Goal: Task Accomplishment & Management: Manage account settings

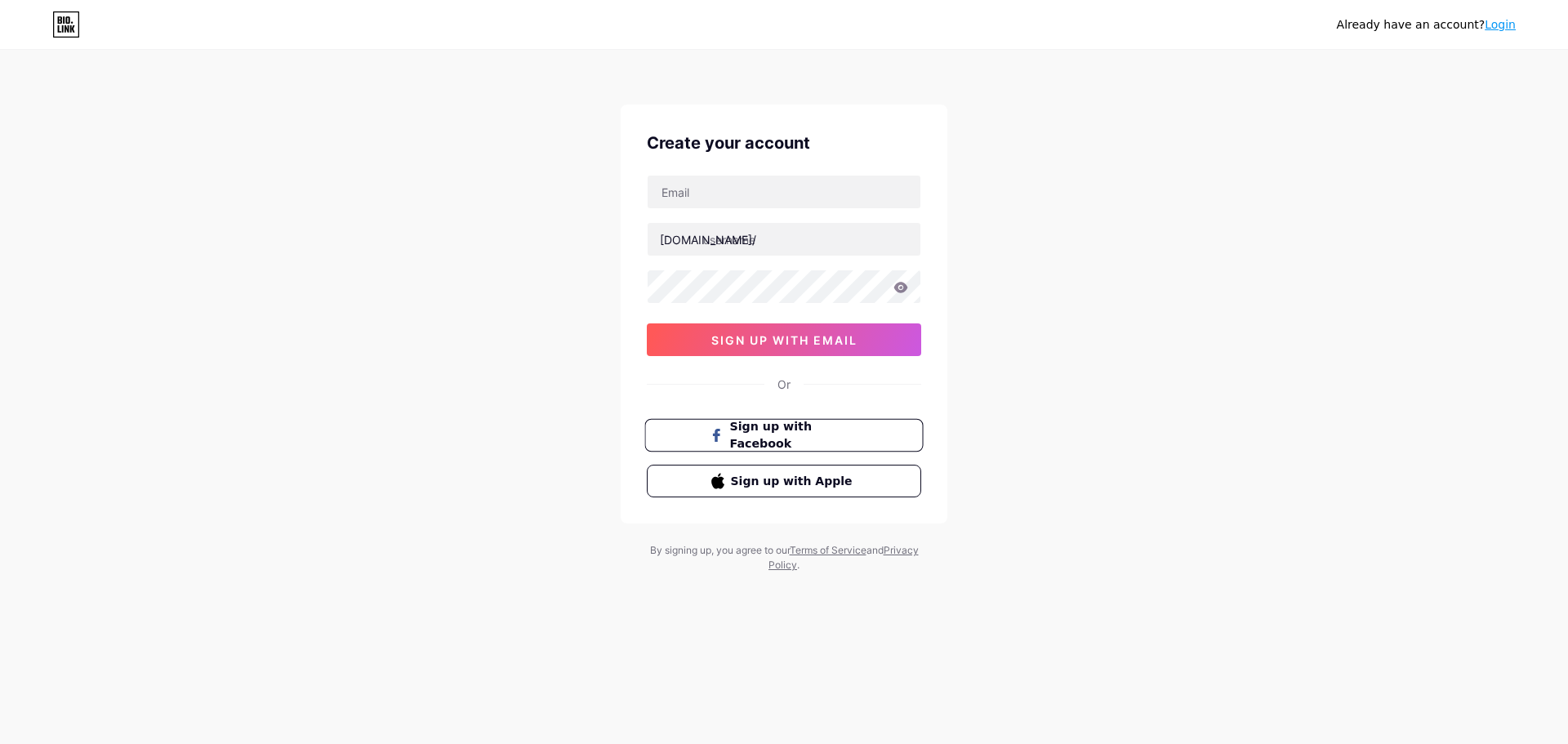
click at [814, 434] on span "Sign up with Facebook" at bounding box center [794, 435] width 128 height 36
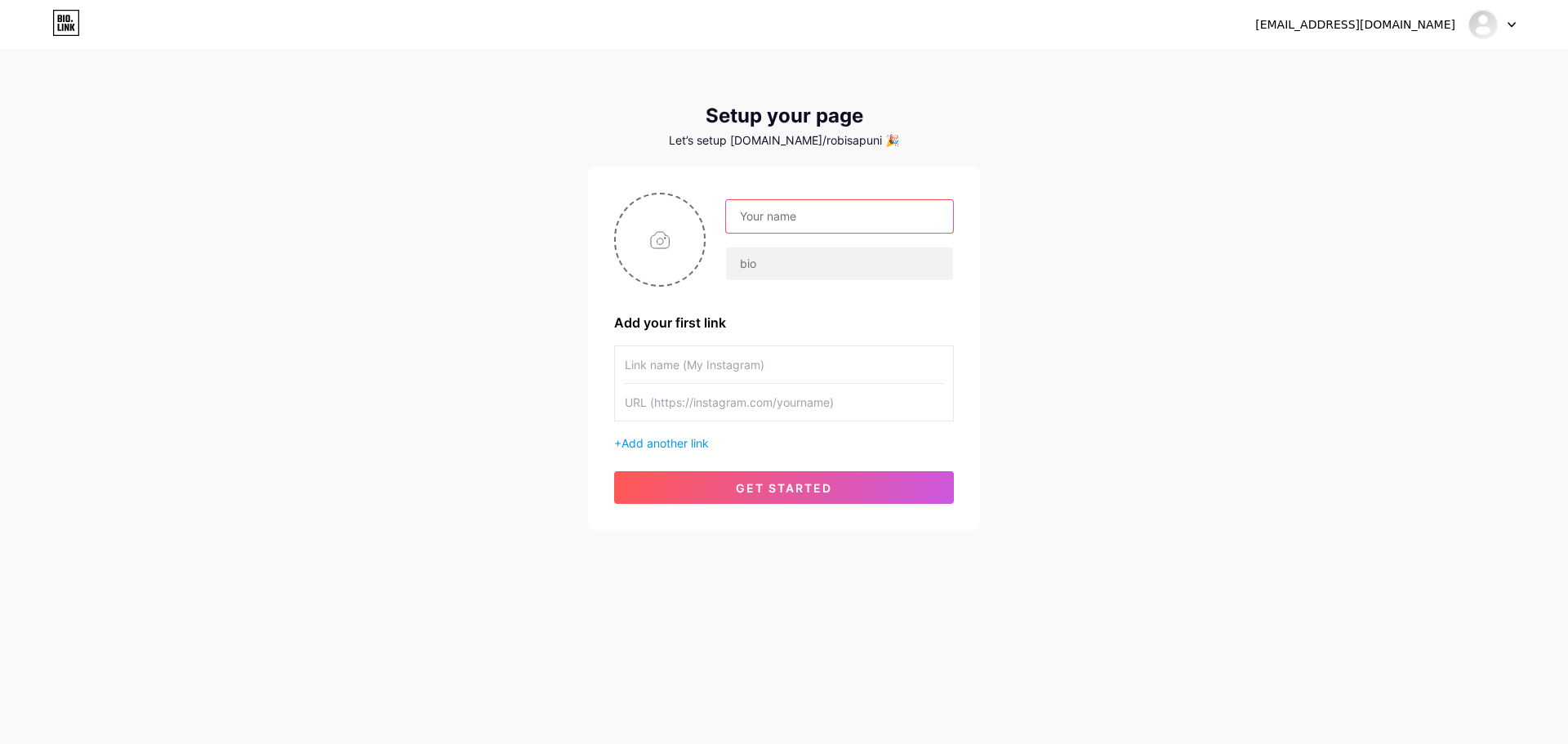
click at [775, 220] on input "text" at bounding box center [839, 216] width 227 height 33
type input "TTEF"
click at [1155, 289] on div "hatake_obhy18@yahoo.com Dashboard Logout Setup your page Let’s setup bio.link/r…" at bounding box center [784, 291] width 1568 height 583
click at [782, 489] on span "get started" at bounding box center [784, 488] width 96 height 13
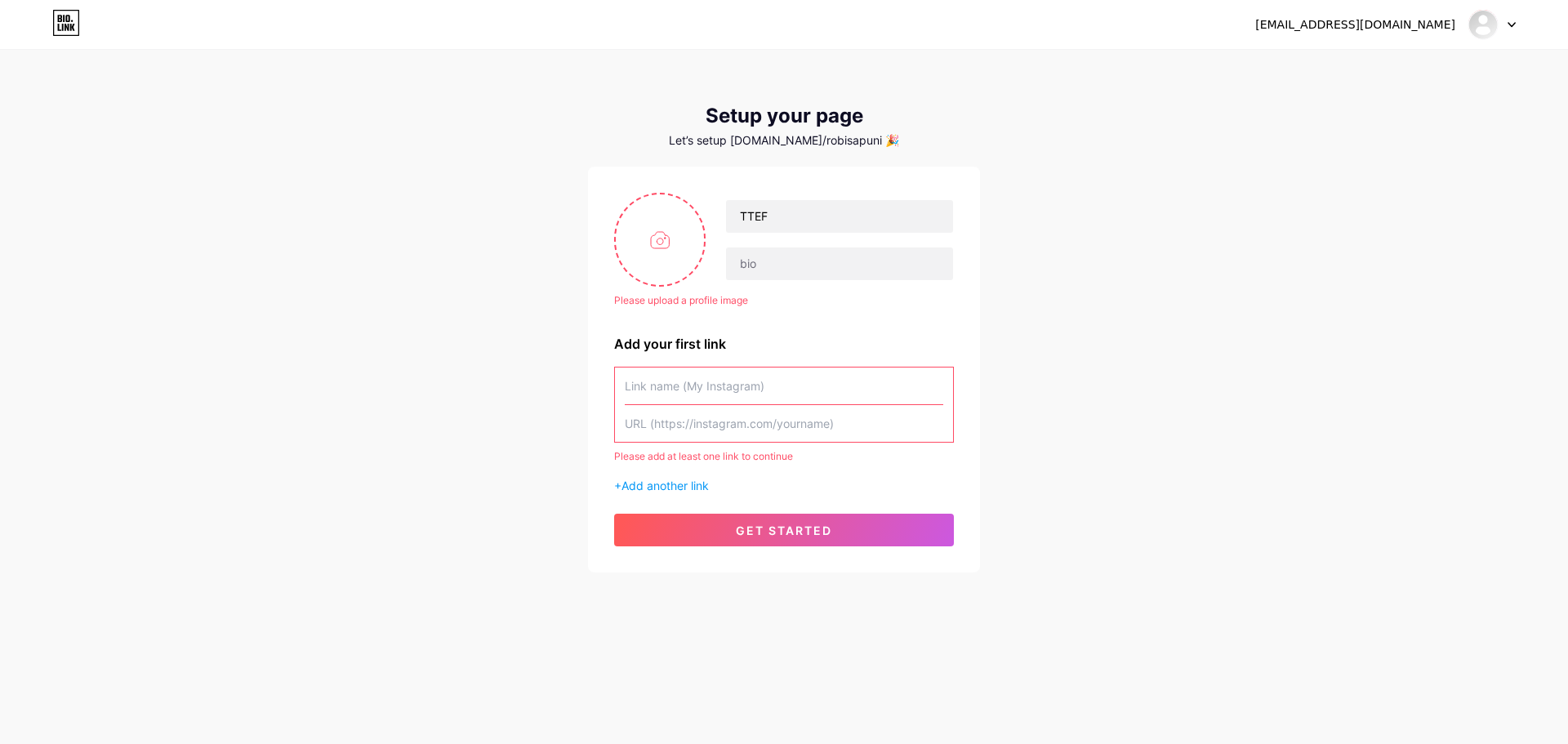
click at [727, 400] on input "text" at bounding box center [783, 385] width 318 height 37
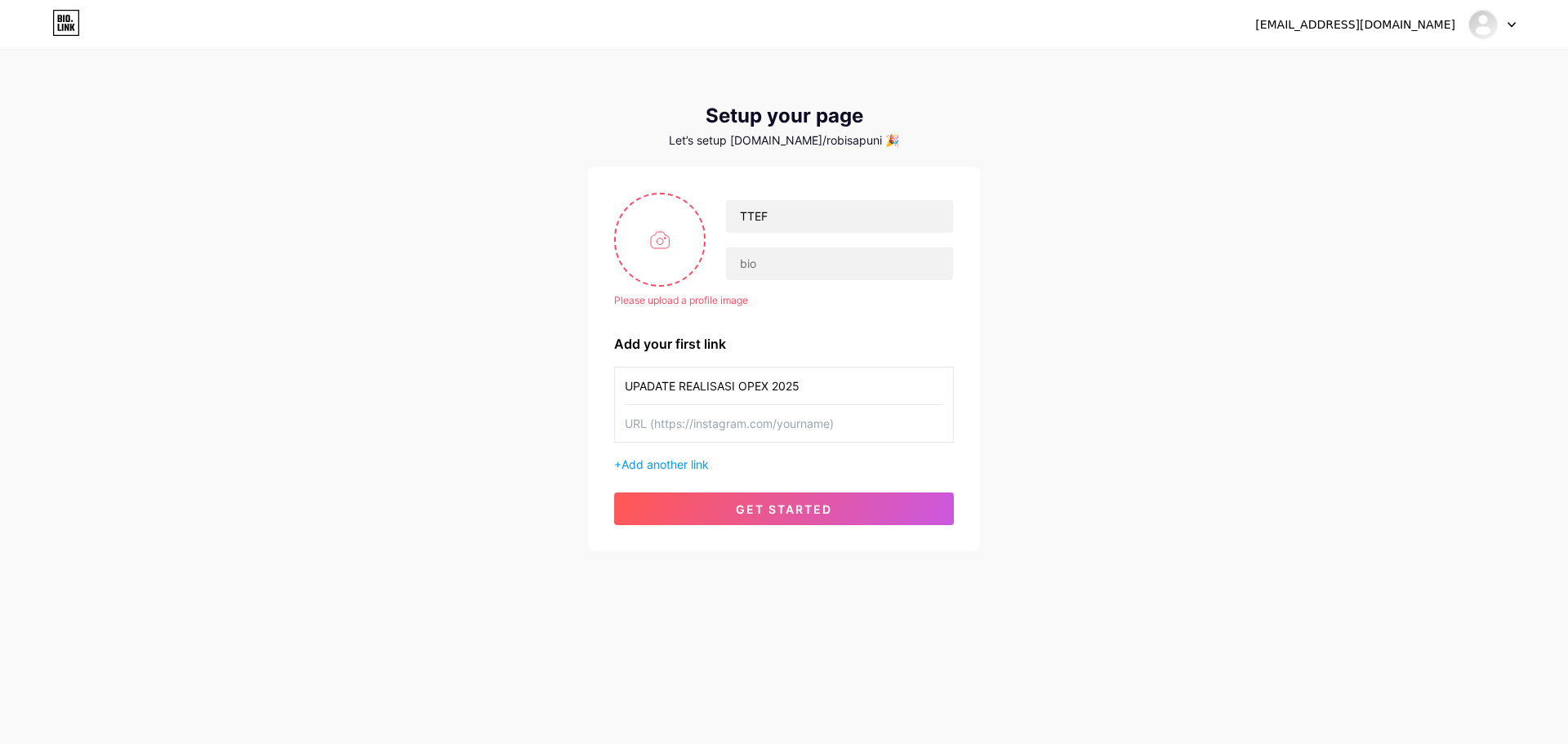
type input "UPADATE REALISASI OPEX 2025"
click at [715, 440] on input "text" at bounding box center [783, 424] width 318 height 37
paste input "https://docs.google.com/spreadsheets/d/1FUTvvlZjNDOoidzAYqkFS6vIkFTFYZWknKUJwtN…"
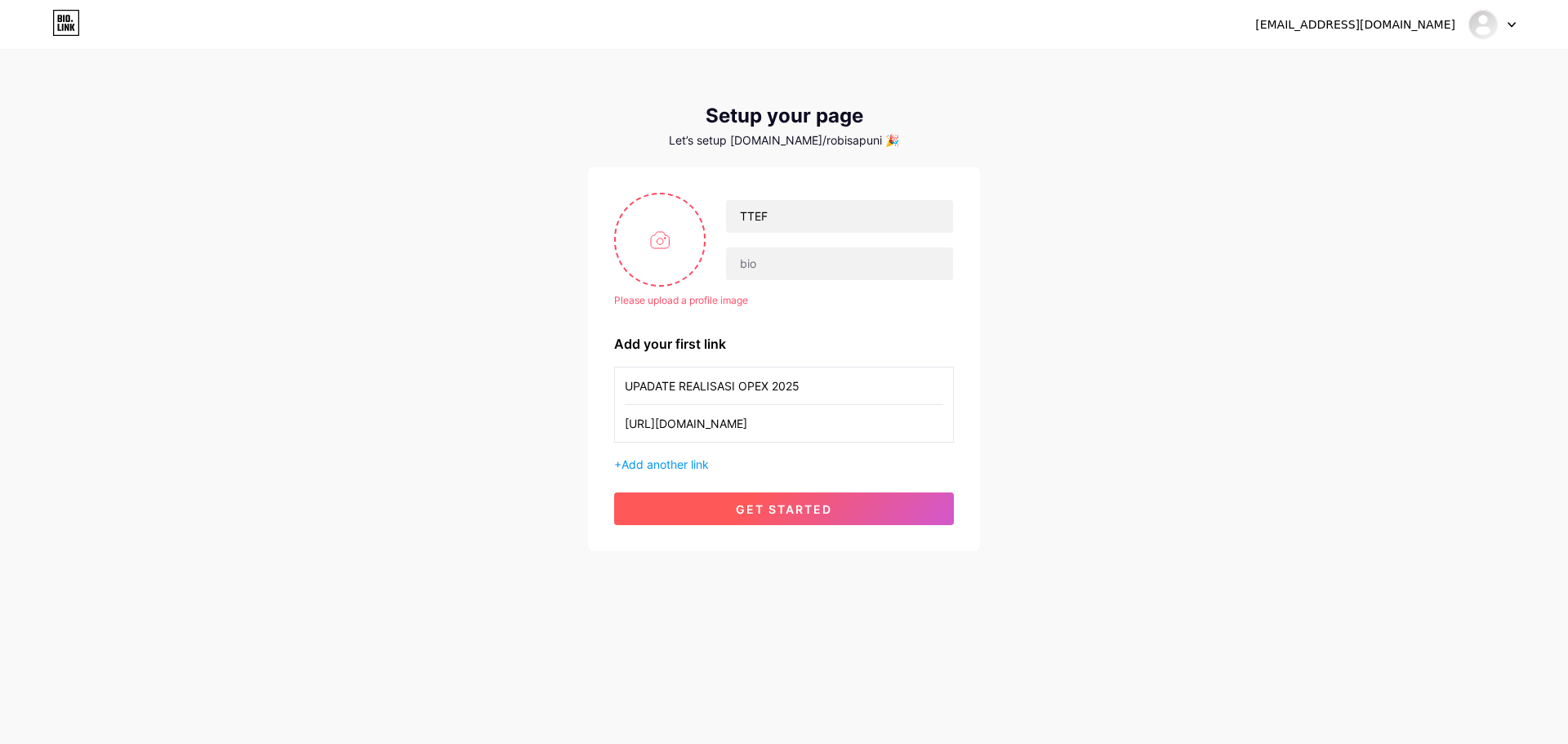
type input "https://docs.google.com/spreadsheets/d/1FUTvvlZjNDOoidzAYqkFS6vIkFTFYZWknKUJwtN…"
click at [796, 508] on span "get started" at bounding box center [784, 509] width 96 height 13
click at [789, 519] on button "get started" at bounding box center [784, 508] width 340 height 33
click at [665, 236] on input "file" at bounding box center [660, 239] width 88 height 90
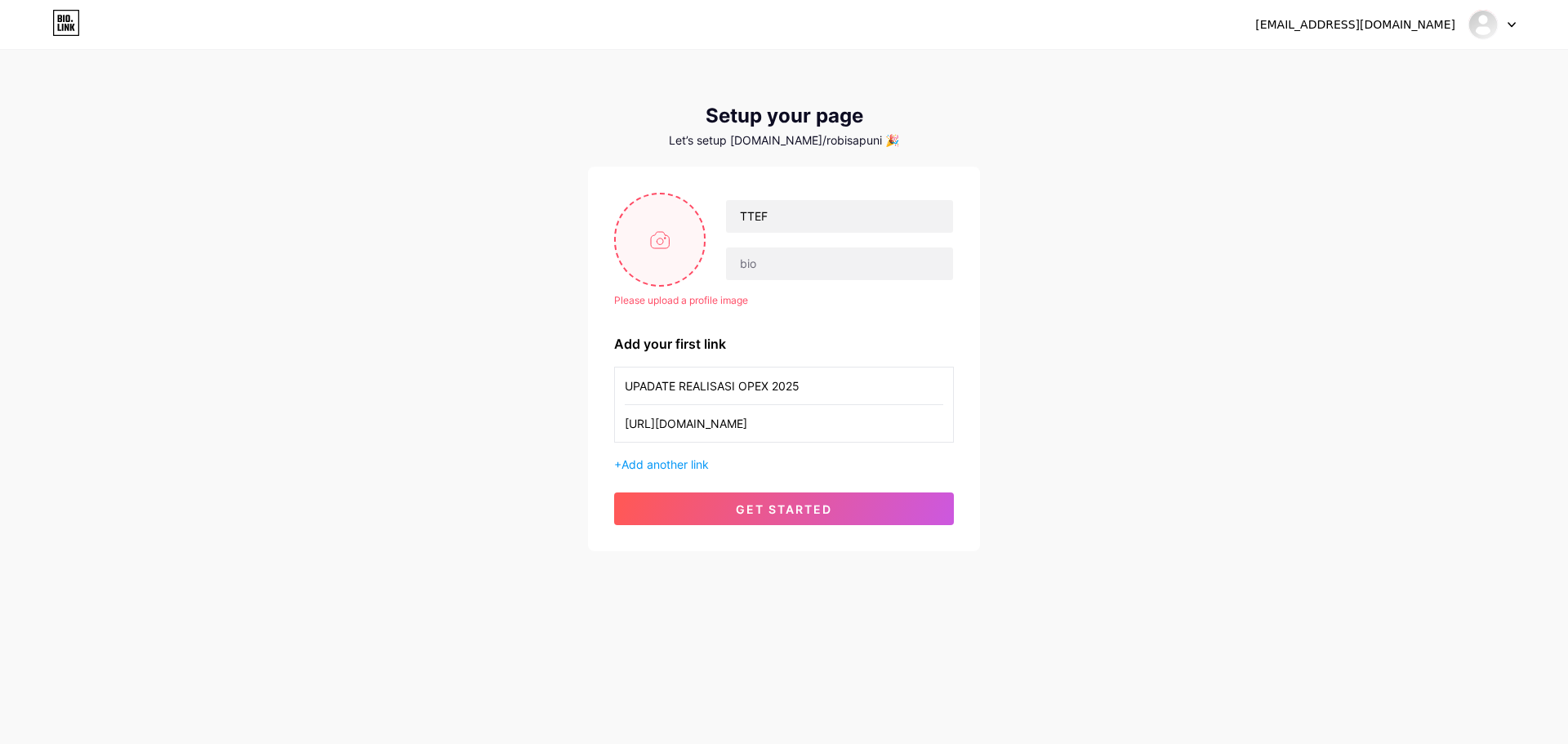
type input "C:\fakepath\WhatsApp Image 2025-07-31 at 13.24.37.jpeg"
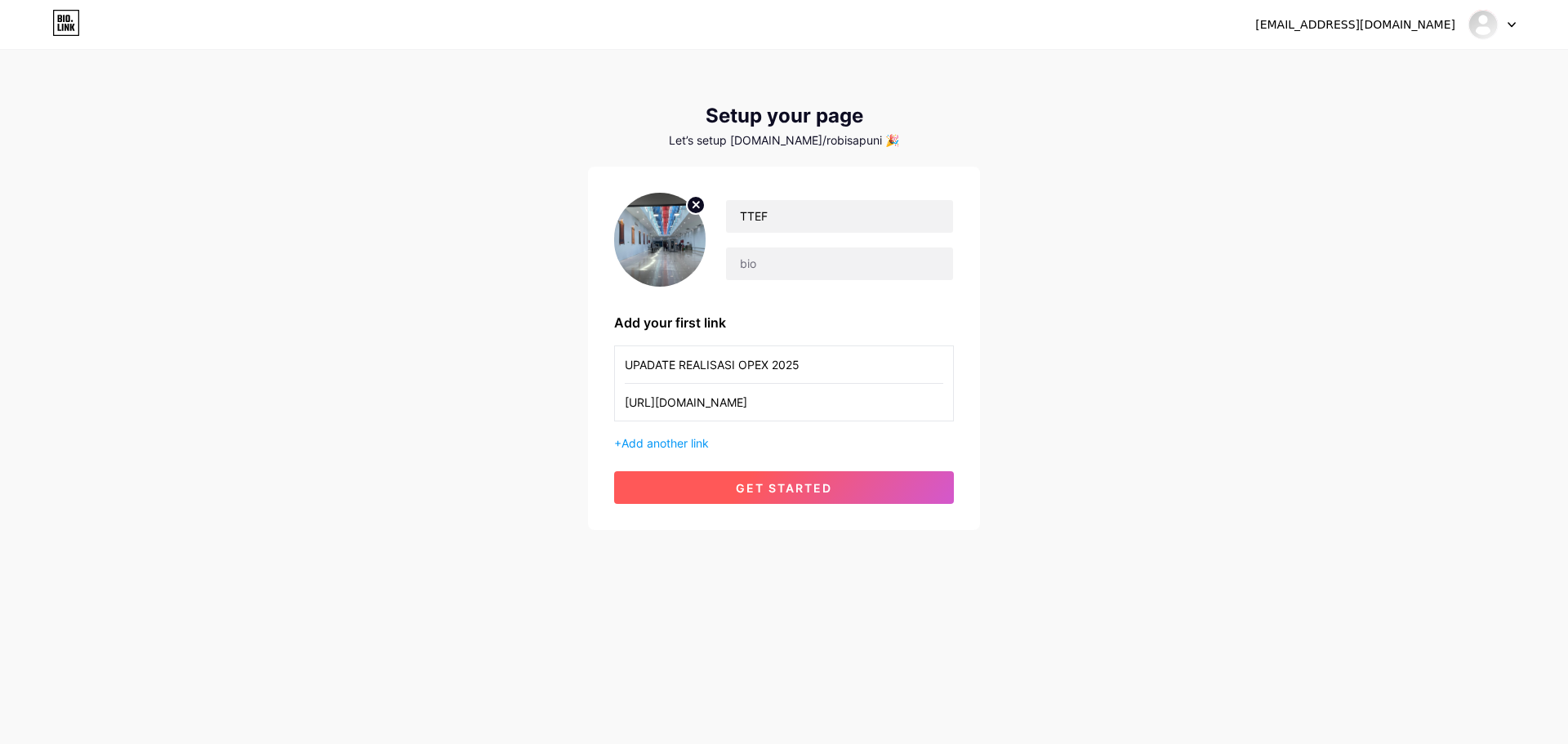
click at [772, 499] on button "get started" at bounding box center [784, 487] width 340 height 33
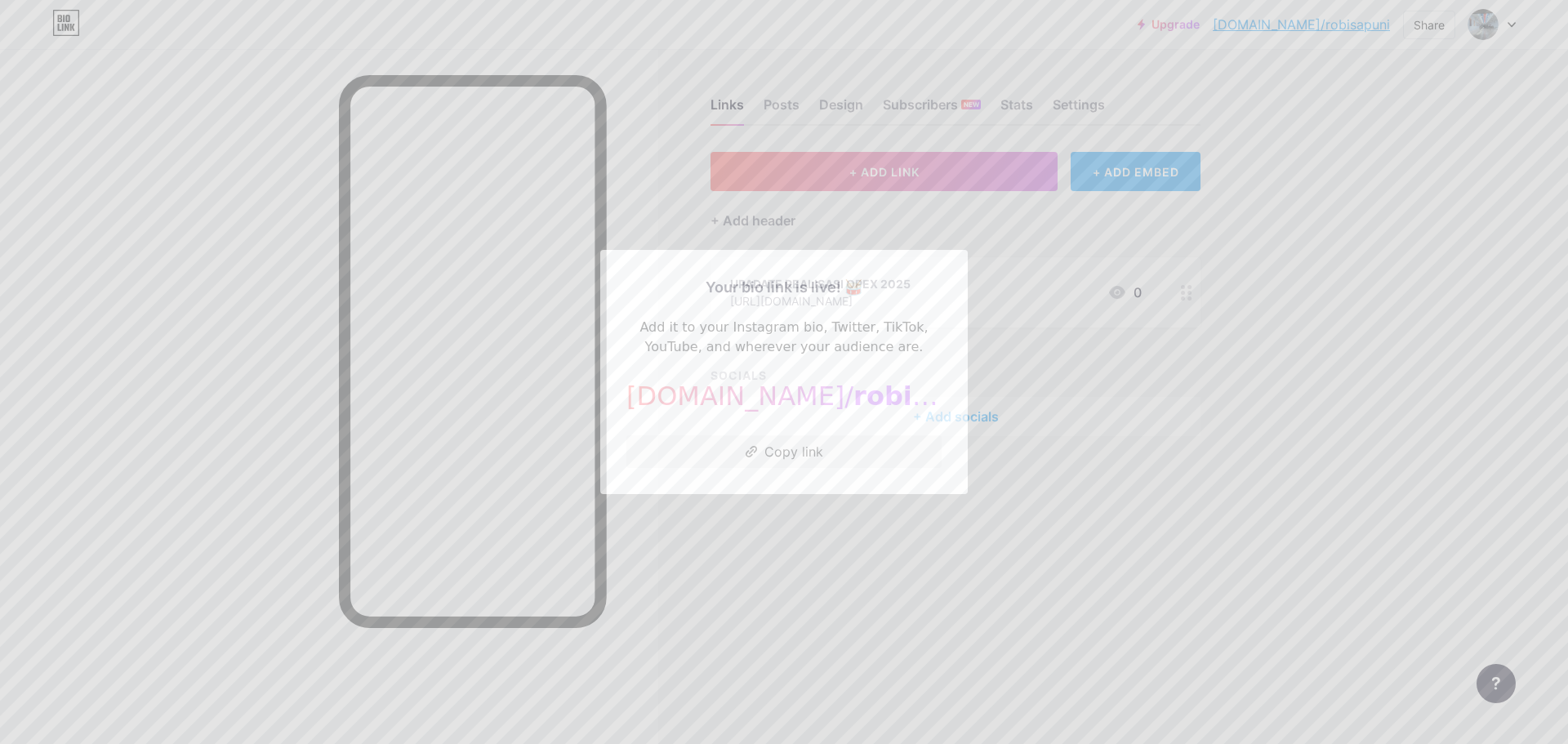
click at [1046, 578] on div at bounding box center [784, 372] width 1568 height 744
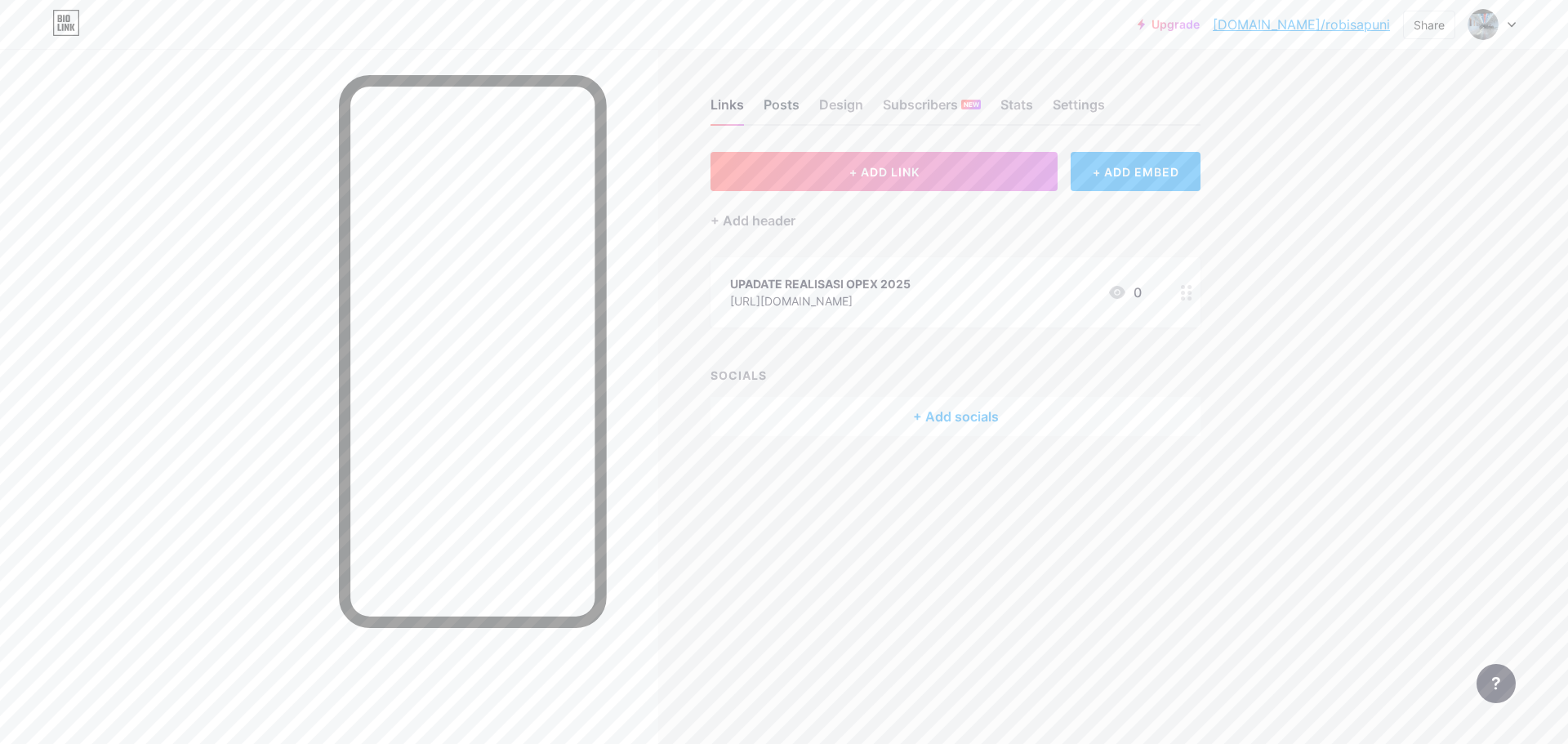
click at [781, 110] on div "Posts" at bounding box center [781, 110] width 36 height 30
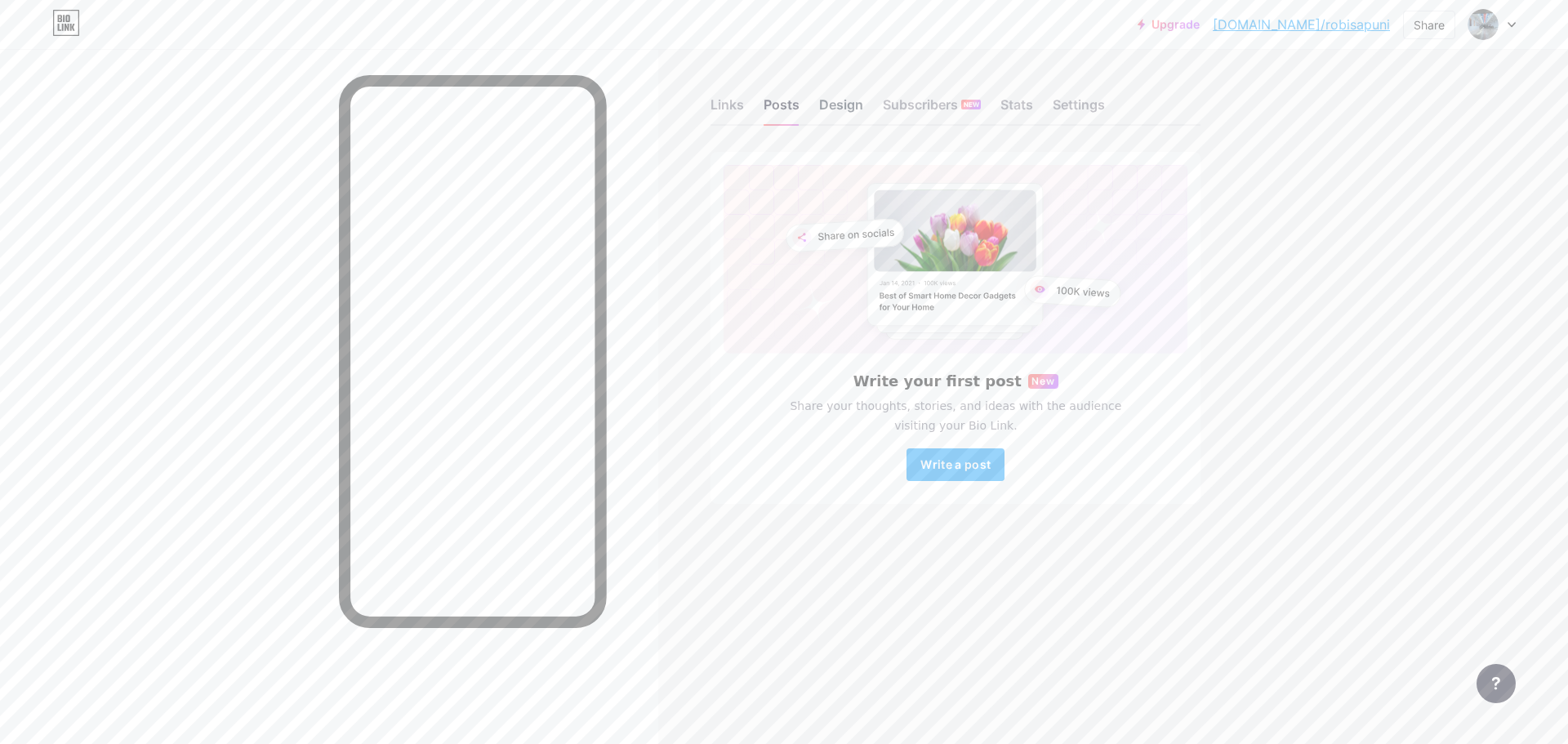
click at [844, 97] on div "Design" at bounding box center [841, 110] width 44 height 30
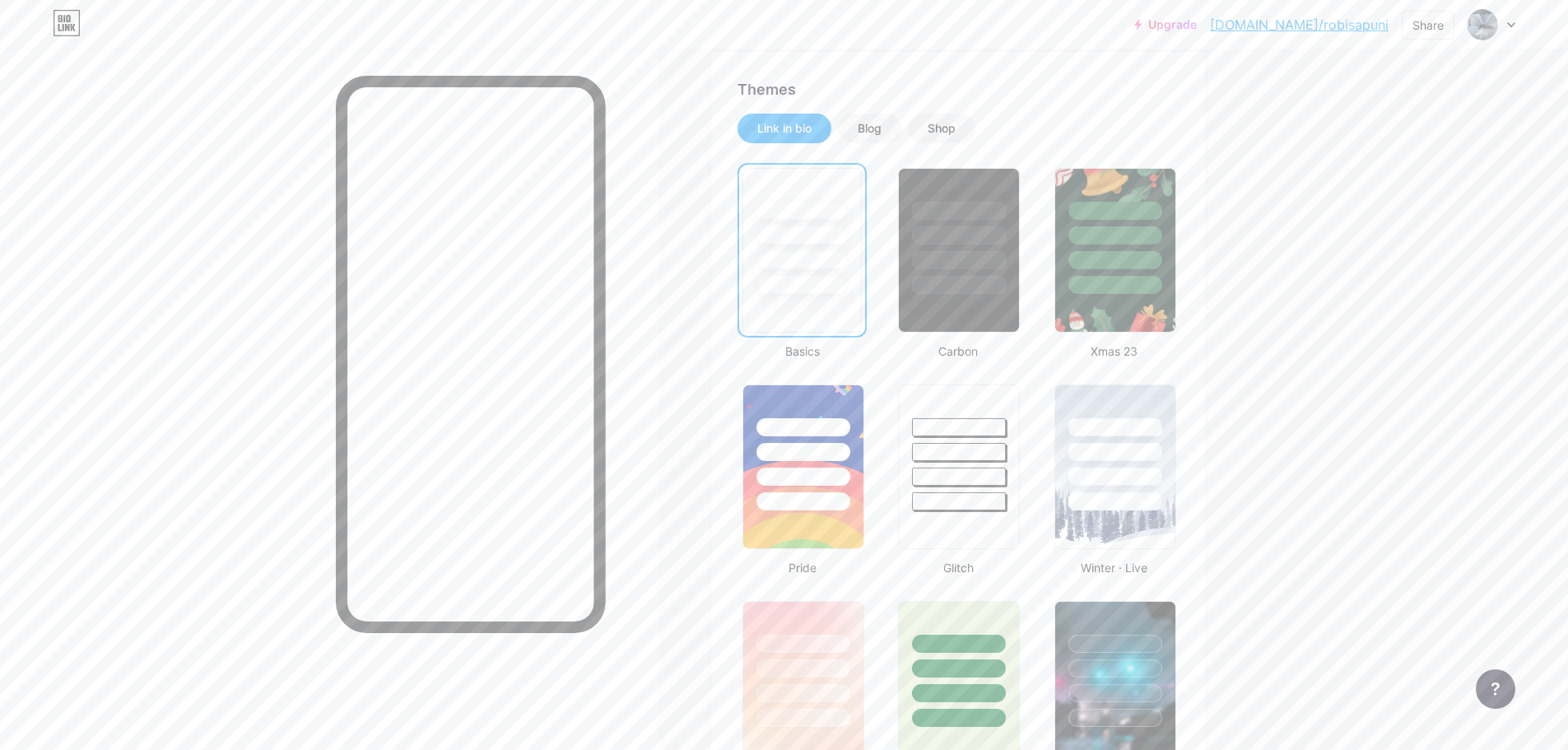
scroll to position [165, 0]
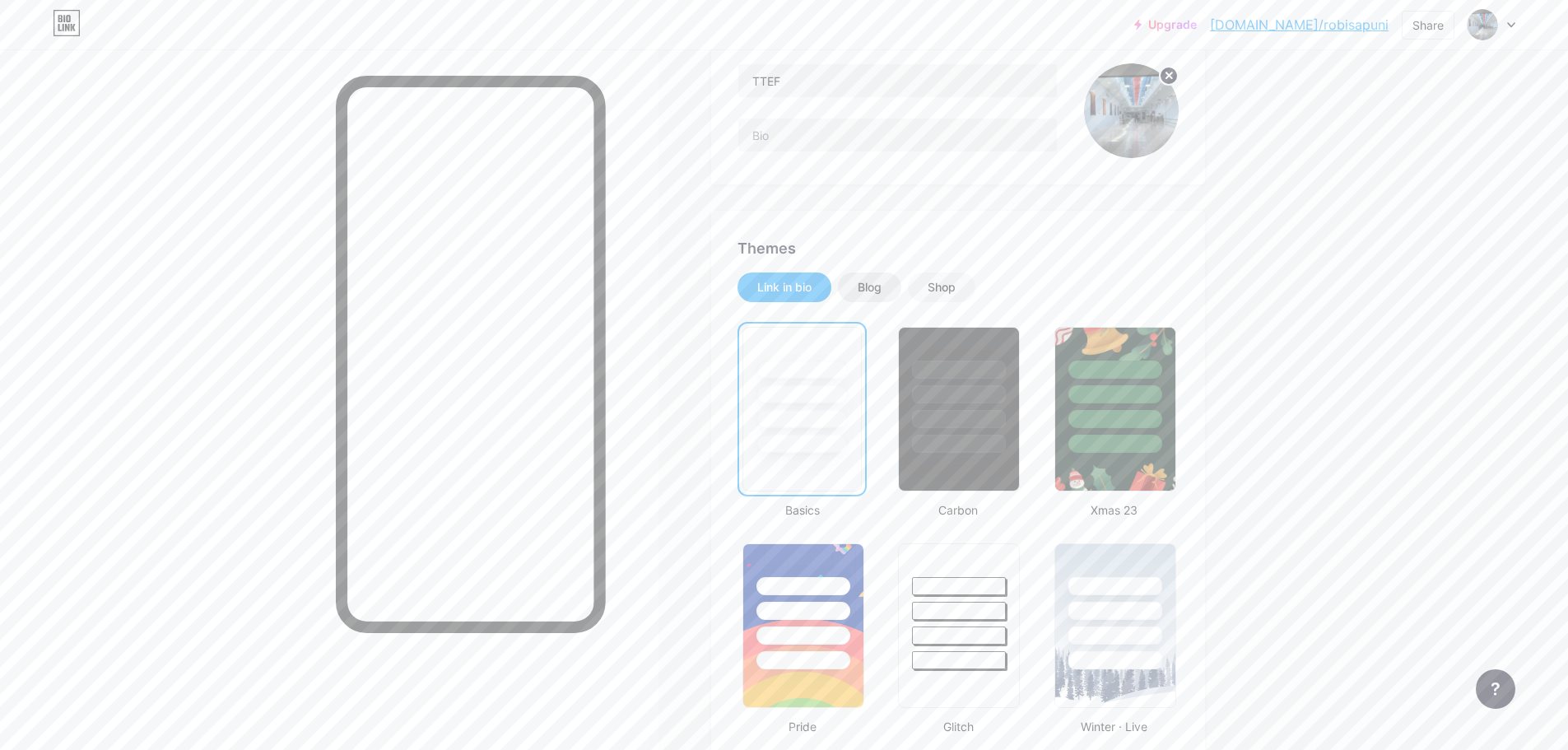
click at [881, 288] on div "Blog" at bounding box center [869, 287] width 24 height 16
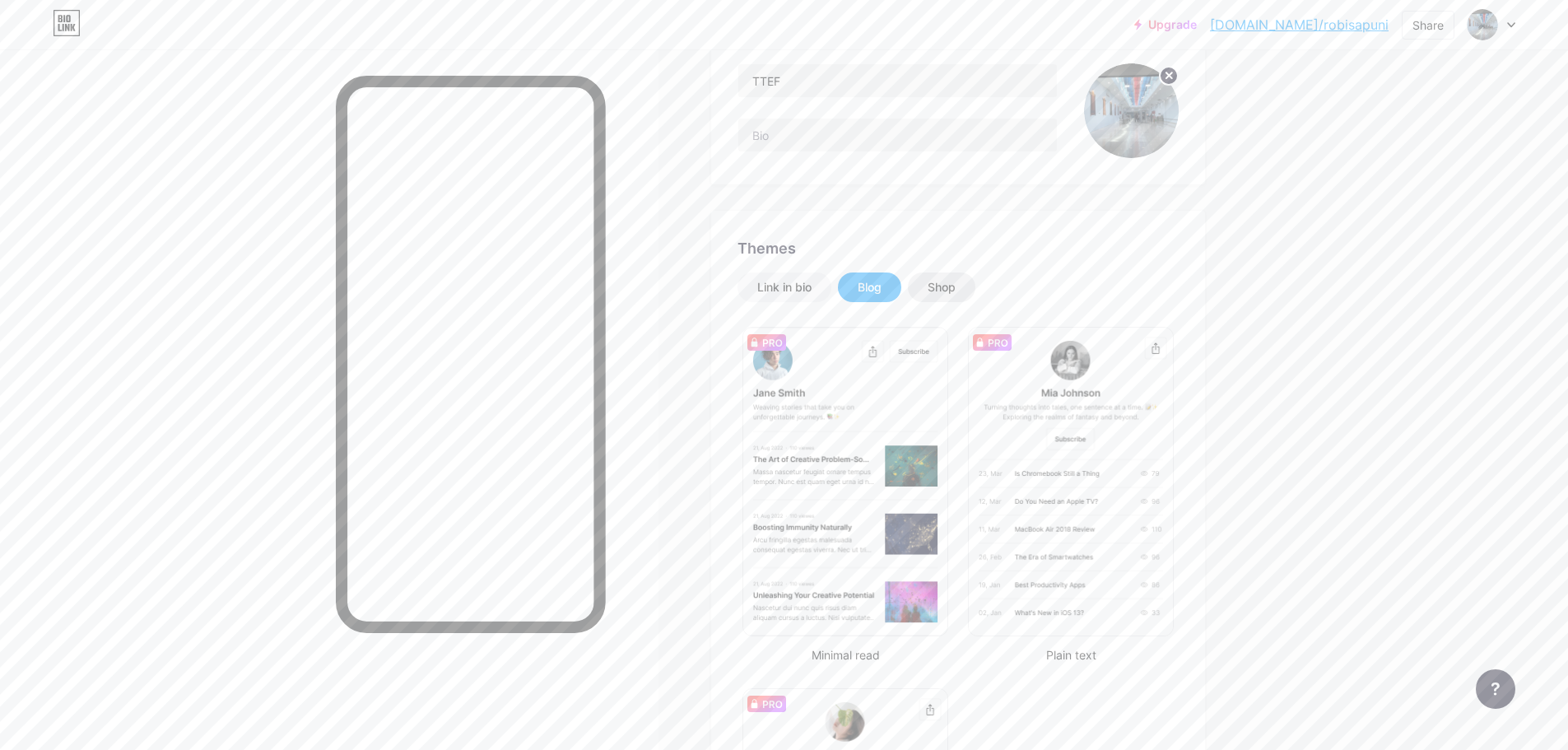
click at [939, 293] on div "Shop" at bounding box center [941, 287] width 28 height 16
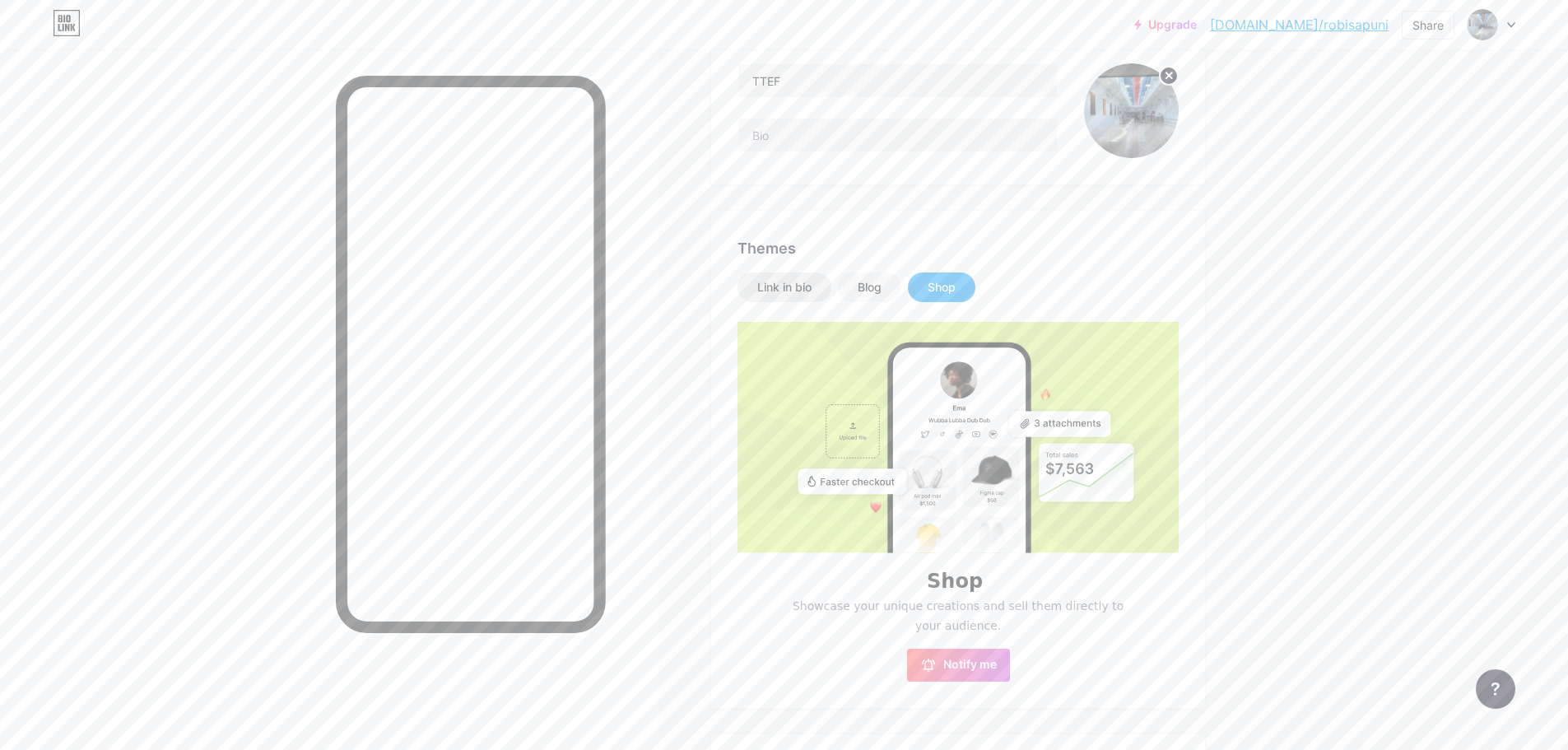
click at [781, 289] on div "Link in bio" at bounding box center [784, 287] width 54 height 16
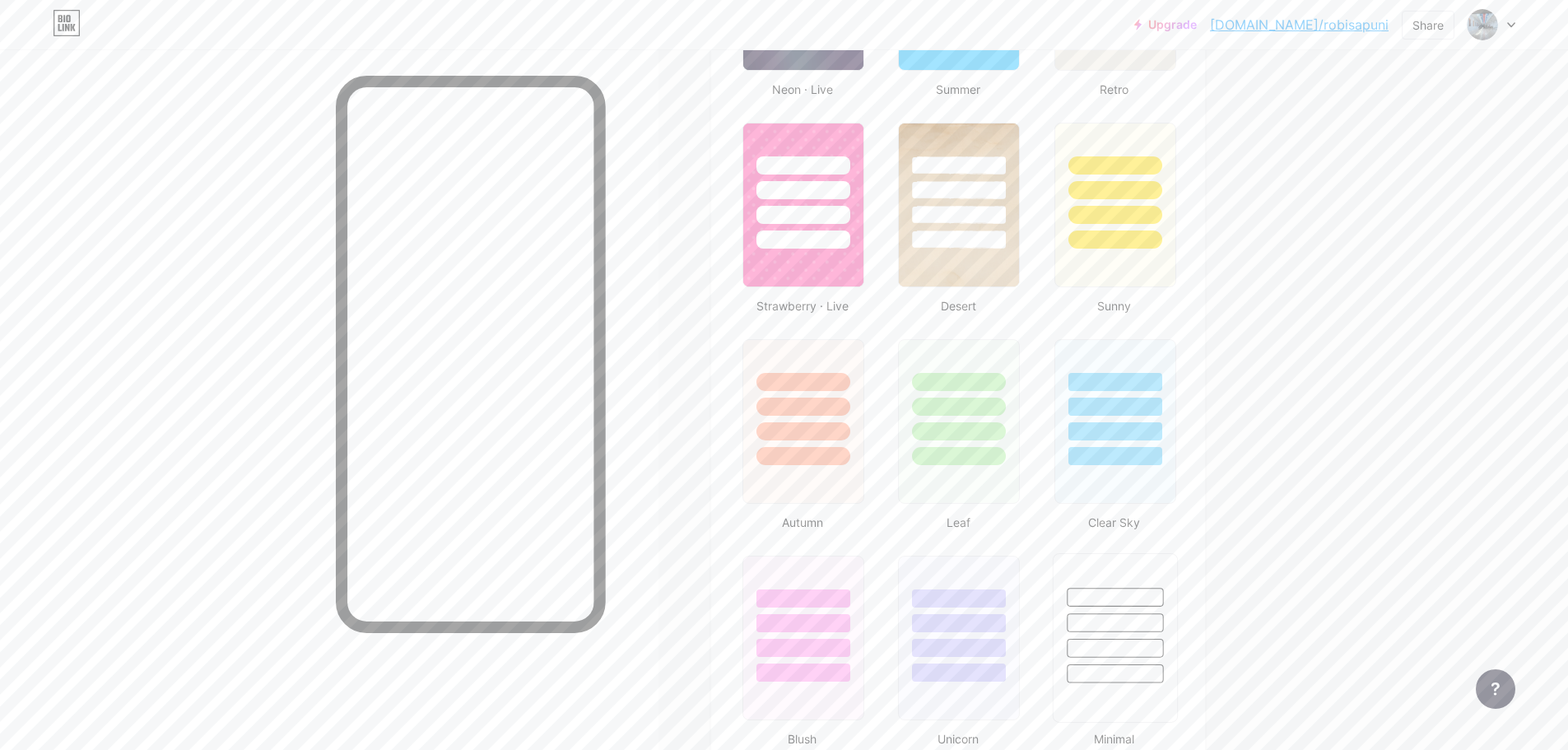
scroll to position [1565, 0]
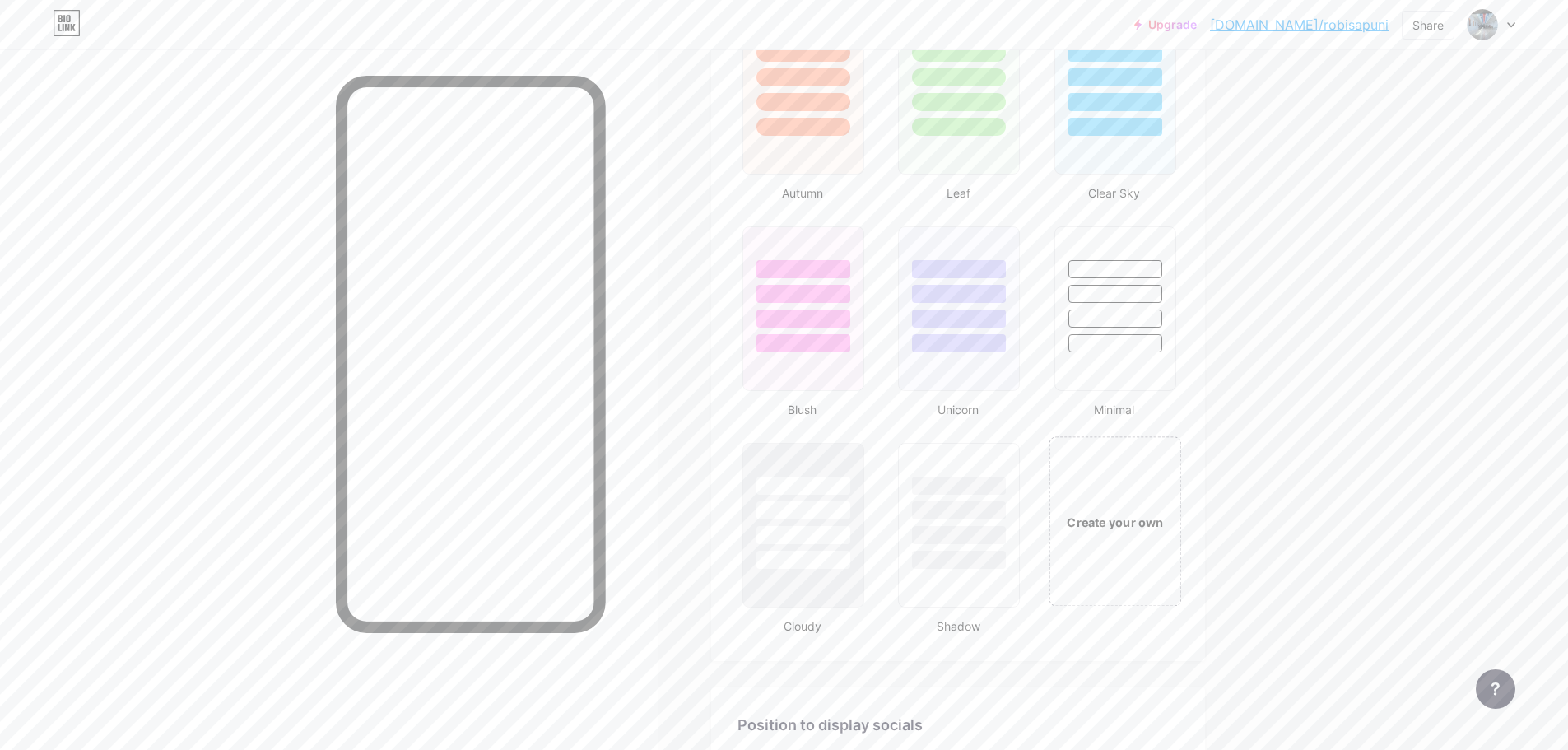
click at [1107, 545] on div "Create your own" at bounding box center [1115, 520] width 133 height 170
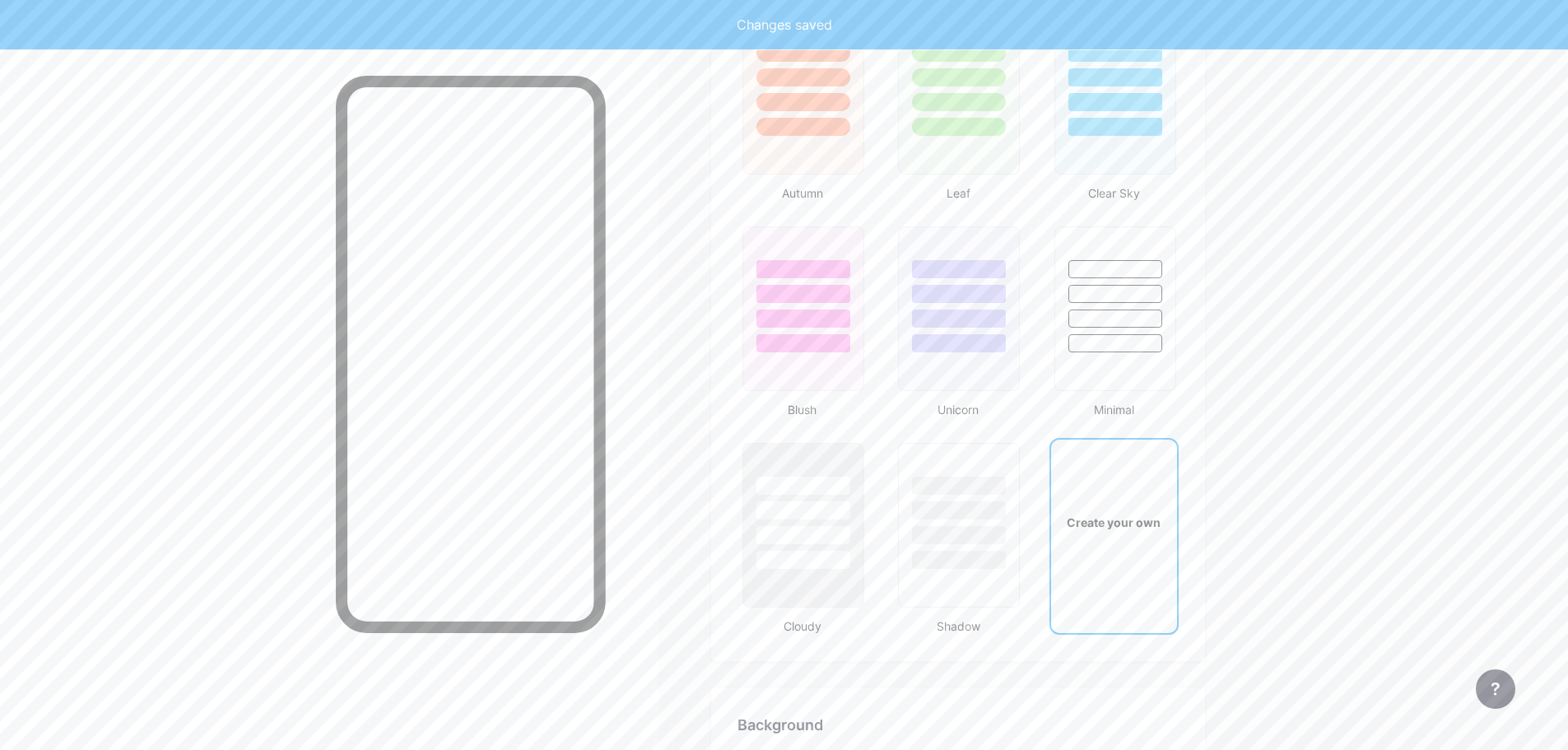
click at [1117, 530] on div "Create your own" at bounding box center [1114, 522] width 120 height 17
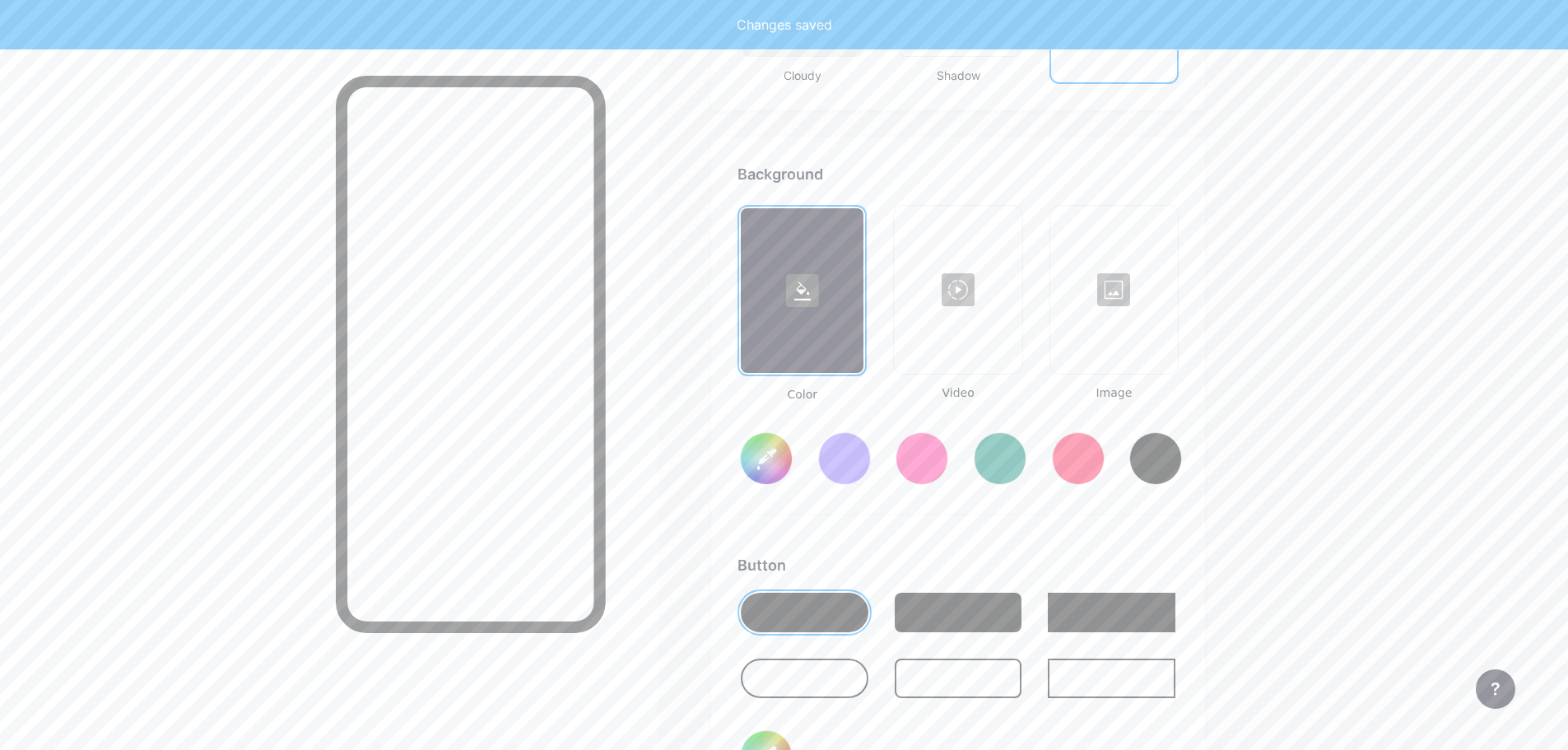
scroll to position [2186, 0]
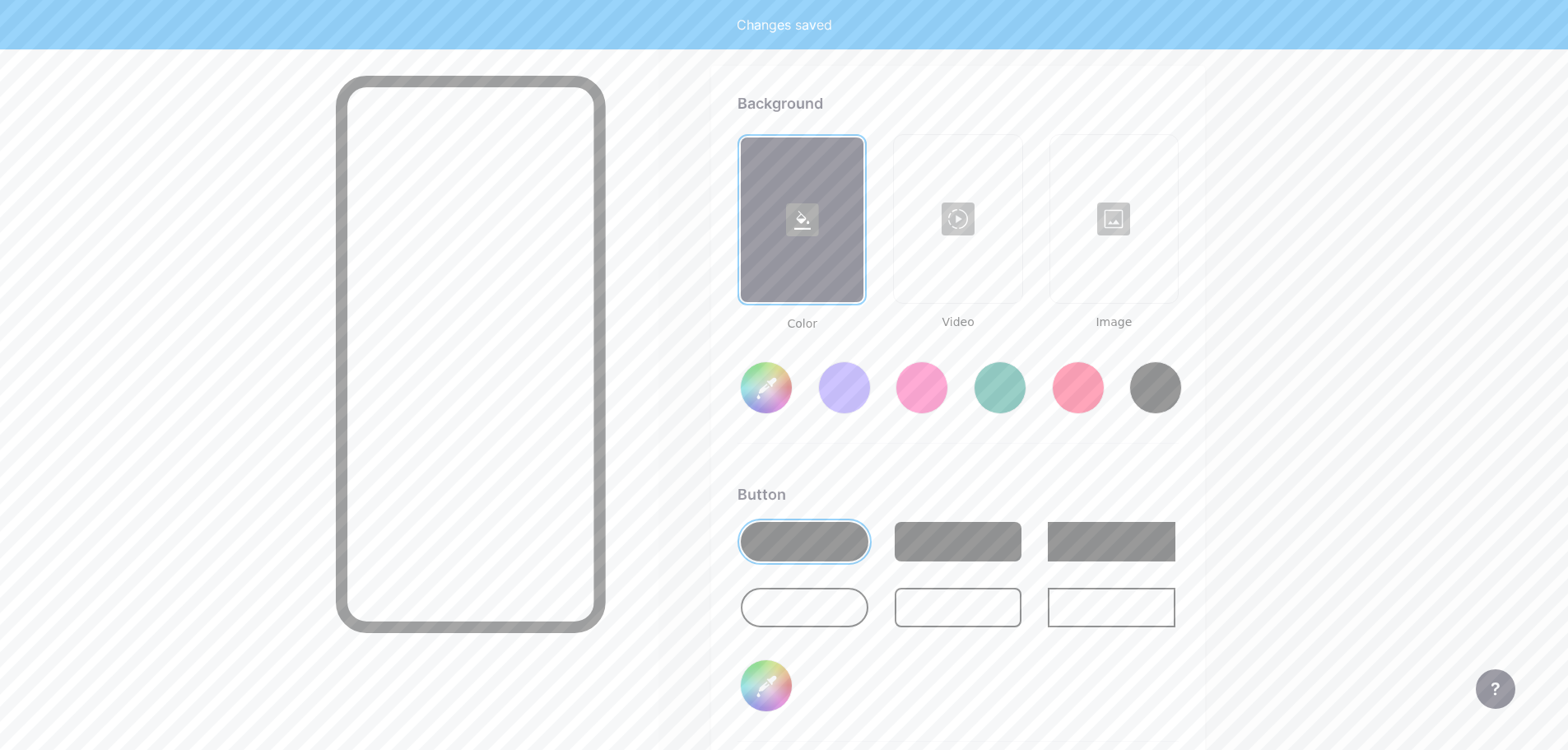
type input "#ffffff"
type input "#000000"
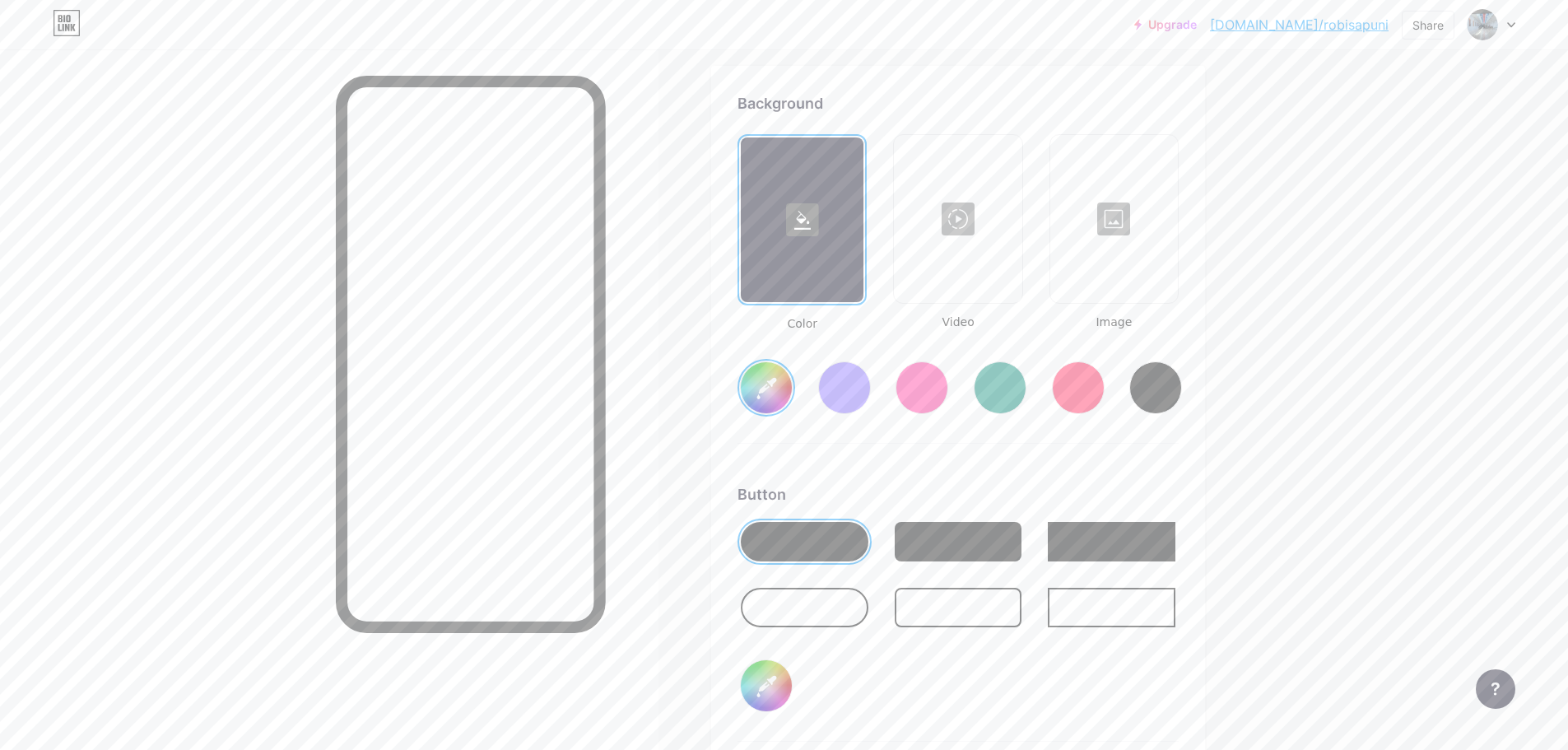
type input "#ffffff"
click at [1126, 219] on div at bounding box center [1114, 219] width 124 height 165
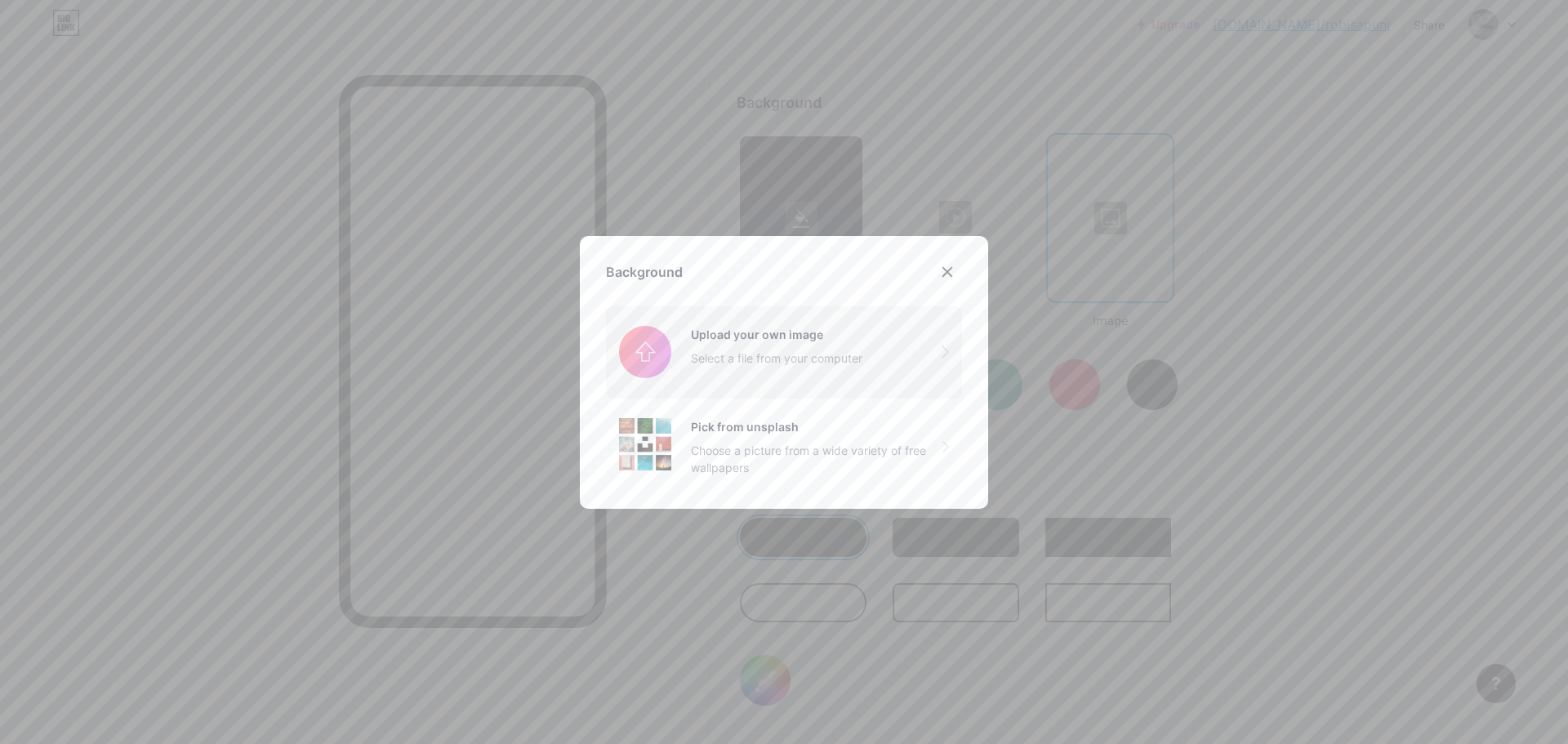
click at [745, 356] on input "file" at bounding box center [784, 352] width 356 height 91
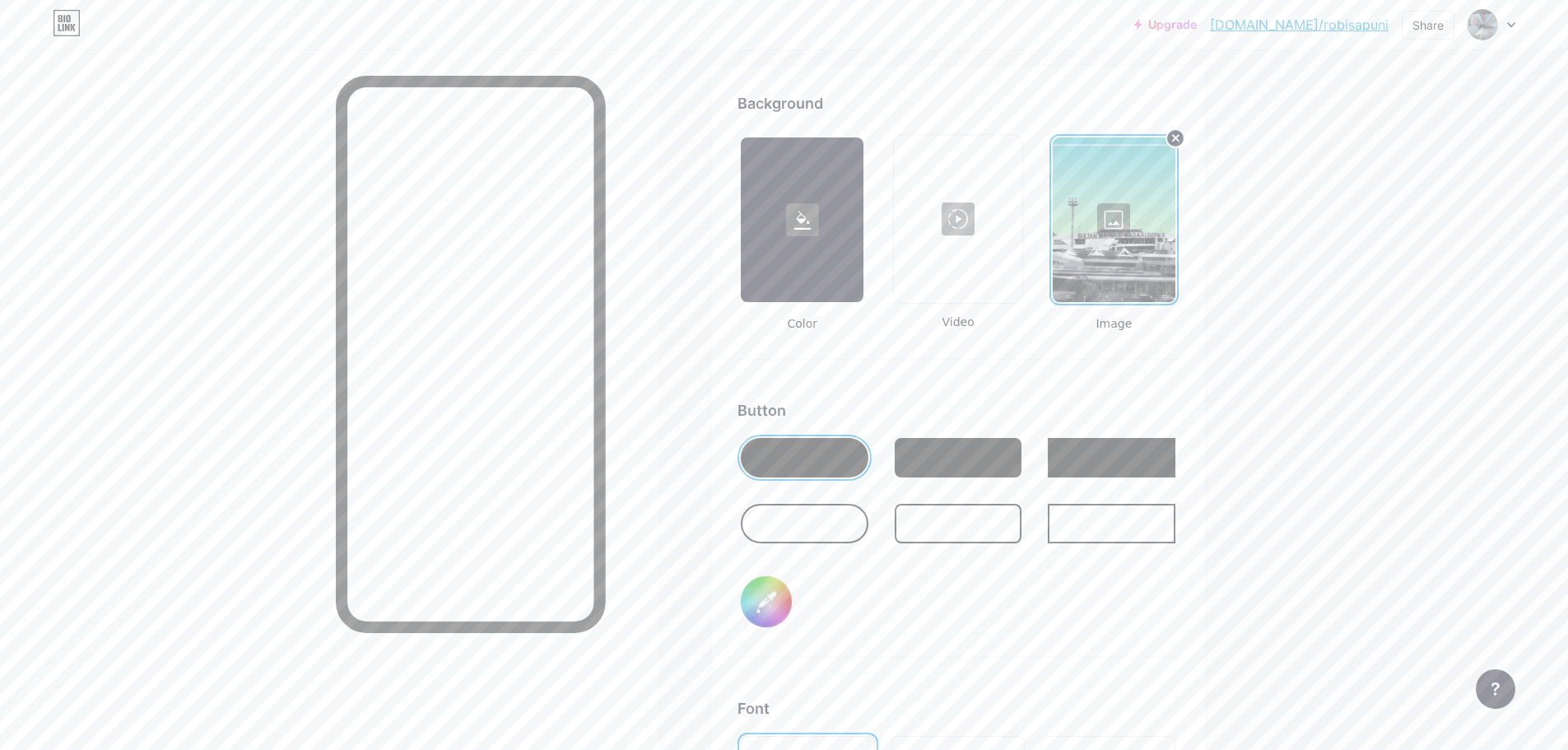
click at [971, 526] on div at bounding box center [959, 523] width 128 height 40
click at [799, 523] on div at bounding box center [805, 523] width 128 height 40
click at [836, 457] on div at bounding box center [805, 457] width 128 height 40
click at [776, 597] on input "#000000" at bounding box center [766, 602] width 51 height 51
type input "#a29a9a"
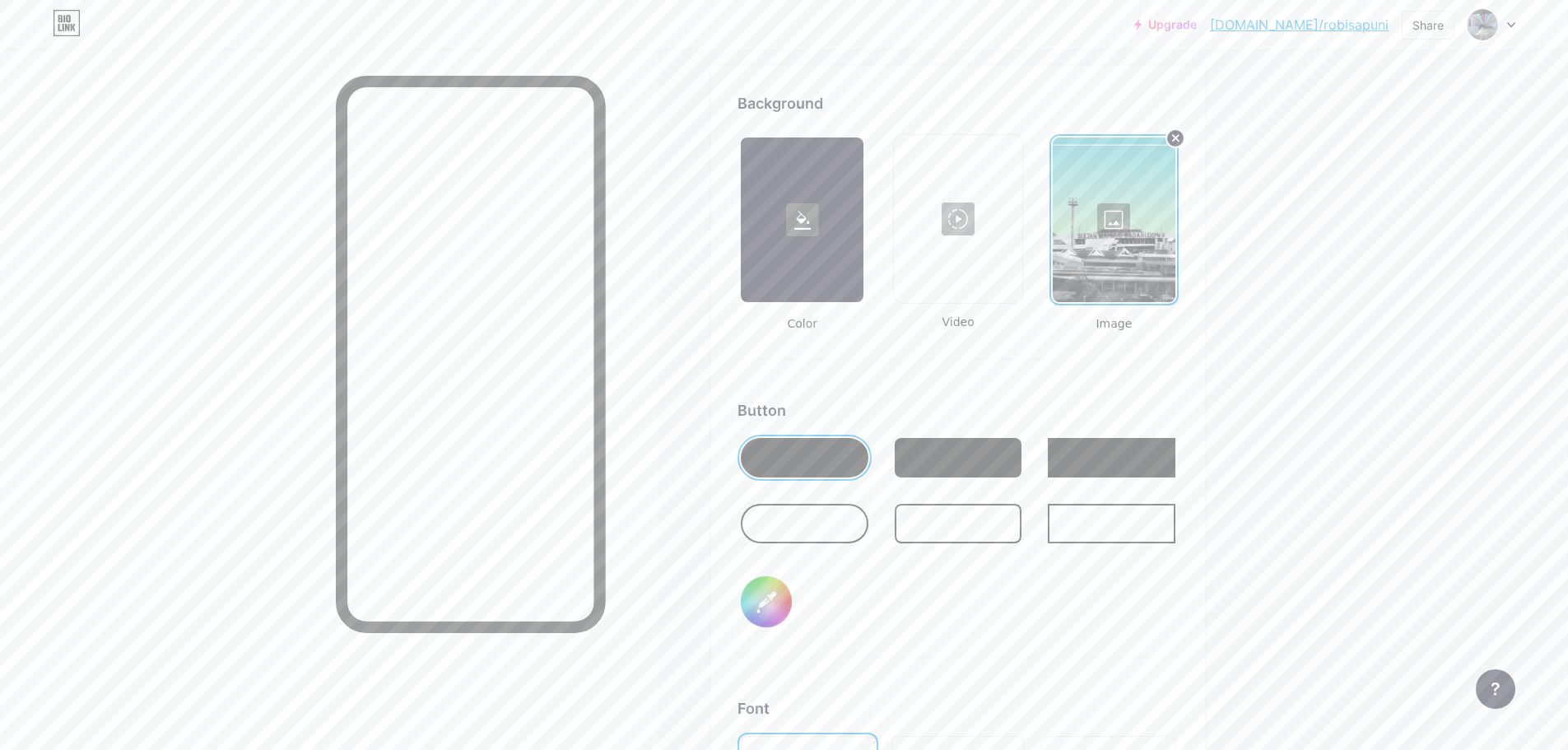
click at [1093, 645] on div "Button #a29a9a" at bounding box center [957, 528] width 441 height 259
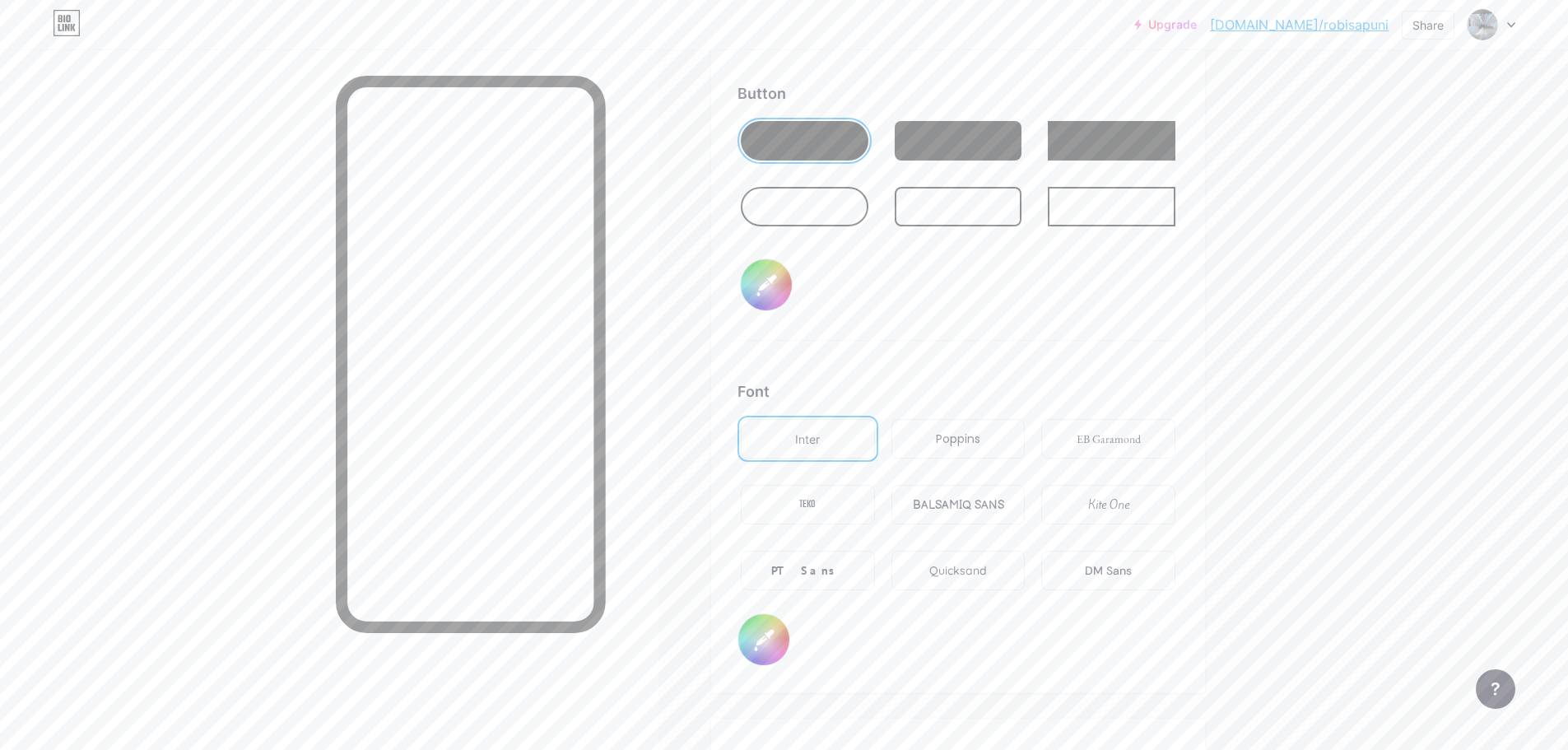
scroll to position [2598, 0]
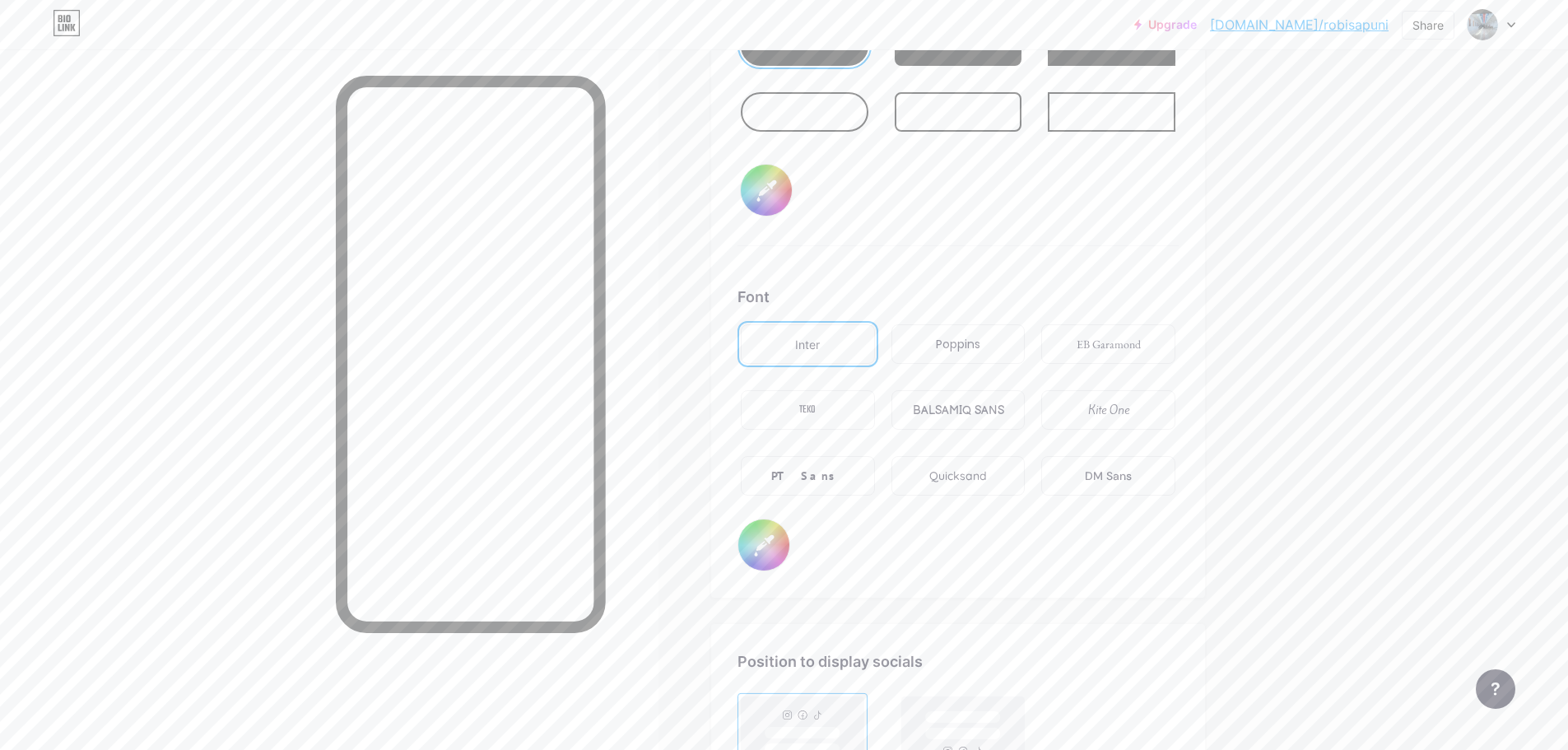
click at [952, 472] on div "Quicksand" at bounding box center [957, 477] width 57 height 17
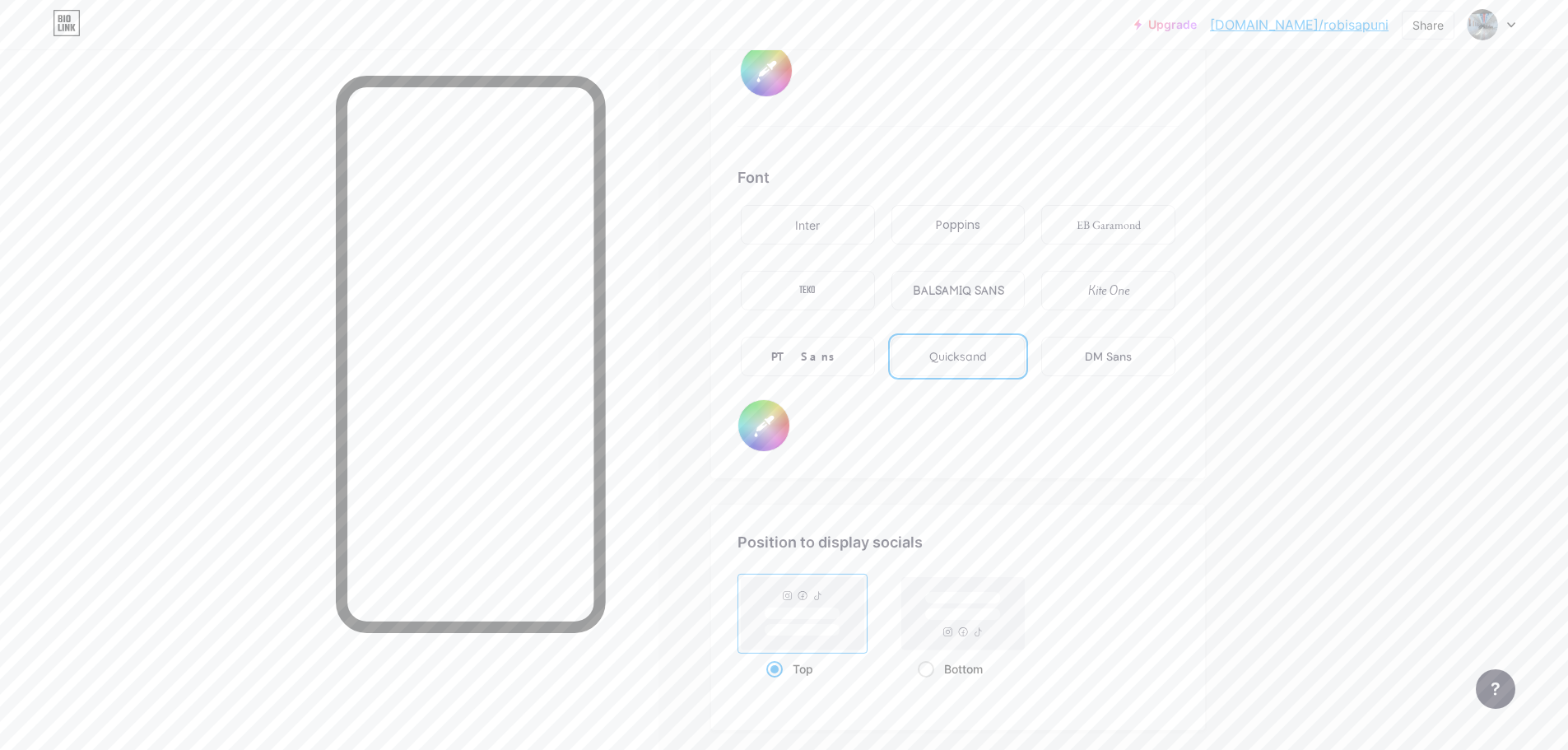
scroll to position [2763, 0]
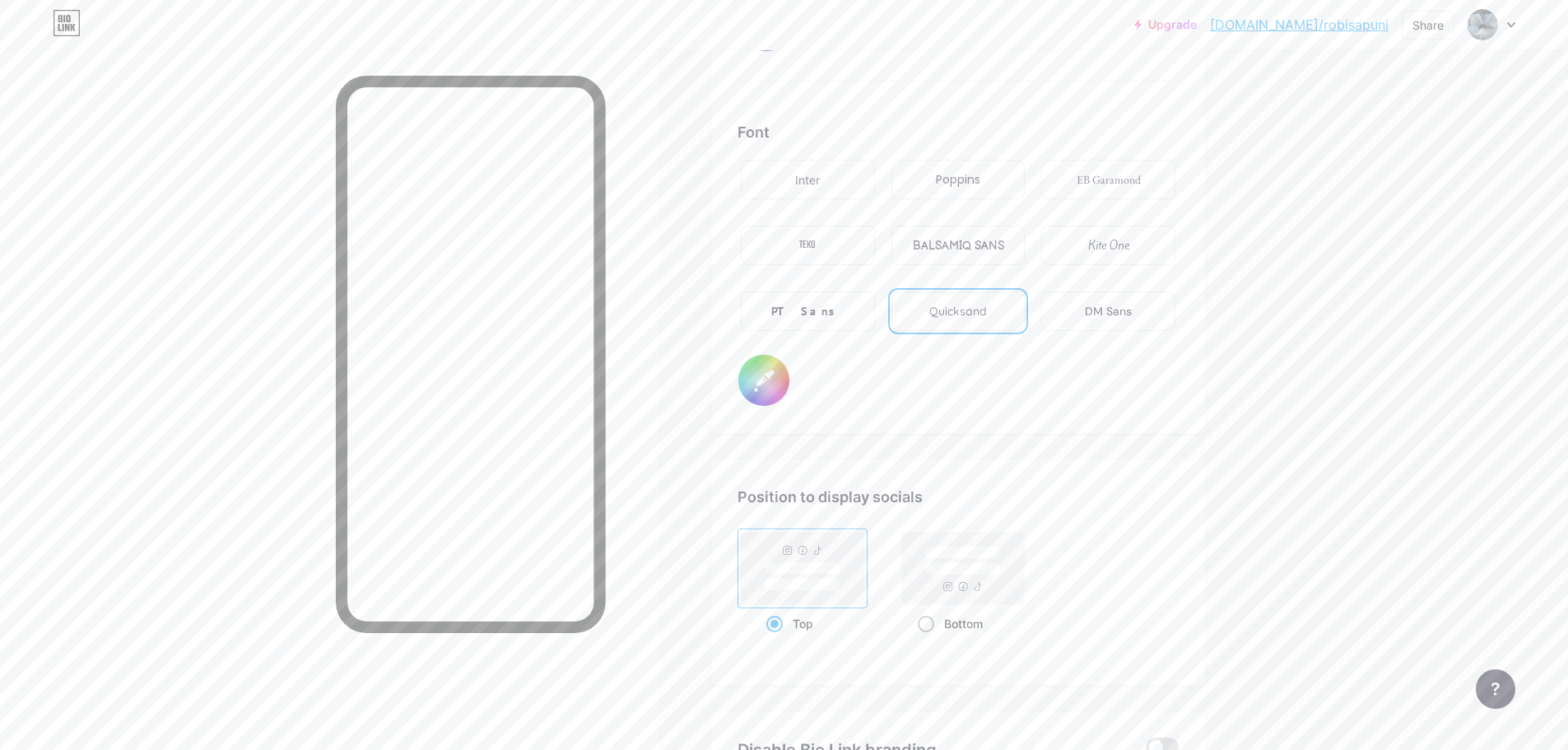
click at [935, 624] on span at bounding box center [926, 624] width 16 height 16
click at [929, 639] on input "Bottom" at bounding box center [923, 643] width 11 height 11
radio input "true"
click at [783, 625] on span at bounding box center [774, 624] width 16 height 16
click at [777, 639] on input "Top" at bounding box center [771, 643] width 11 height 11
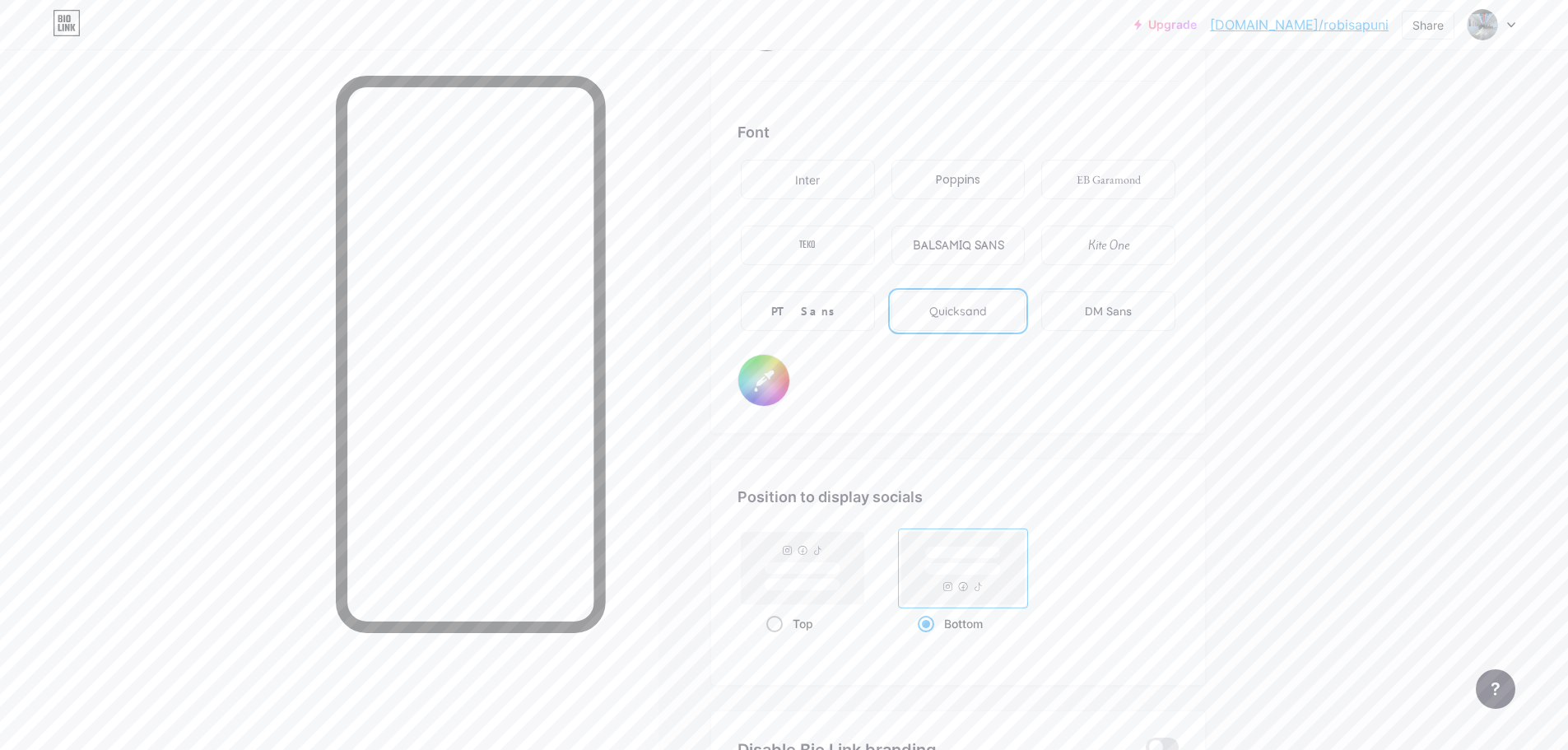
radio input "true"
click at [928, 626] on span at bounding box center [926, 624] width 16 height 16
click at [928, 639] on input "Bottom" at bounding box center [923, 643] width 11 height 11
radio input "true"
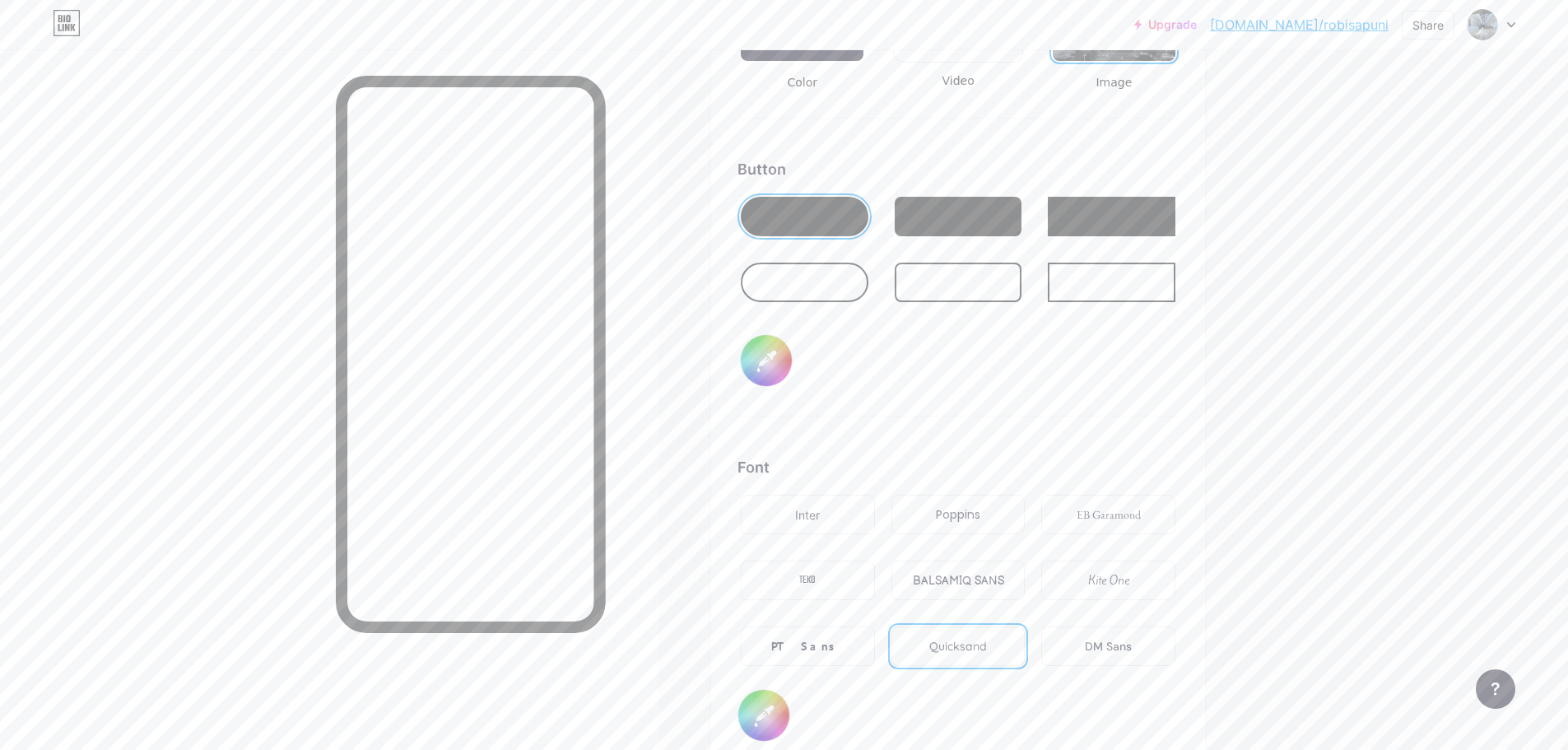
scroll to position [2351, 0]
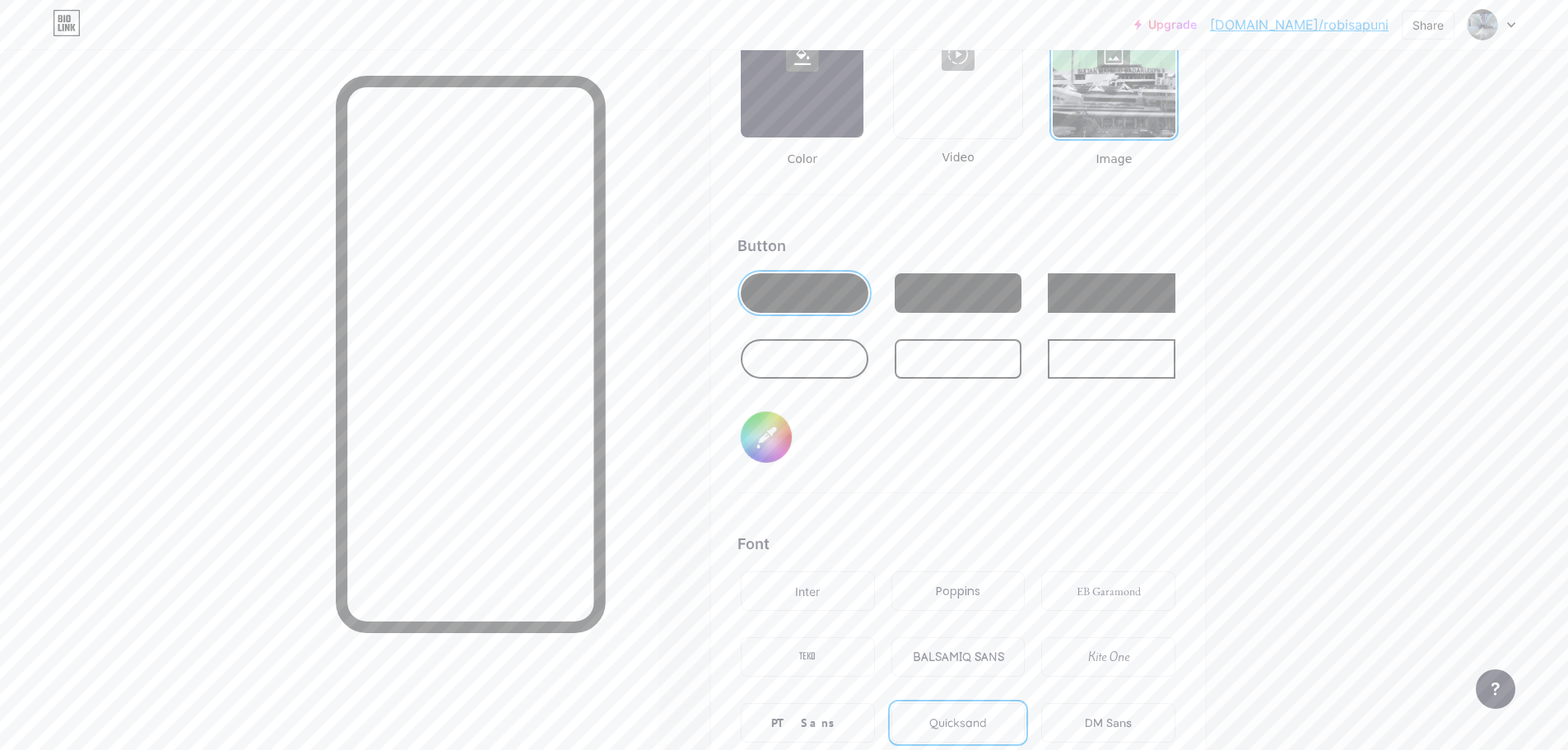
click at [832, 298] on div at bounding box center [805, 293] width 128 height 40
click at [776, 435] on input "#a29a9a" at bounding box center [766, 437] width 51 height 51
type input "#413e3e"
click at [1124, 463] on div "Button #413e3e" at bounding box center [957, 363] width 441 height 259
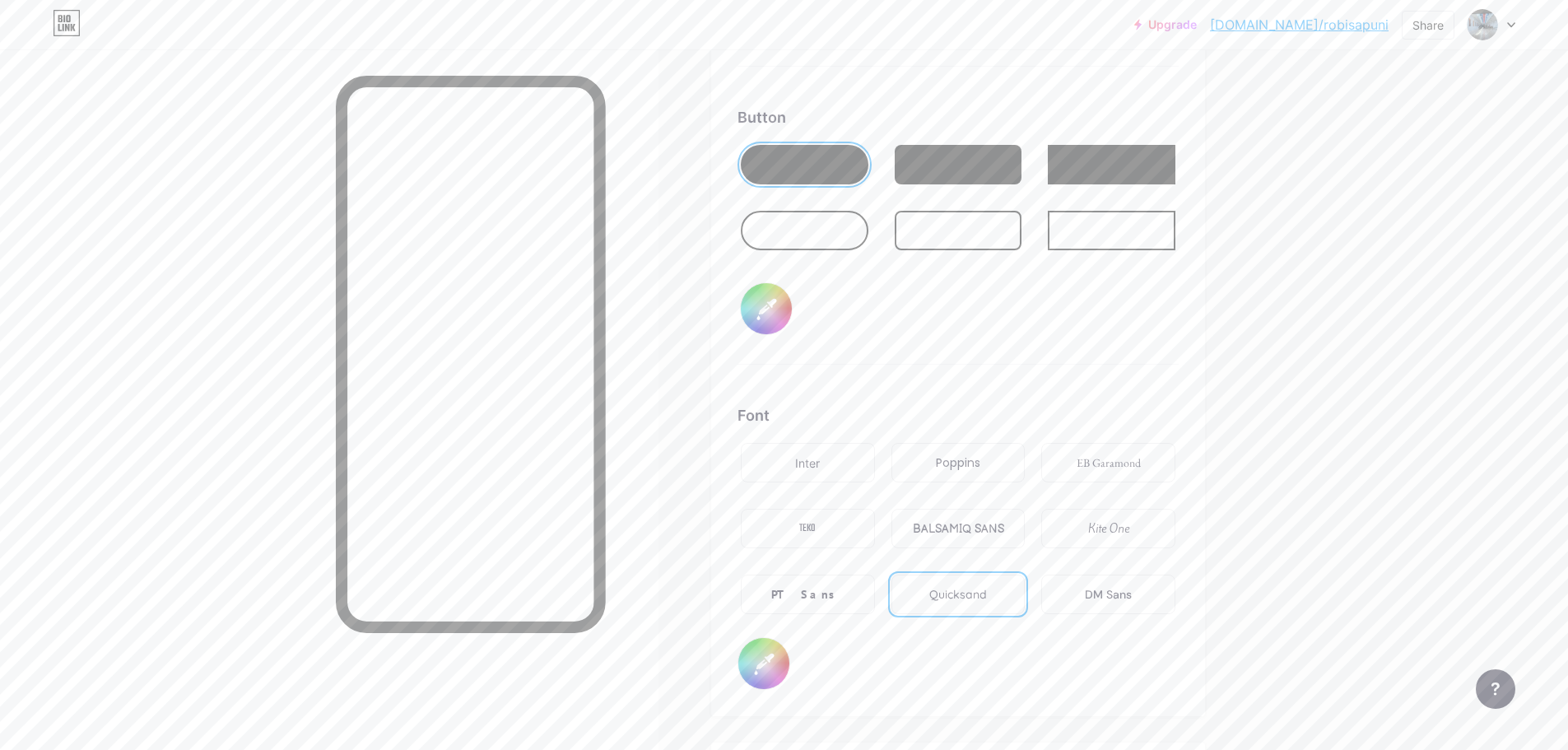
scroll to position [2598, 0]
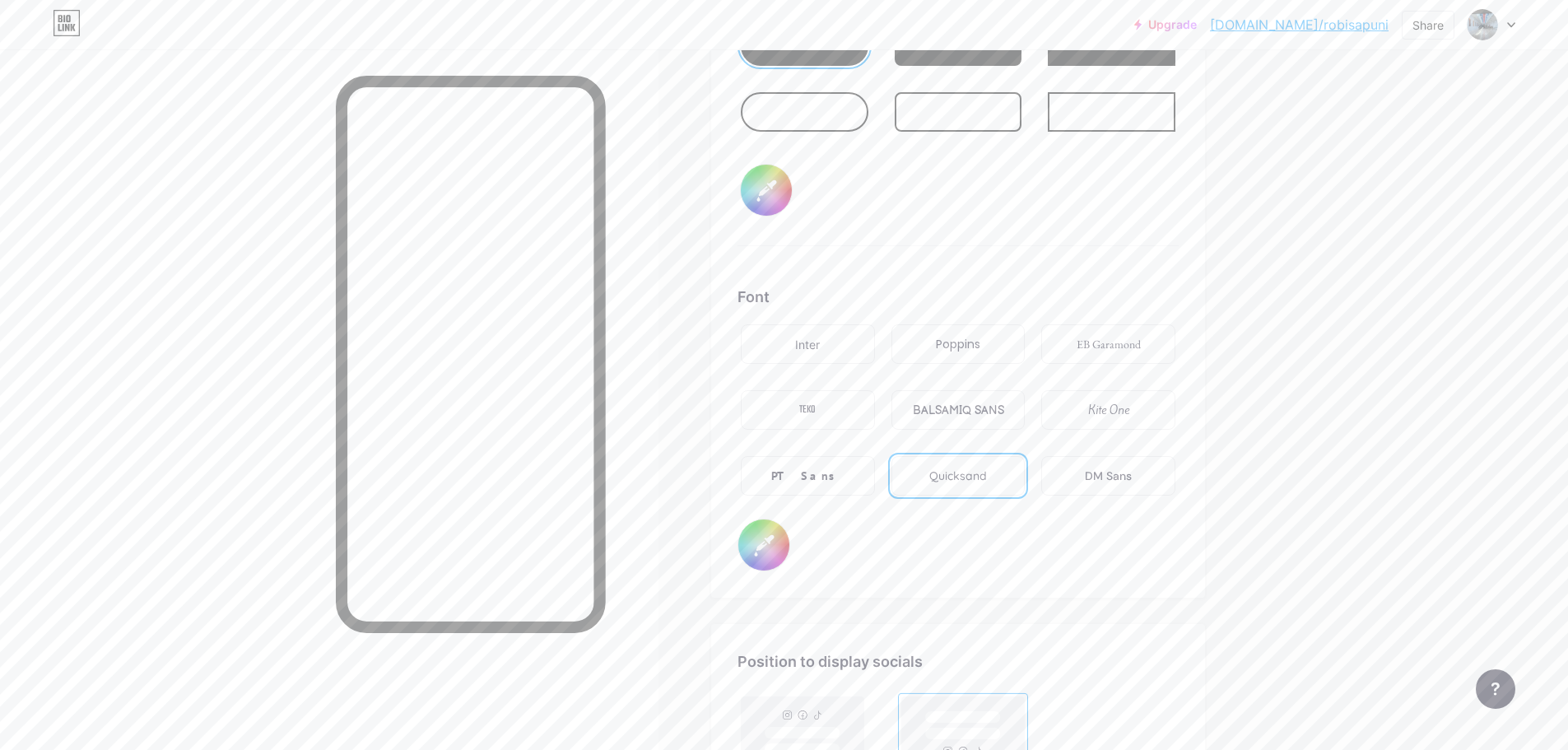
click at [988, 411] on div "BALSAMIQ SANS" at bounding box center [958, 411] width 91 height 17
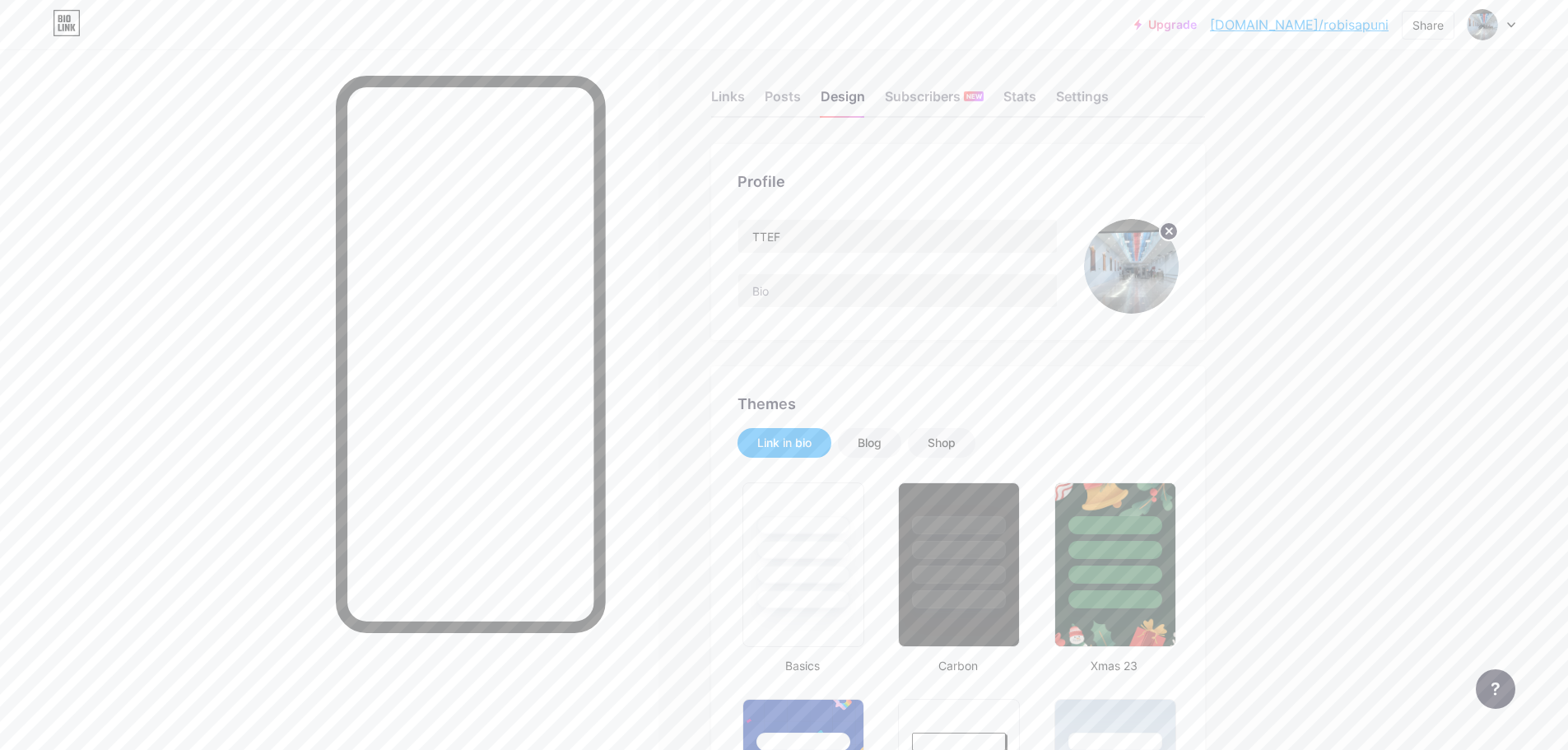
scroll to position [0, 0]
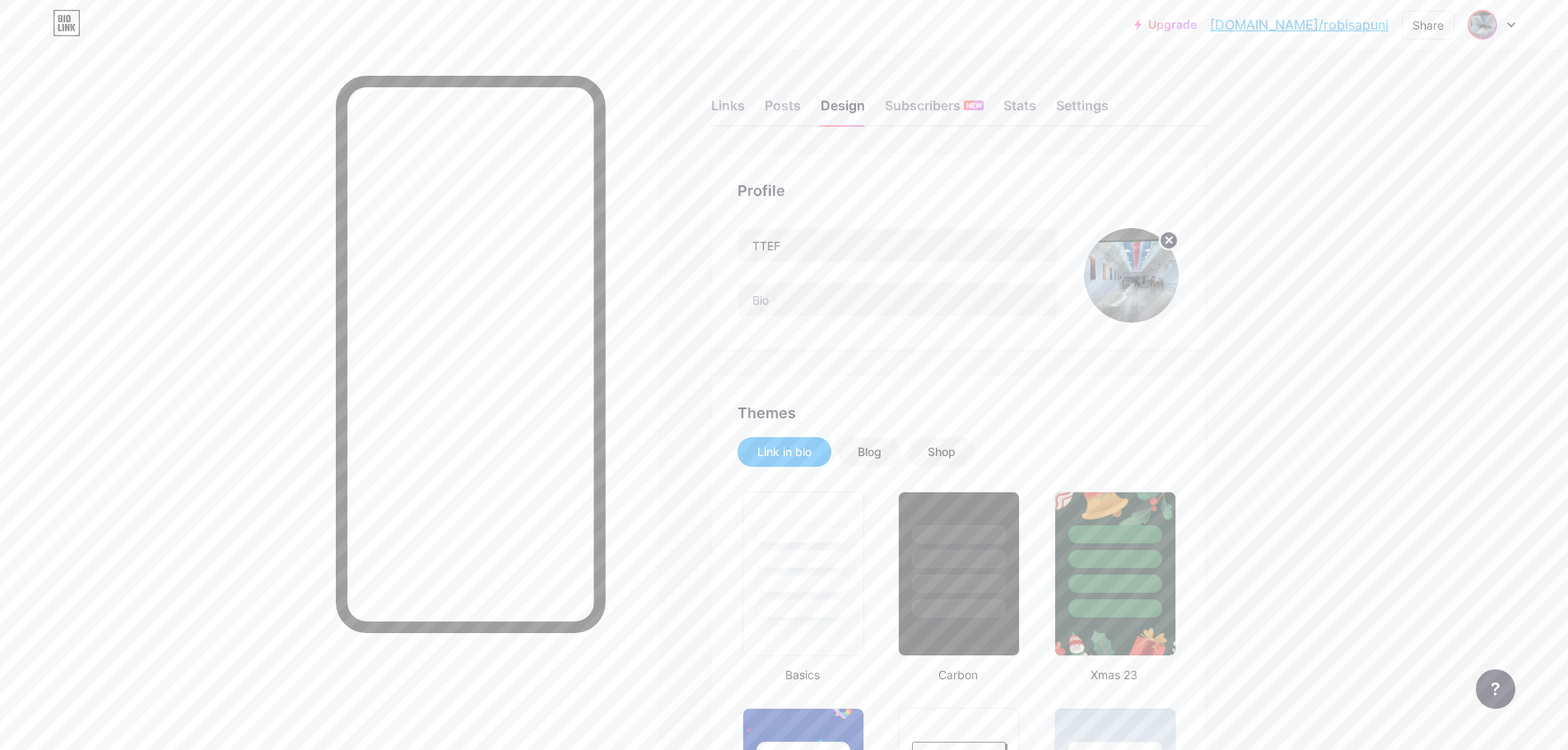
click at [1483, 26] on img at bounding box center [1482, 24] width 26 height 26
click at [1385, 189] on link "Account settings" at bounding box center [1412, 187] width 204 height 45
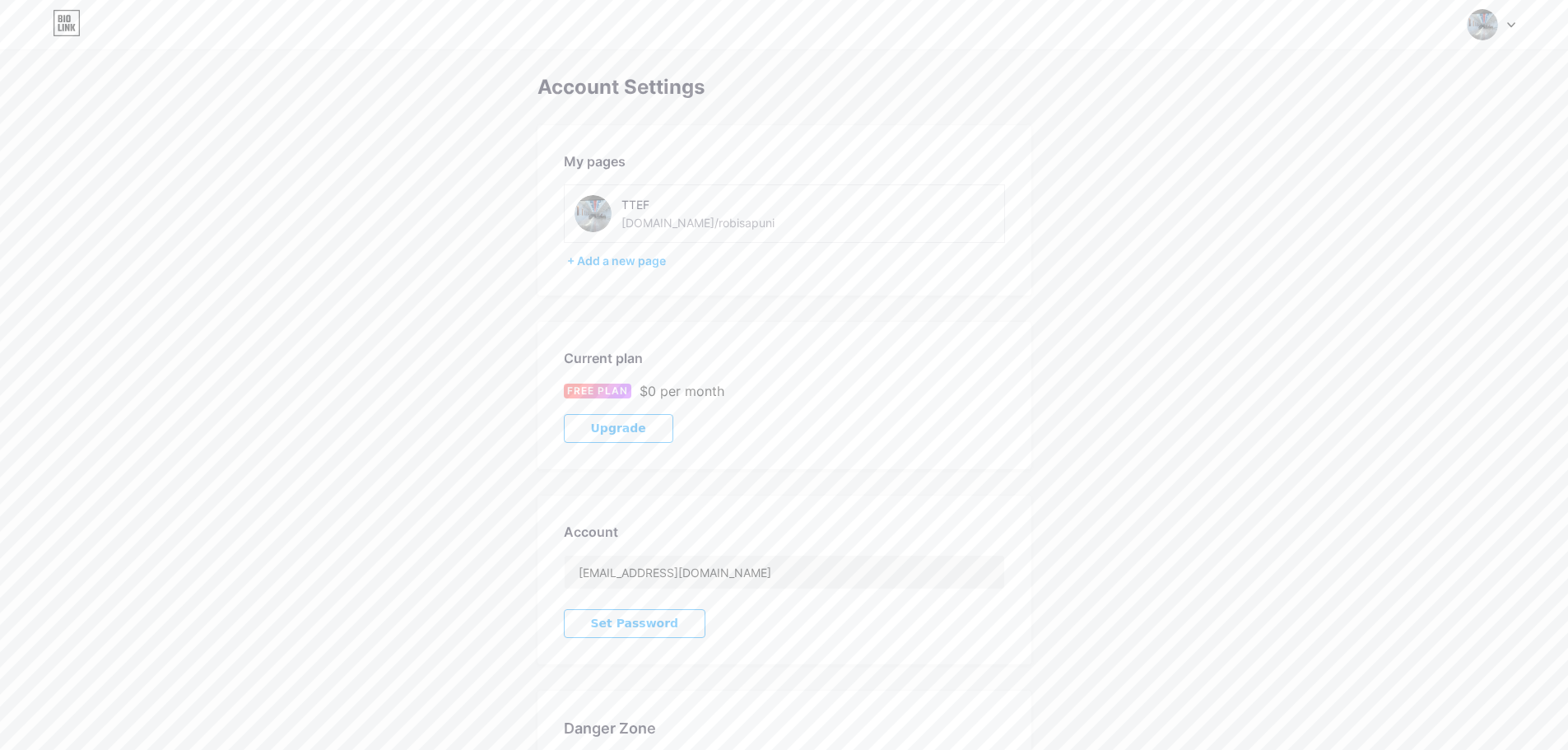
click at [721, 216] on div "TTEF bio.link/robisapuni" at bounding box center [712, 213] width 181 height 37
click at [712, 229] on div "bio.link/robisapuni" at bounding box center [698, 223] width 153 height 17
click at [702, 223] on div "bio.link/robisapuni" at bounding box center [698, 223] width 153 height 17
click at [1517, 27] on div "Switch accounts TTEF bio.link/robisapuni + Add a new page Dashboard Logout" at bounding box center [784, 24] width 1568 height 30
click at [1515, 24] on div "Switch accounts TTEF bio.link/robisapuni + Add a new page Dashboard Logout" at bounding box center [784, 24] width 1568 height 30
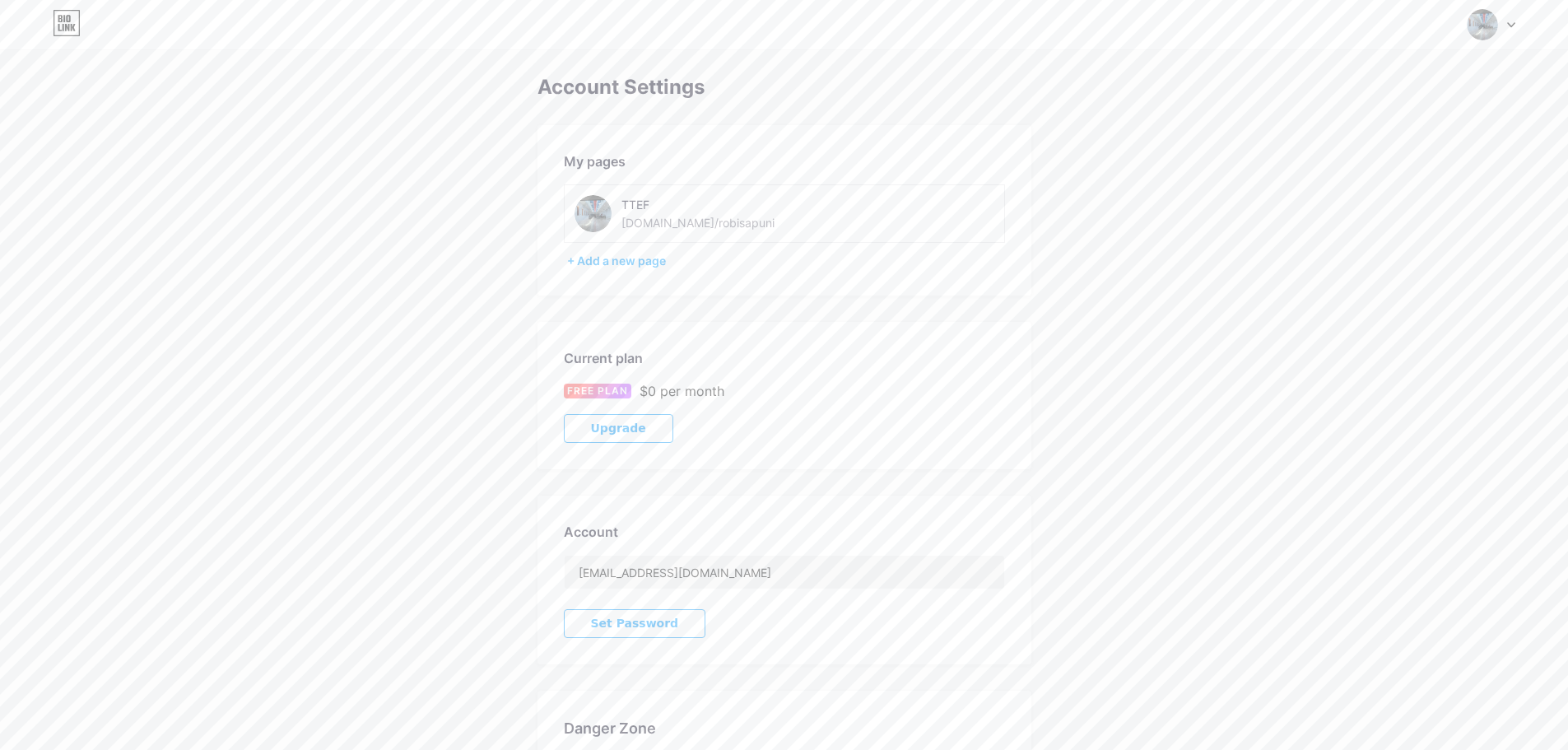
click at [1510, 24] on icon at bounding box center [1511, 25] width 7 height 4
click at [1372, 182] on link "Dashboard" at bounding box center [1412, 187] width 204 height 45
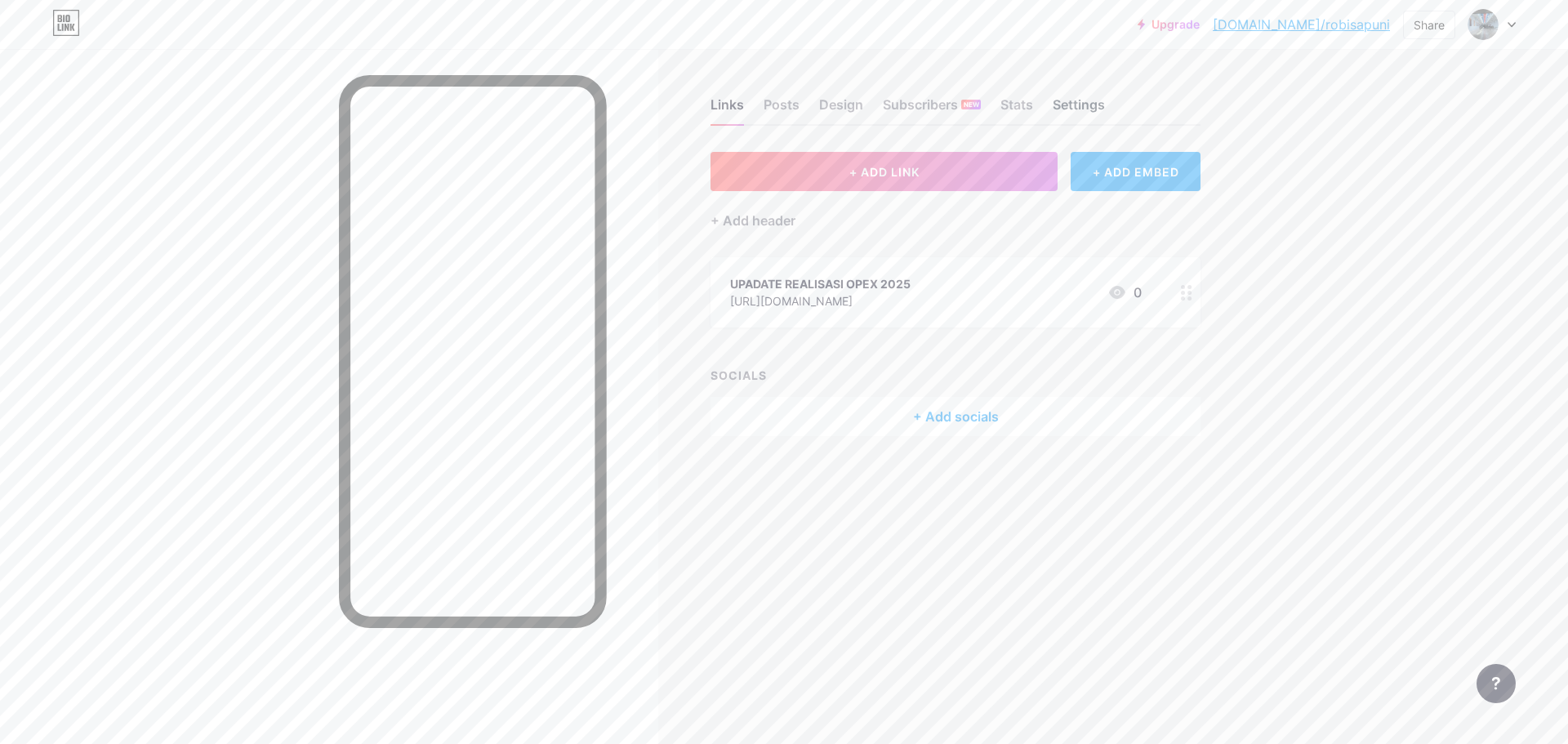
click at [1099, 117] on div "Settings" at bounding box center [1078, 110] width 52 height 30
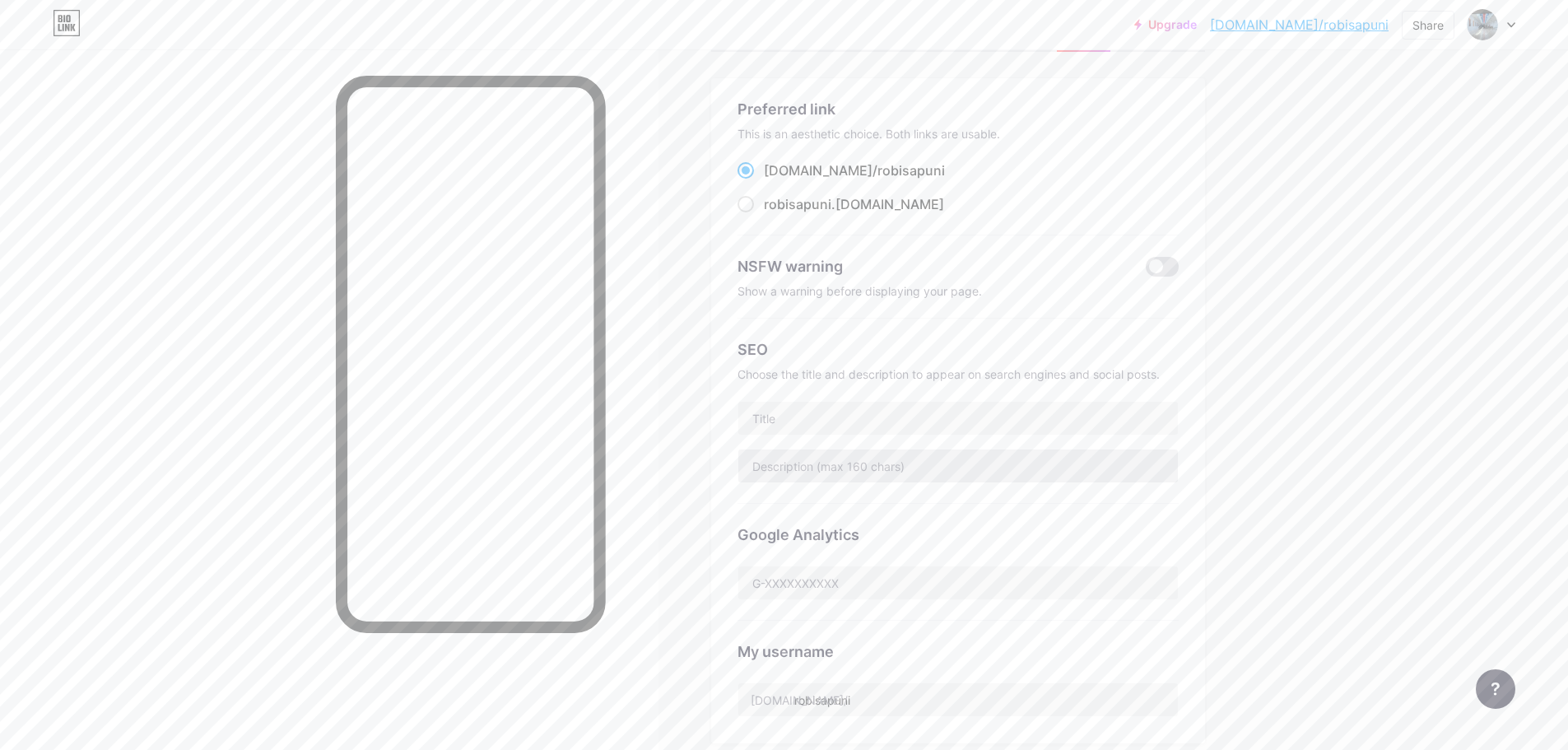
scroll to position [165, 0]
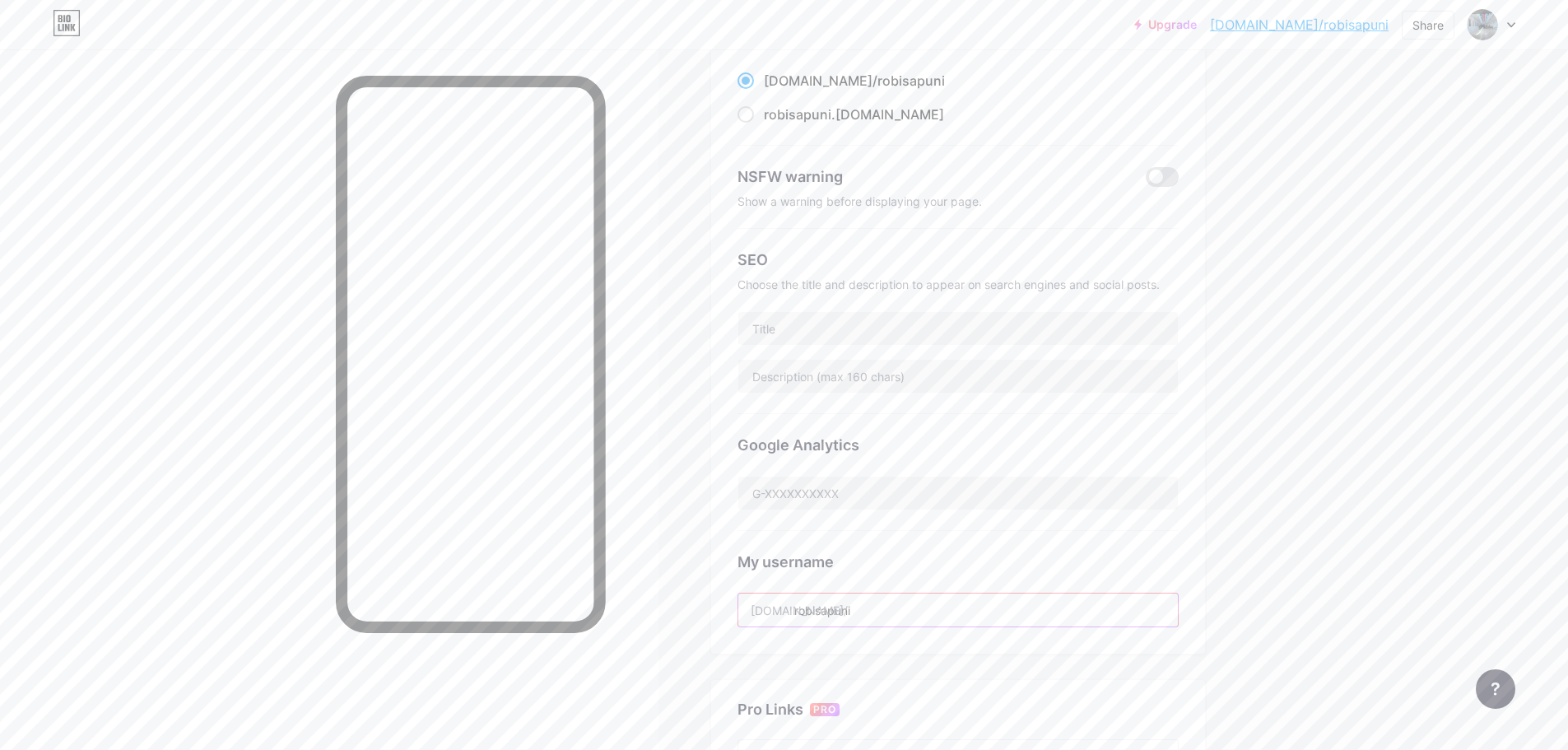
click at [863, 614] on input "robisapuni" at bounding box center [958, 610] width 440 height 33
drag, startPoint x: 874, startPoint y: 611, endPoint x: 801, endPoint y: 617, distance: 73.2
click at [801, 617] on input "robisapuni" at bounding box center [958, 610] width 440 height 33
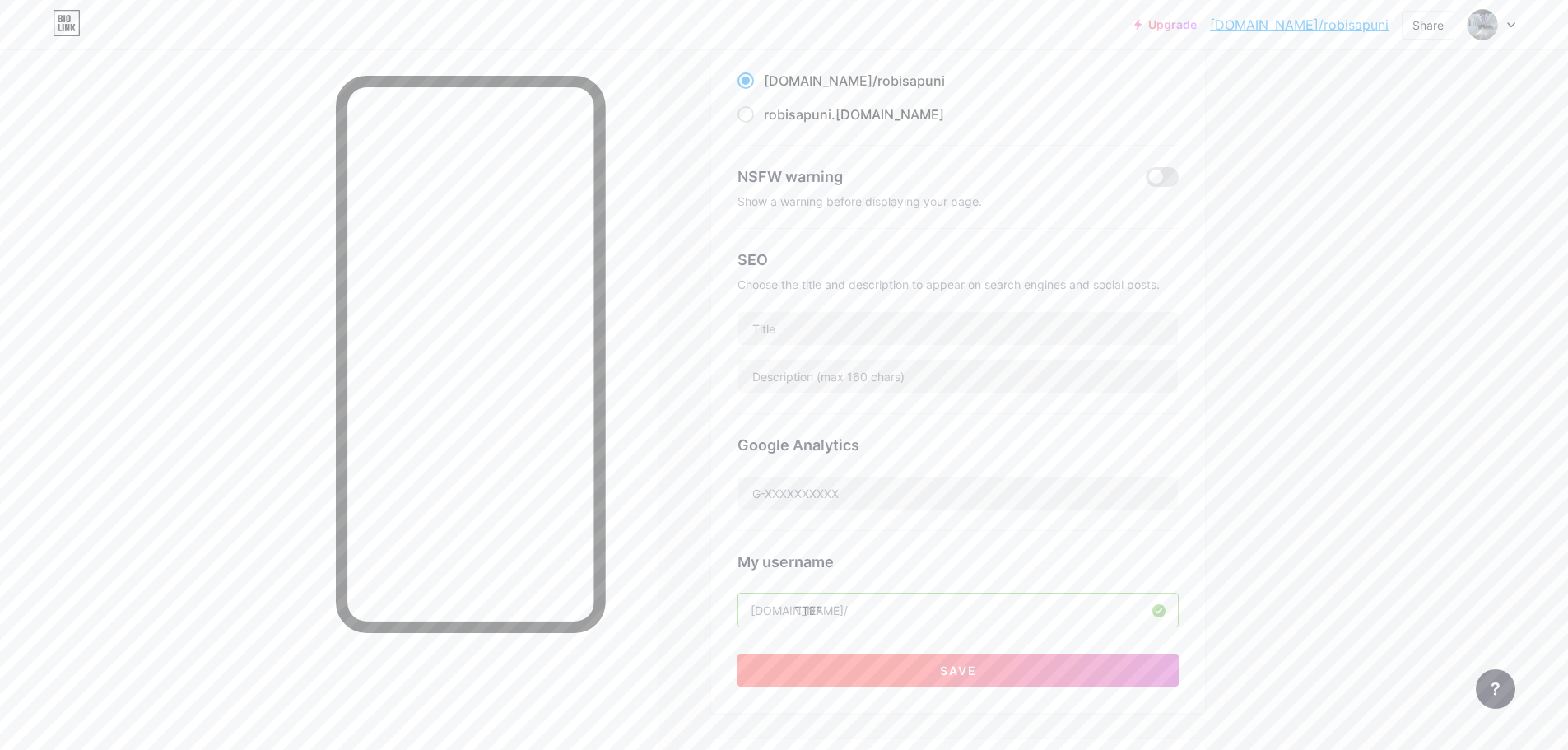
click at [977, 667] on span "Save" at bounding box center [958, 671] width 37 height 14
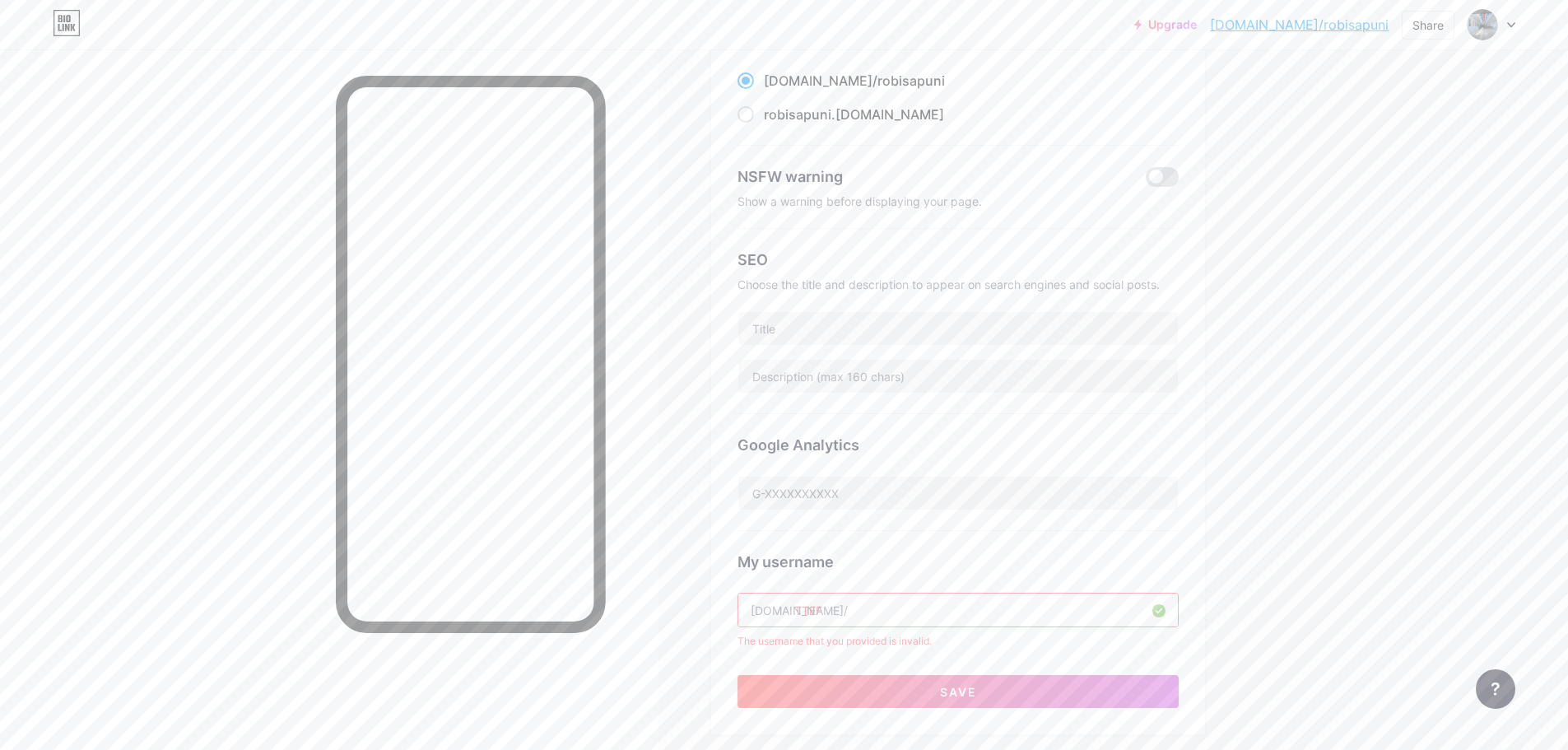
click at [812, 606] on input "TTEF" at bounding box center [958, 610] width 440 height 33
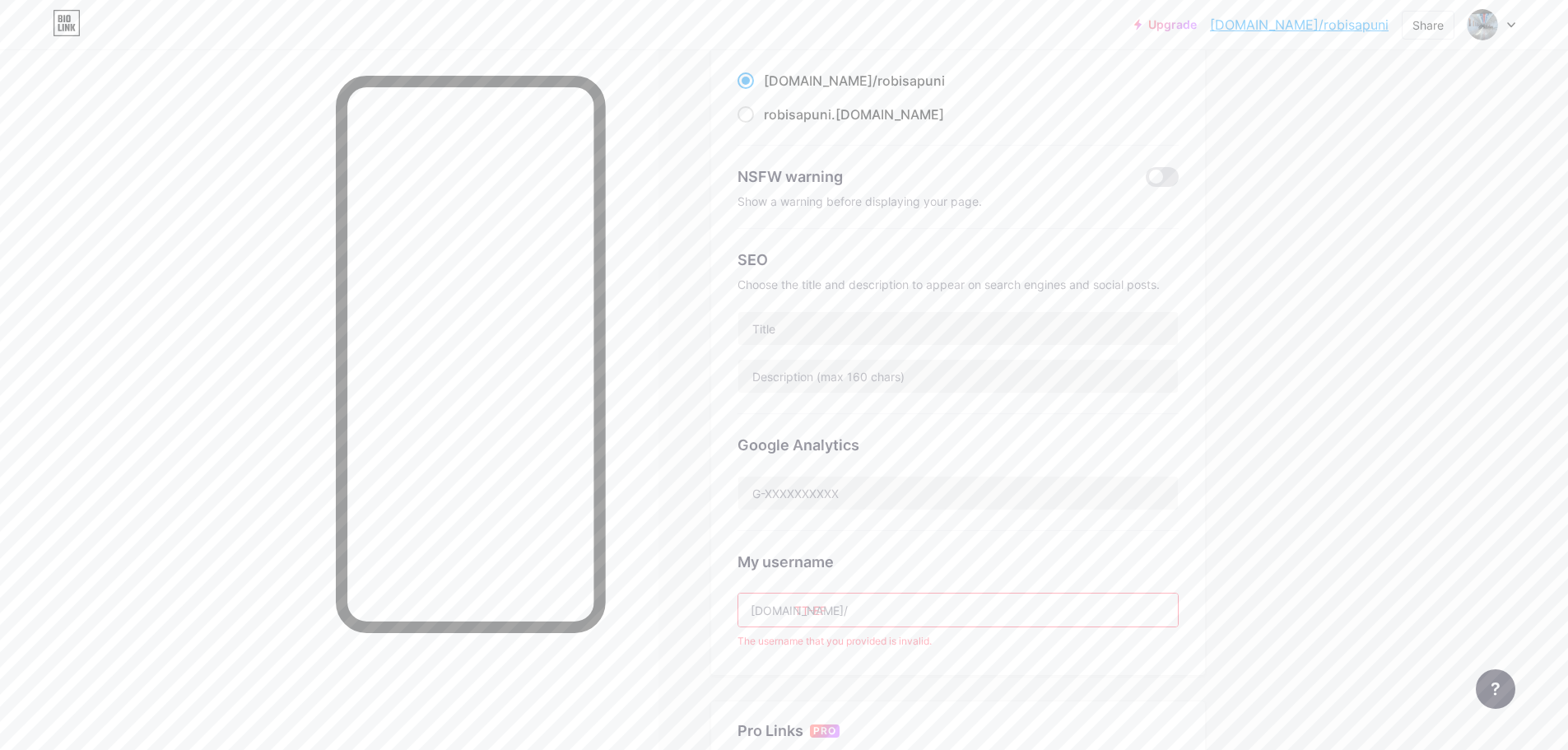
click at [1142, 686] on div "Preferred link This is an aesthetic choice. Both links are usable. bio.link/ ro…" at bounding box center [958, 526] width 494 height 1076
drag, startPoint x: 846, startPoint y: 607, endPoint x: 802, endPoint y: 615, distance: 44.7
click at [802, 615] on input "TT-EF" at bounding box center [958, 610] width 440 height 33
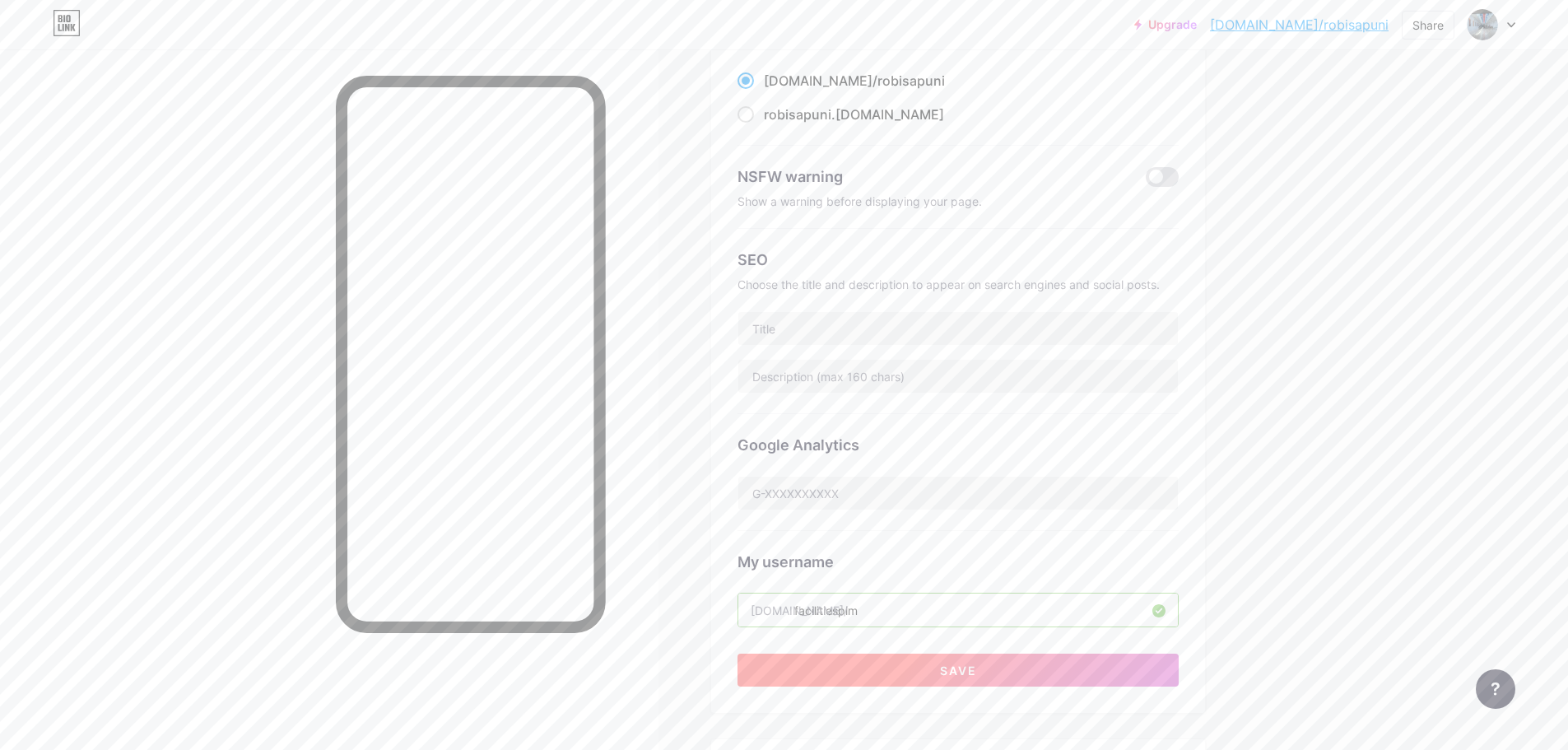
type input "facilitiesplm"
click at [977, 666] on span "Save" at bounding box center [958, 671] width 37 height 14
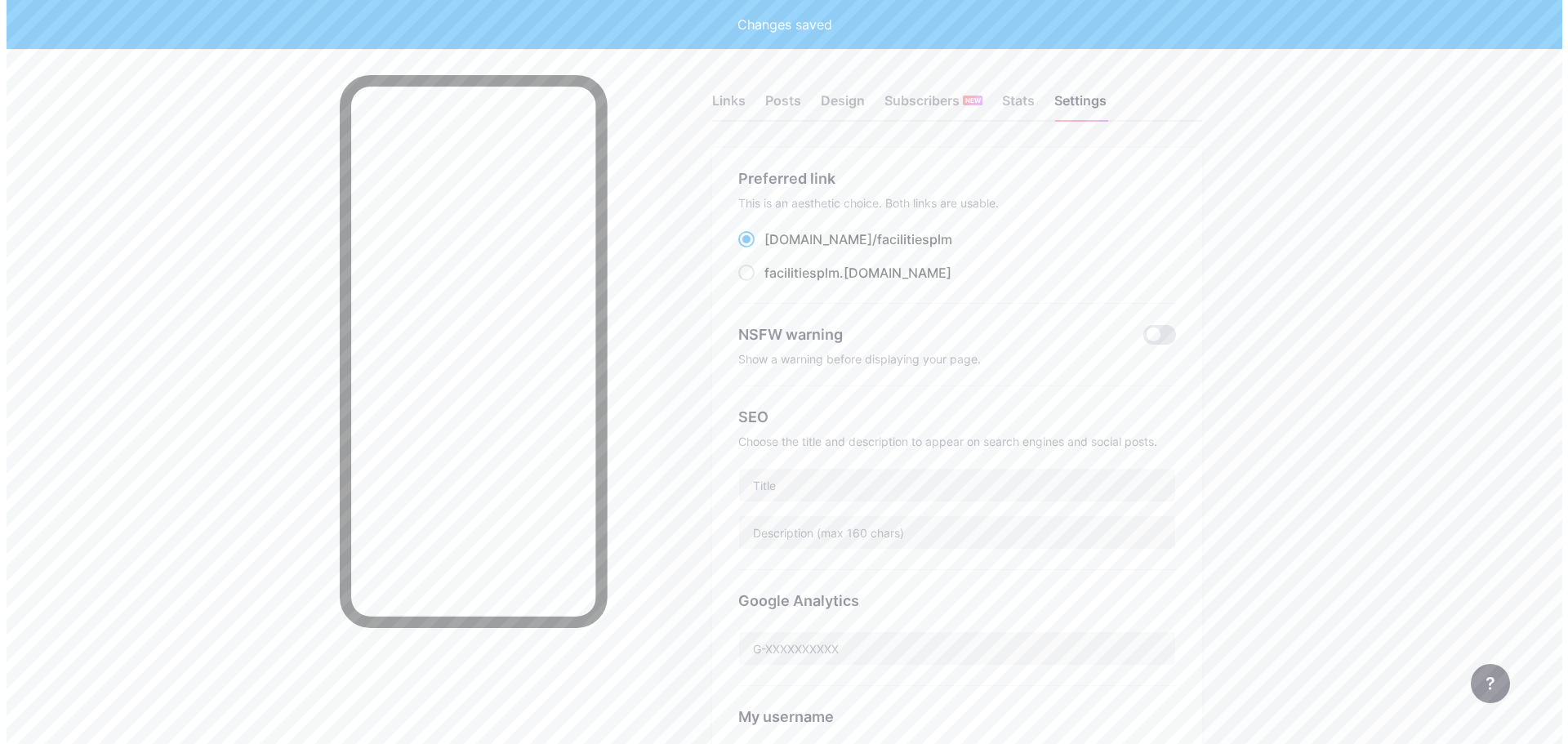
scroll to position [0, 0]
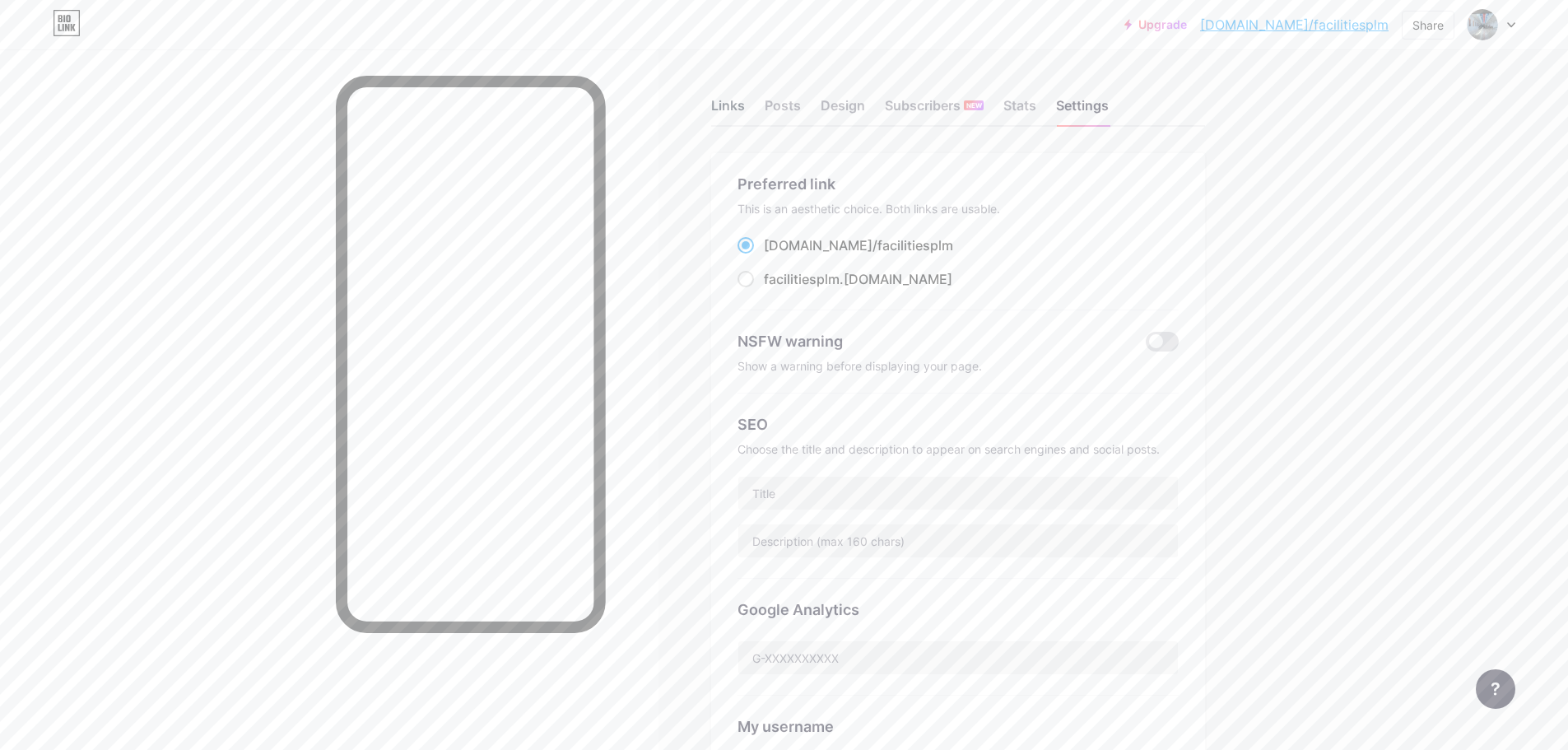
click at [727, 112] on div "Links" at bounding box center [727, 110] width 34 height 30
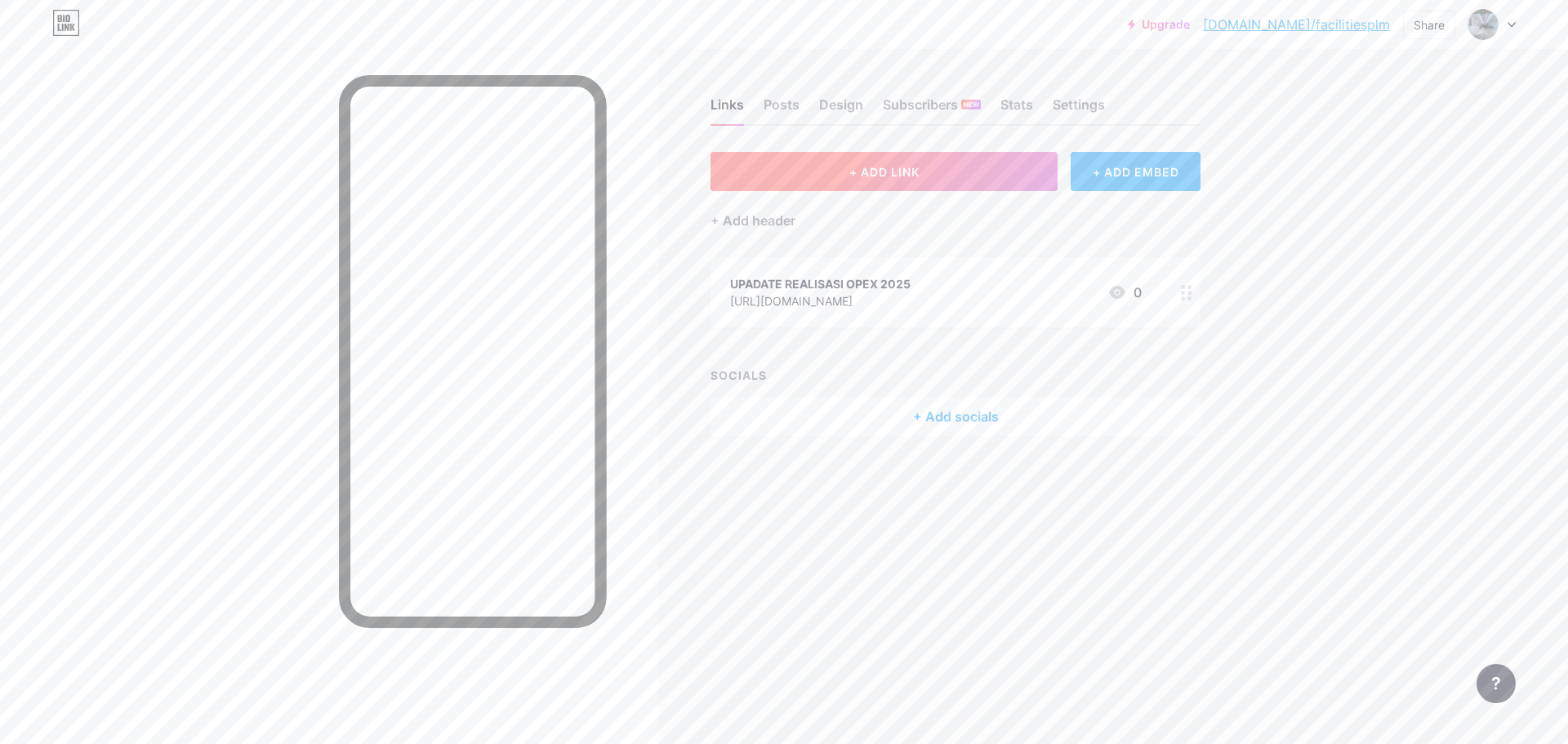
click at [914, 186] on button "+ ADD LINK" at bounding box center [883, 171] width 347 height 39
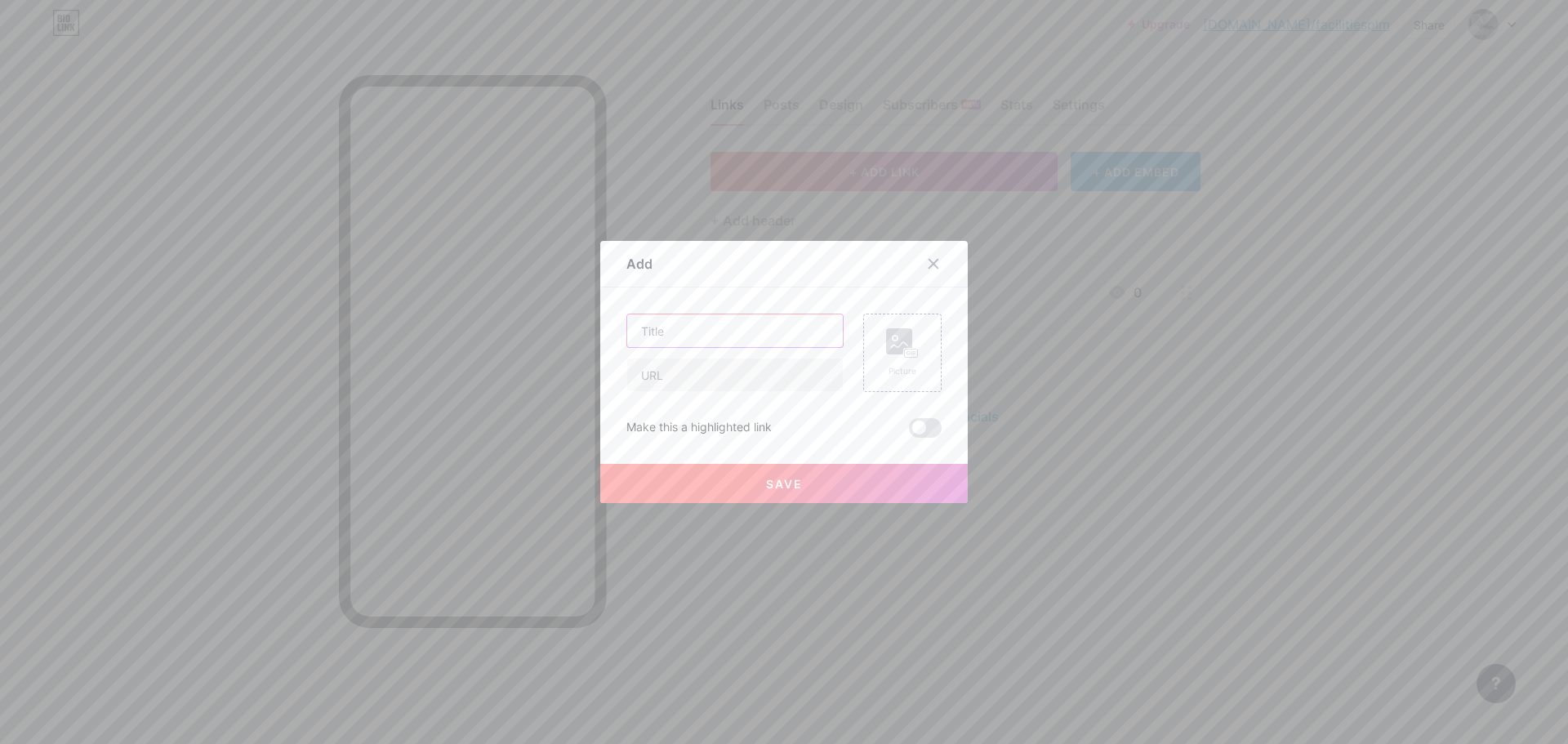
click at [675, 329] on input "text" at bounding box center [735, 331] width 215 height 33
click at [676, 366] on input "text" at bounding box center [735, 375] width 215 height 33
paste input "[URL][DOMAIN_NAME]"
type input "[URL][DOMAIN_NAME]"
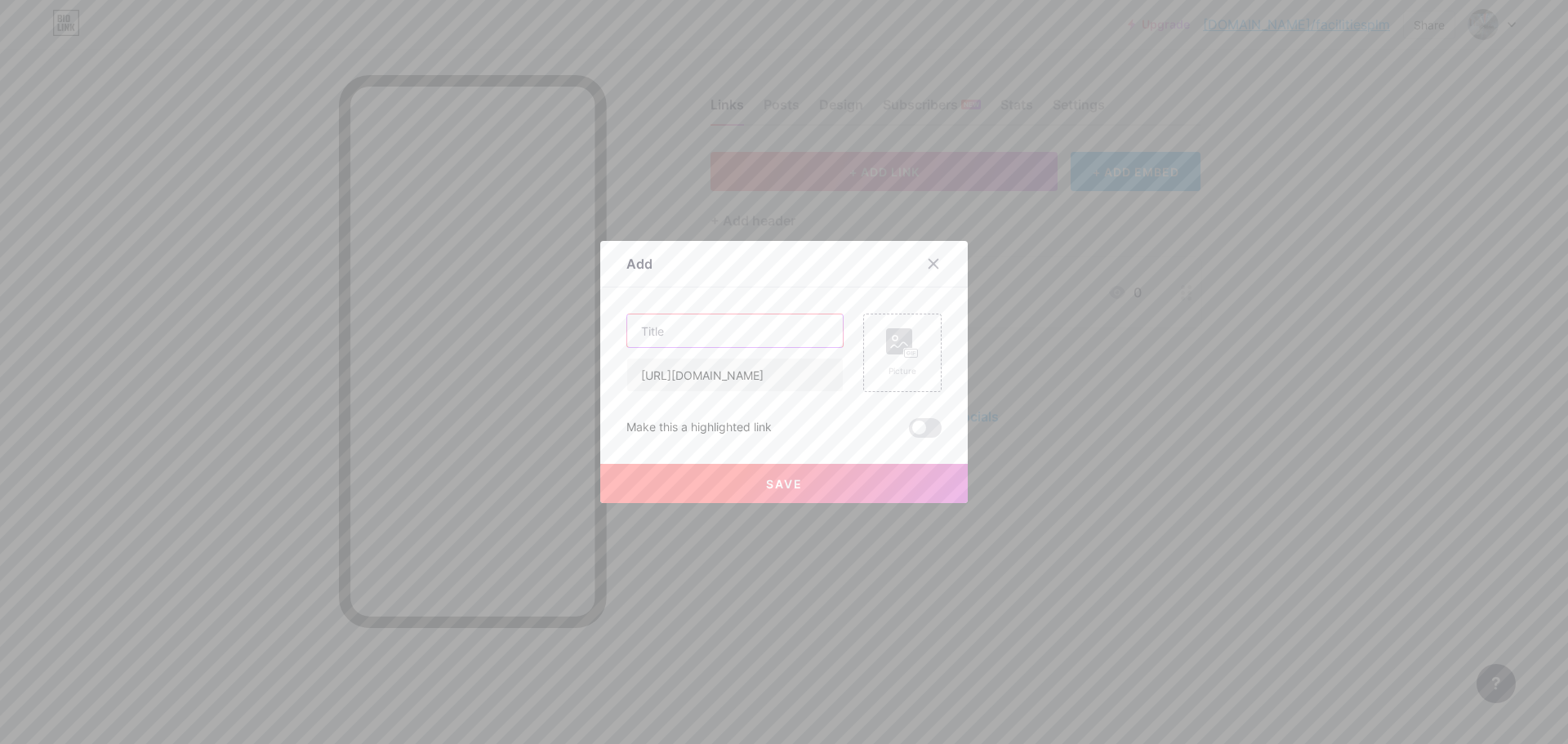
click at [691, 341] on input "text" at bounding box center [735, 331] width 215 height 33
paste input "iDash - Integrated Dashboard Monitoring"
type input "iDash - Integrated Dashboard Monitoring"
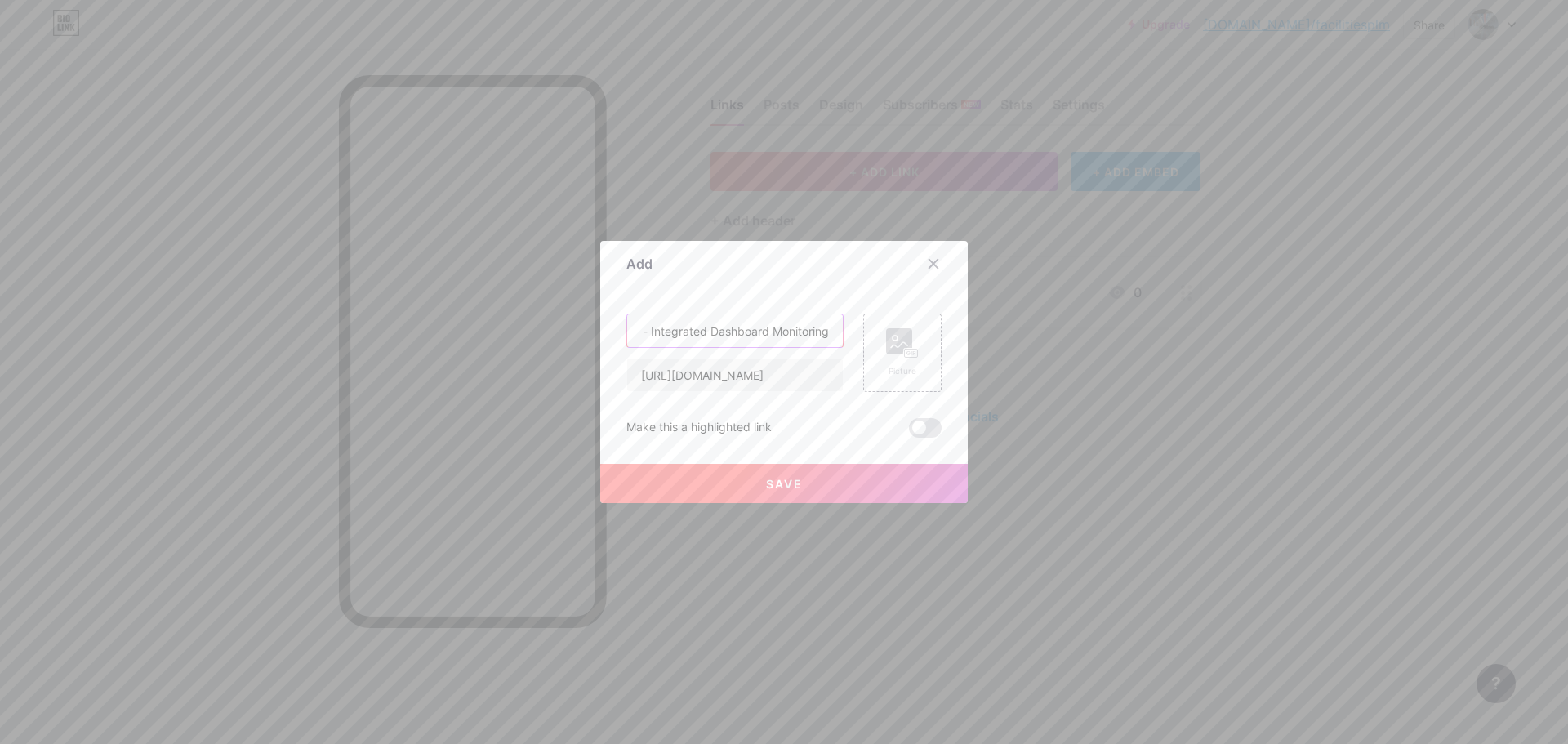
scroll to position [0, 0]
click at [772, 487] on span "Save" at bounding box center [784, 484] width 37 height 13
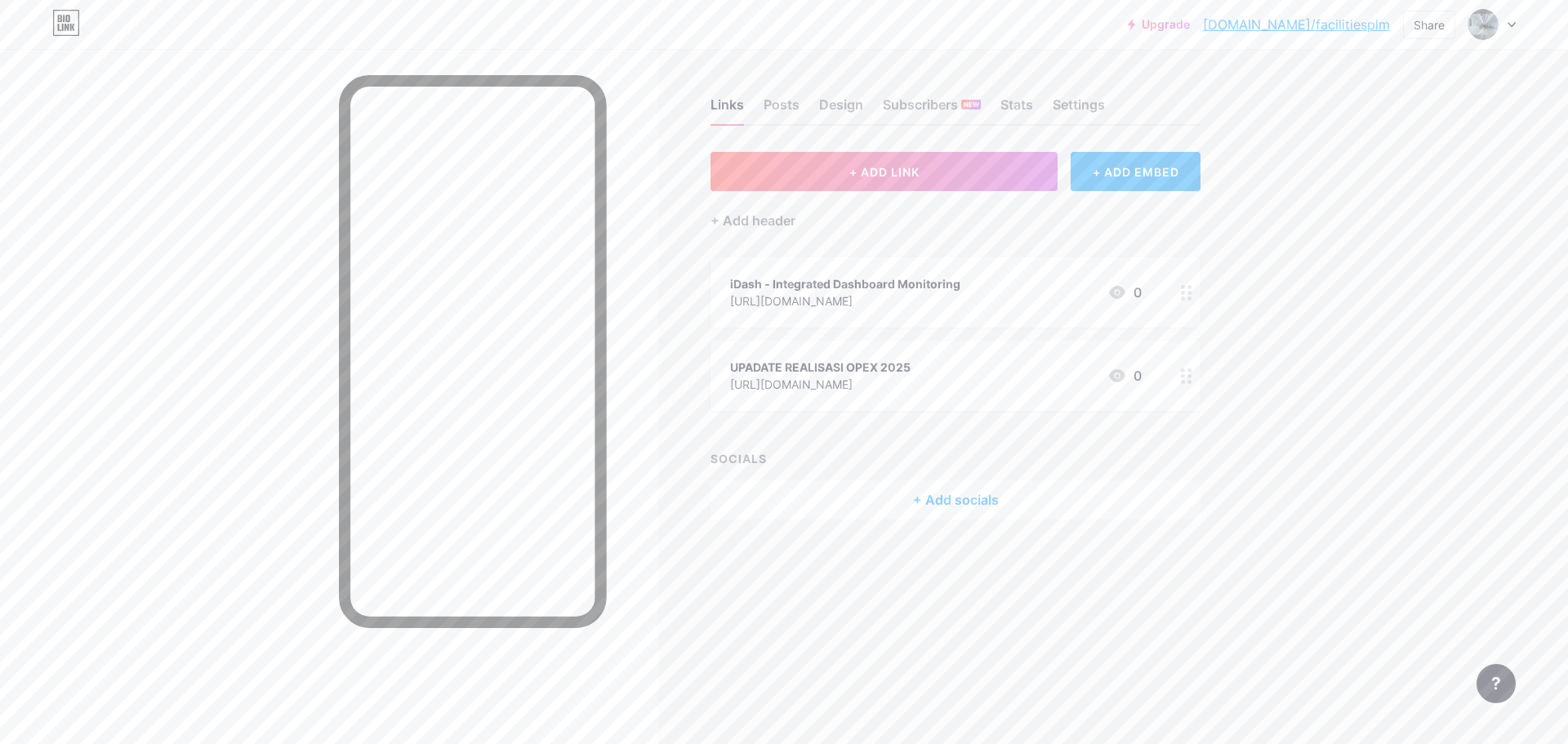
click at [1188, 378] on icon at bounding box center [1187, 376] width 12 height 15
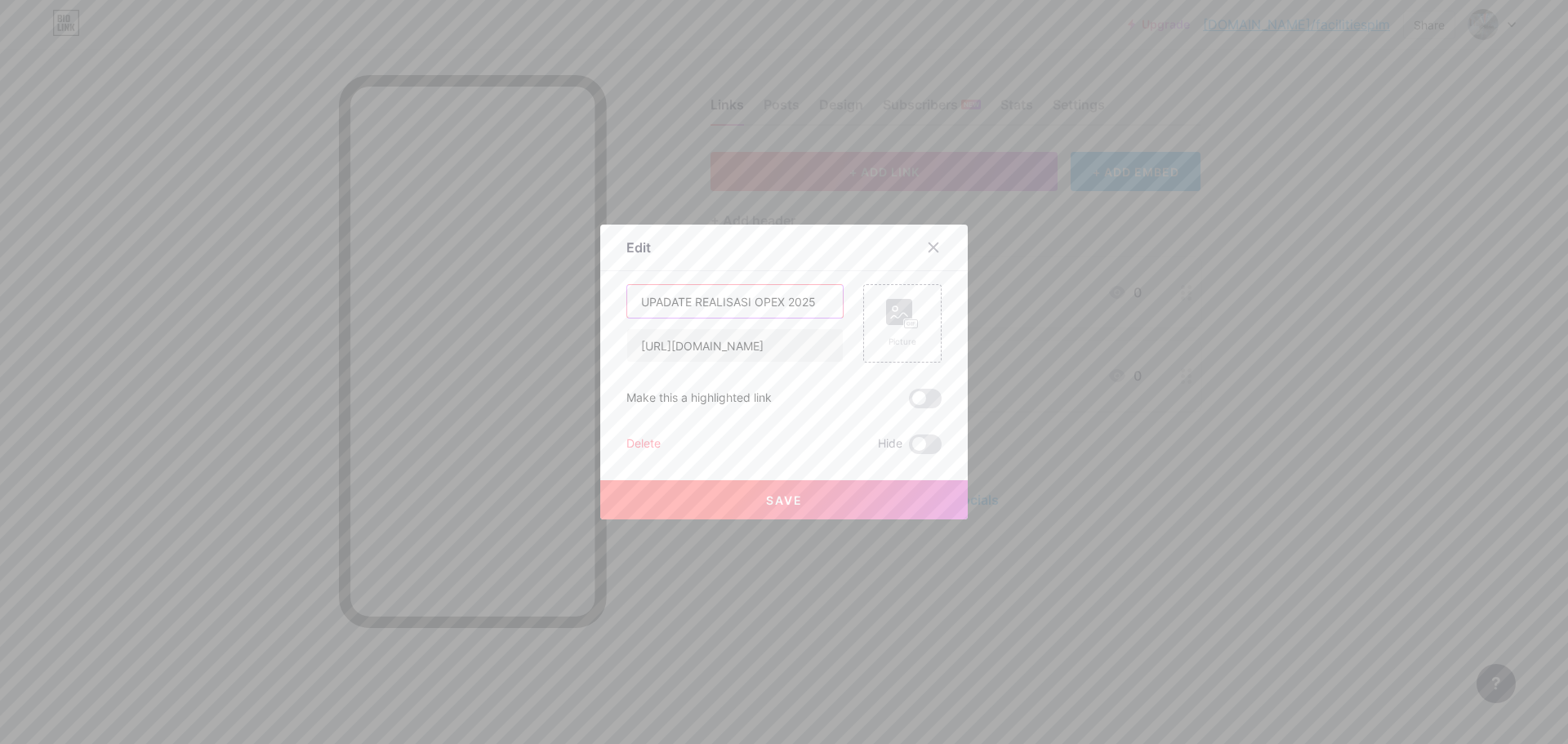
click at [651, 303] on input "UPADATE REALISASI OPEX 2025" at bounding box center [735, 302] width 215 height 33
type input "UPDATE REALISASI OPEX 2025"
click at [758, 515] on button "Save" at bounding box center [784, 500] width 367 height 39
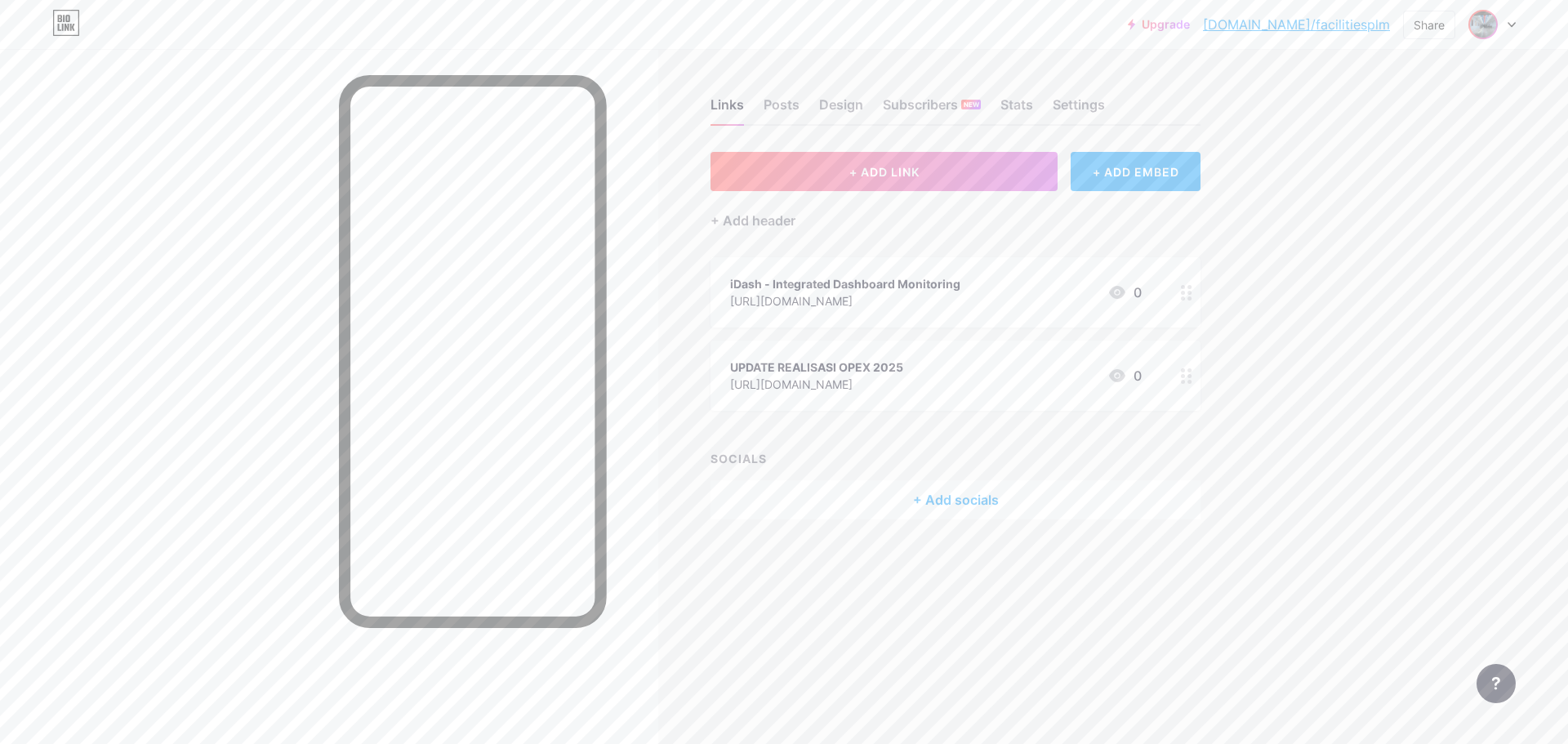
click at [1486, 25] on img at bounding box center [1482, 24] width 26 height 26
click at [1353, 230] on li "Logout" at bounding box center [1413, 230] width 203 height 44
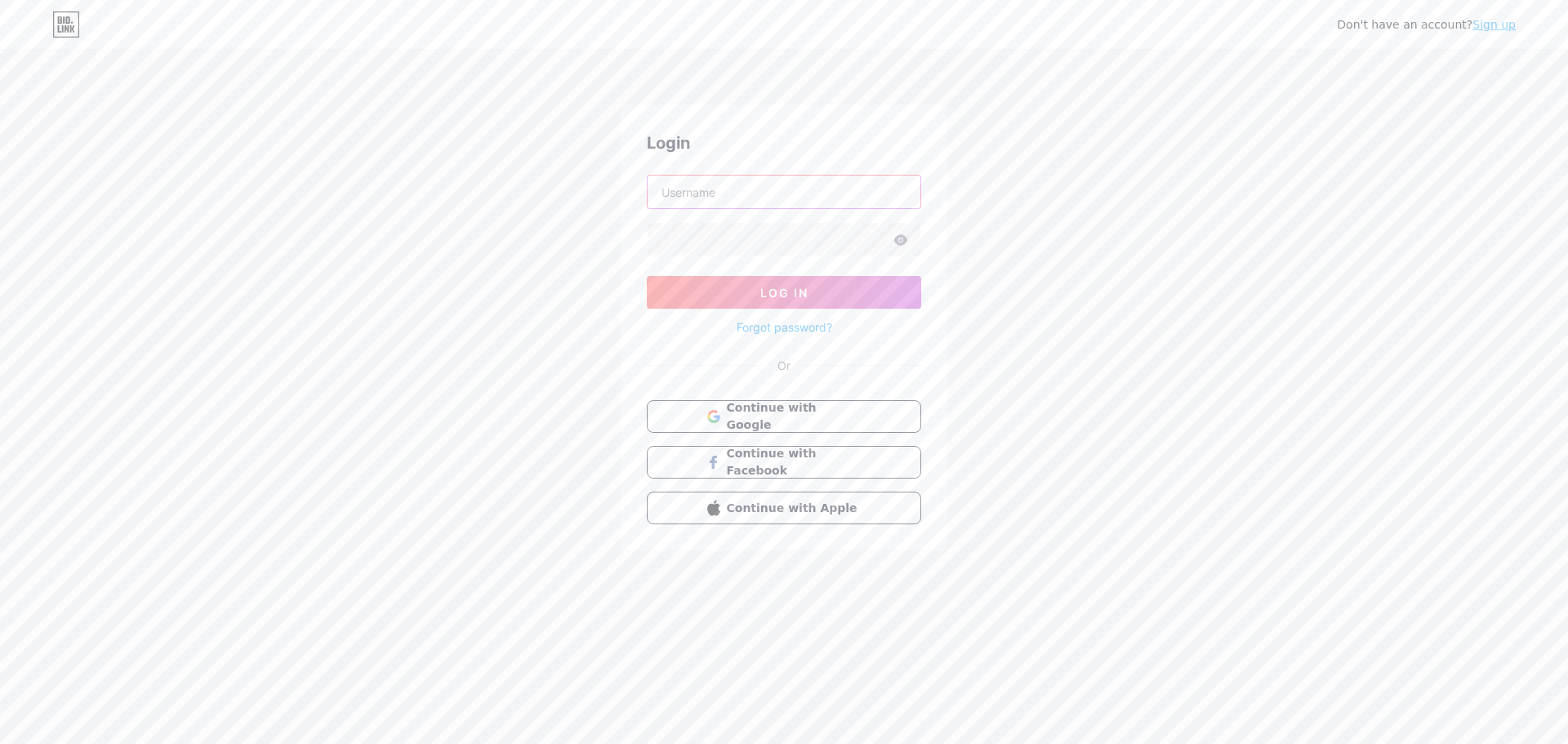
click at [767, 195] on input "text" at bounding box center [784, 192] width 273 height 33
click at [1106, 212] on div "Don't have an account? Sign up Login Log In Forgot password? Or Continue with G…" at bounding box center [784, 301] width 1568 height 603
click at [1185, 193] on div "Don't have an account? Sign up Login Log In Forgot password? Or Continue with G…" at bounding box center [784, 301] width 1568 height 603
click at [679, 202] on input "text" at bounding box center [784, 192] width 273 height 33
click at [694, 194] on input "text" at bounding box center [784, 192] width 273 height 33
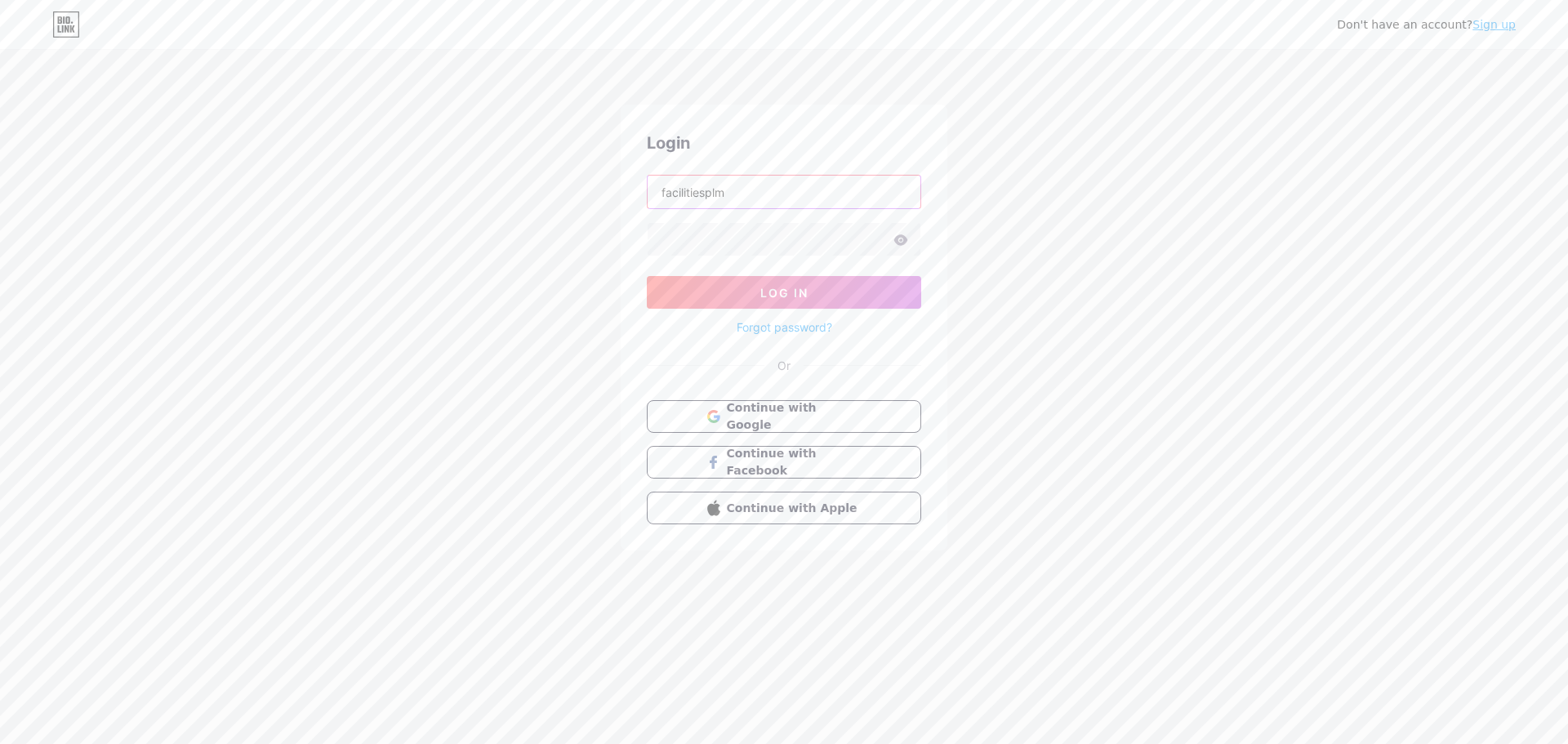
type input "facilitiesplm"
click at [902, 237] on icon at bounding box center [901, 239] width 13 height 11
click at [805, 285] on span "Log In" at bounding box center [784, 292] width 48 height 13
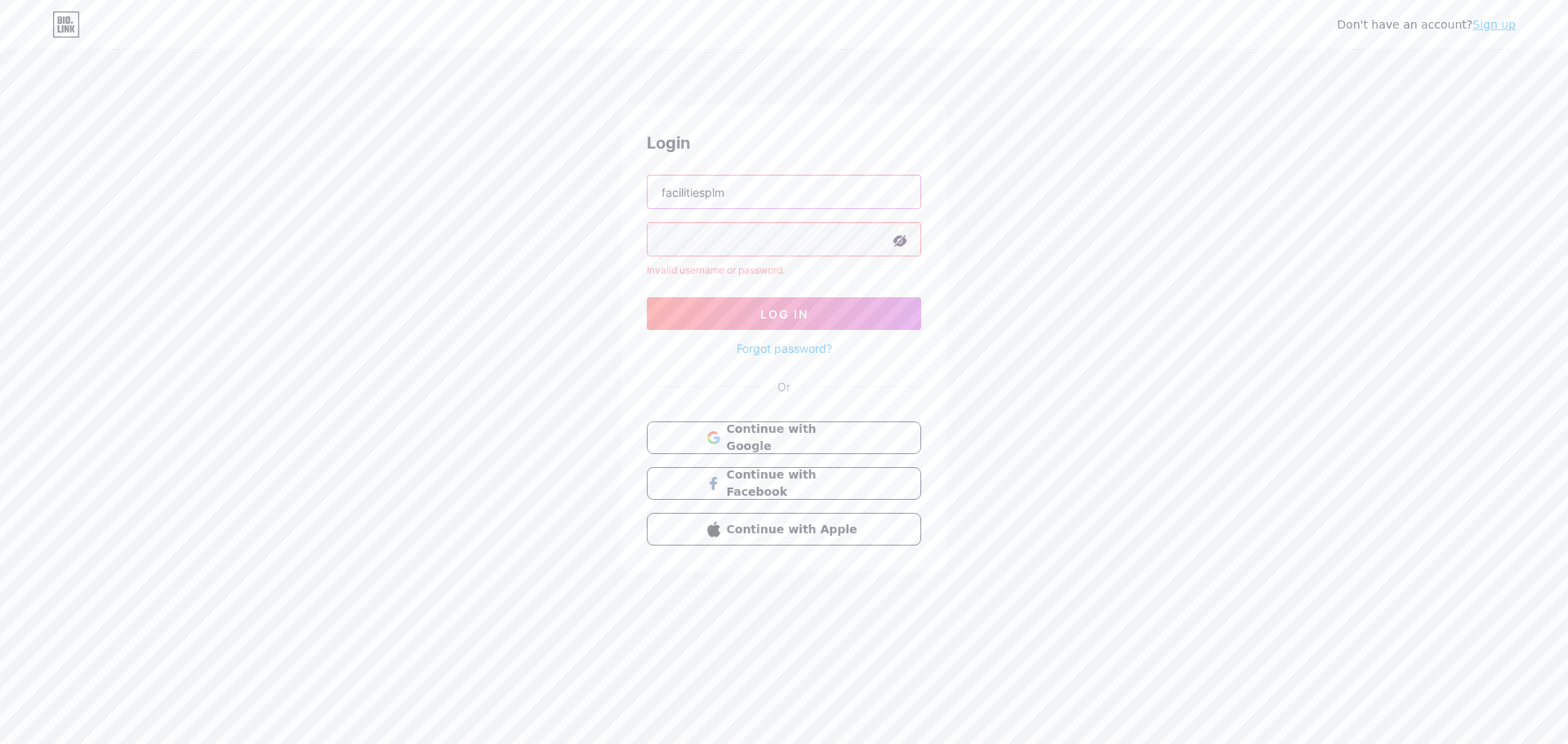
click at [774, 196] on input "facilitiesplm" at bounding box center [784, 192] width 273 height 33
click at [790, 348] on link "Forgot password?" at bounding box center [784, 349] width 95 height 17
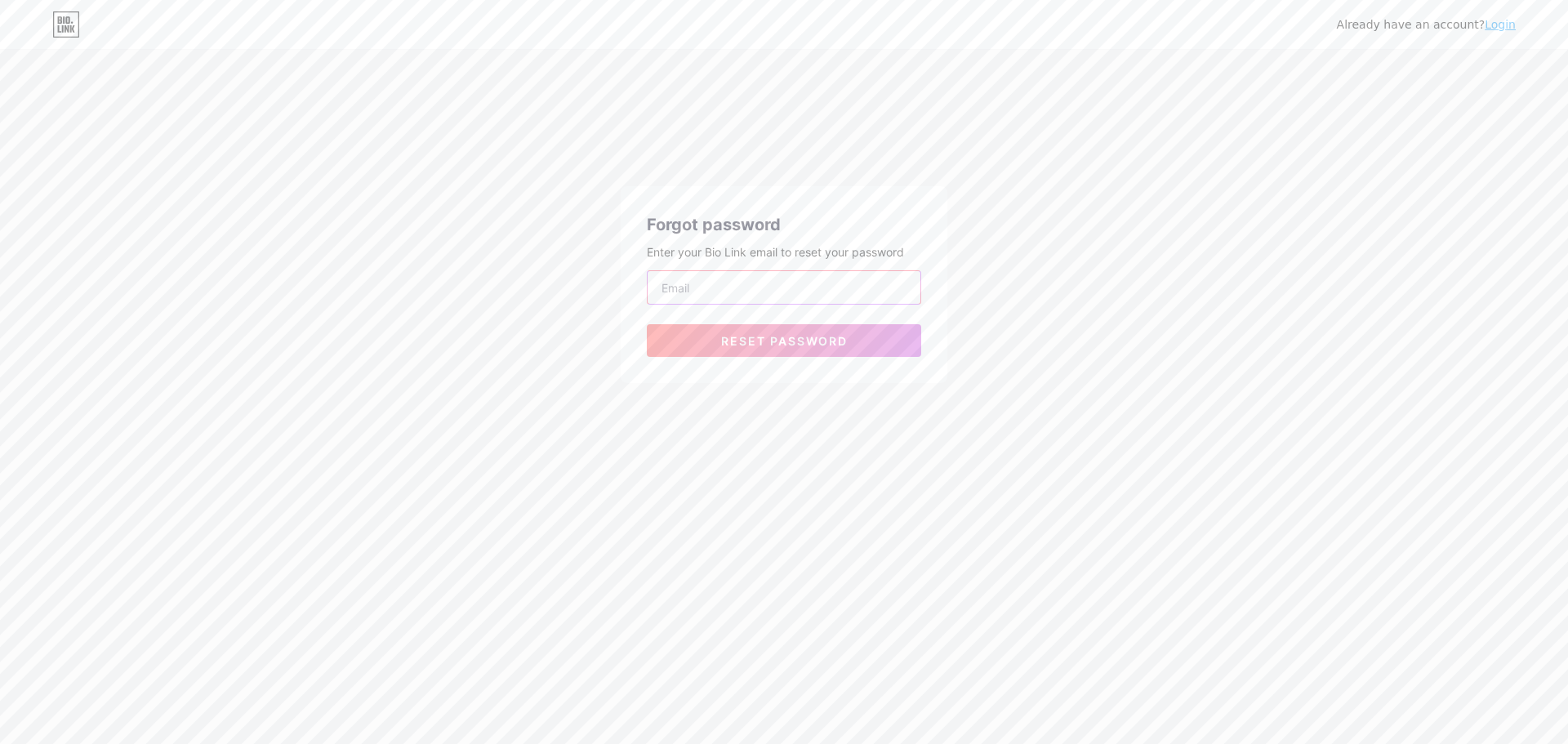
click at [843, 285] on input "email" at bounding box center [784, 287] width 273 height 33
type input "[EMAIL_ADDRESS][DOMAIN_NAME]"
click at [763, 354] on button "Reset password" at bounding box center [784, 340] width 275 height 33
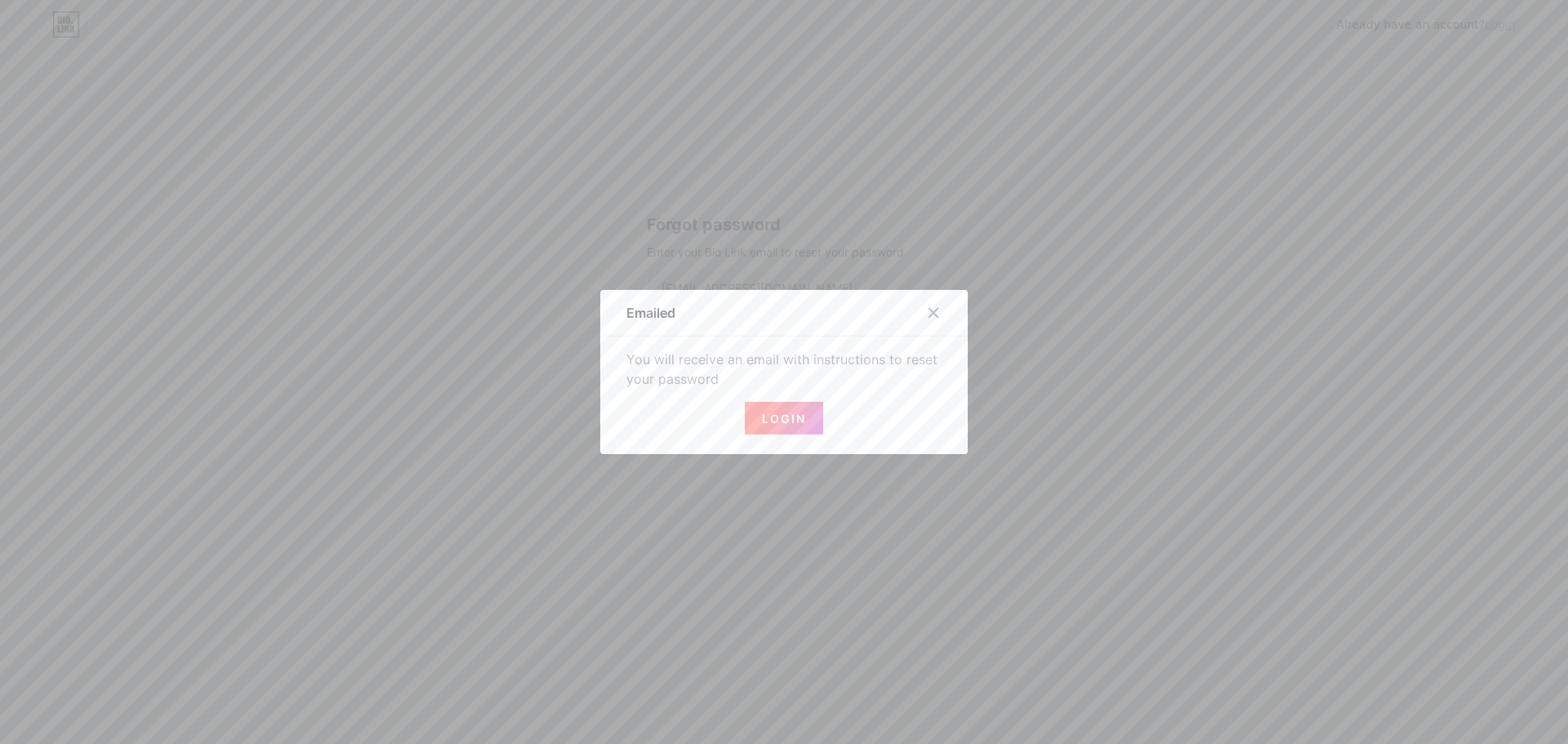
click at [783, 417] on span "Login" at bounding box center [784, 418] width 44 height 13
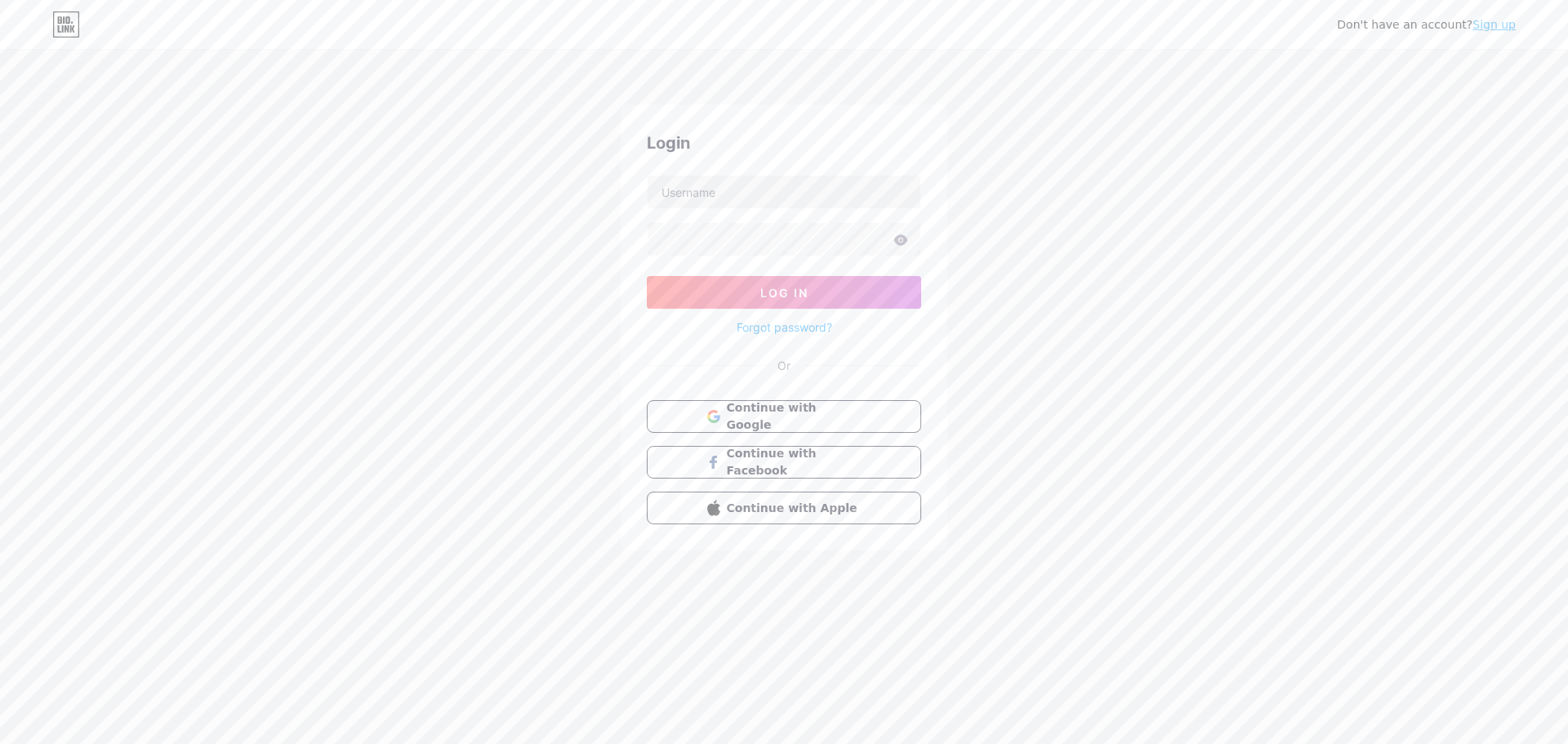
click at [1504, 29] on link "Sign up" at bounding box center [1493, 25] width 43 height 13
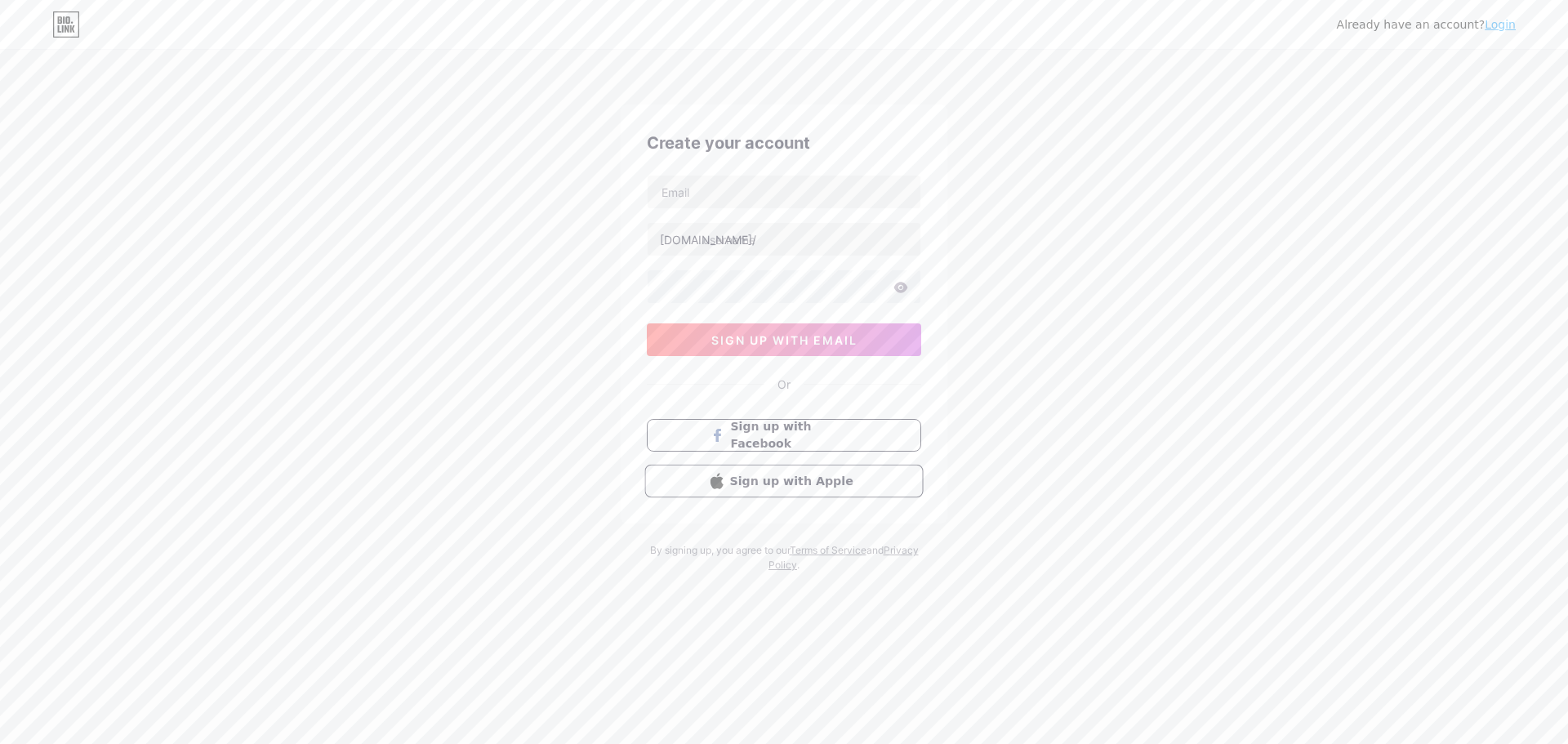
click at [813, 483] on span "Sign up with Apple" at bounding box center [794, 481] width 128 height 17
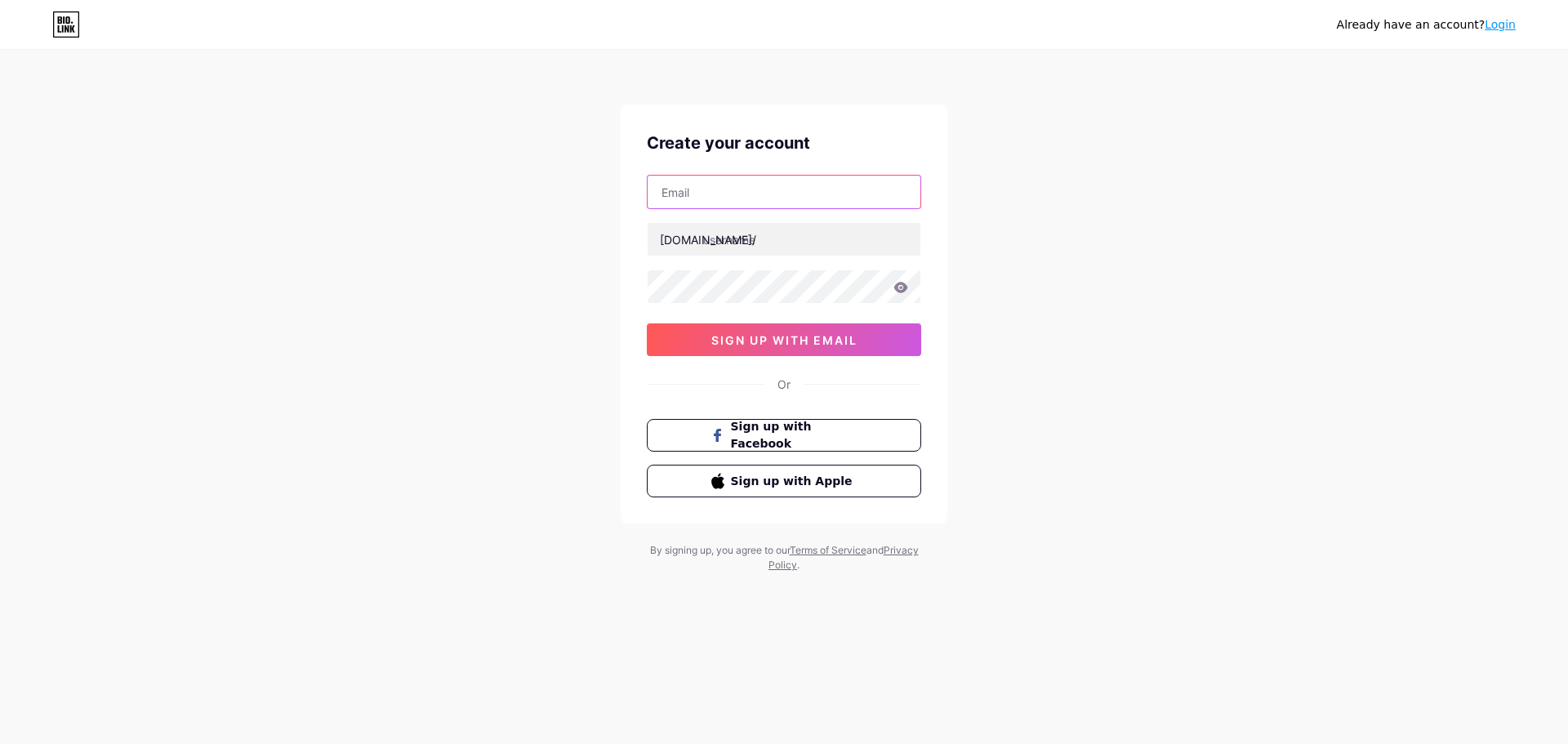
click at [671, 208] on input "text" at bounding box center [784, 192] width 273 height 33
type input "robi.saputra24@gmail.com"
click at [739, 238] on input "text" at bounding box center [784, 239] width 273 height 33
type input "facilitesplm"
click at [540, 315] on div "Already have an account? Login Create your account robi.saputra24@gmail.com bio…" at bounding box center [784, 312] width 1568 height 625
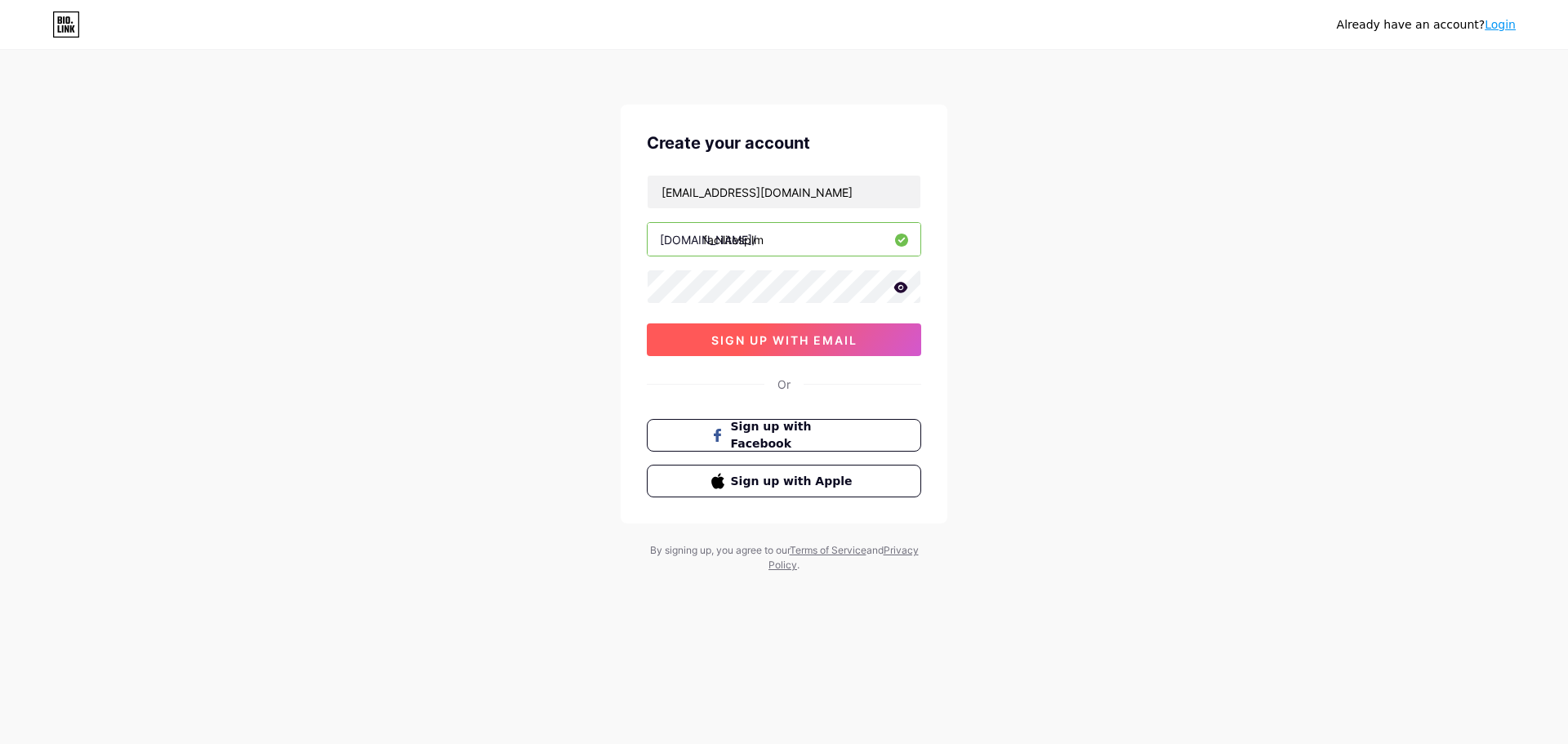
click at [785, 341] on span "sign up with email" at bounding box center [784, 340] width 146 height 13
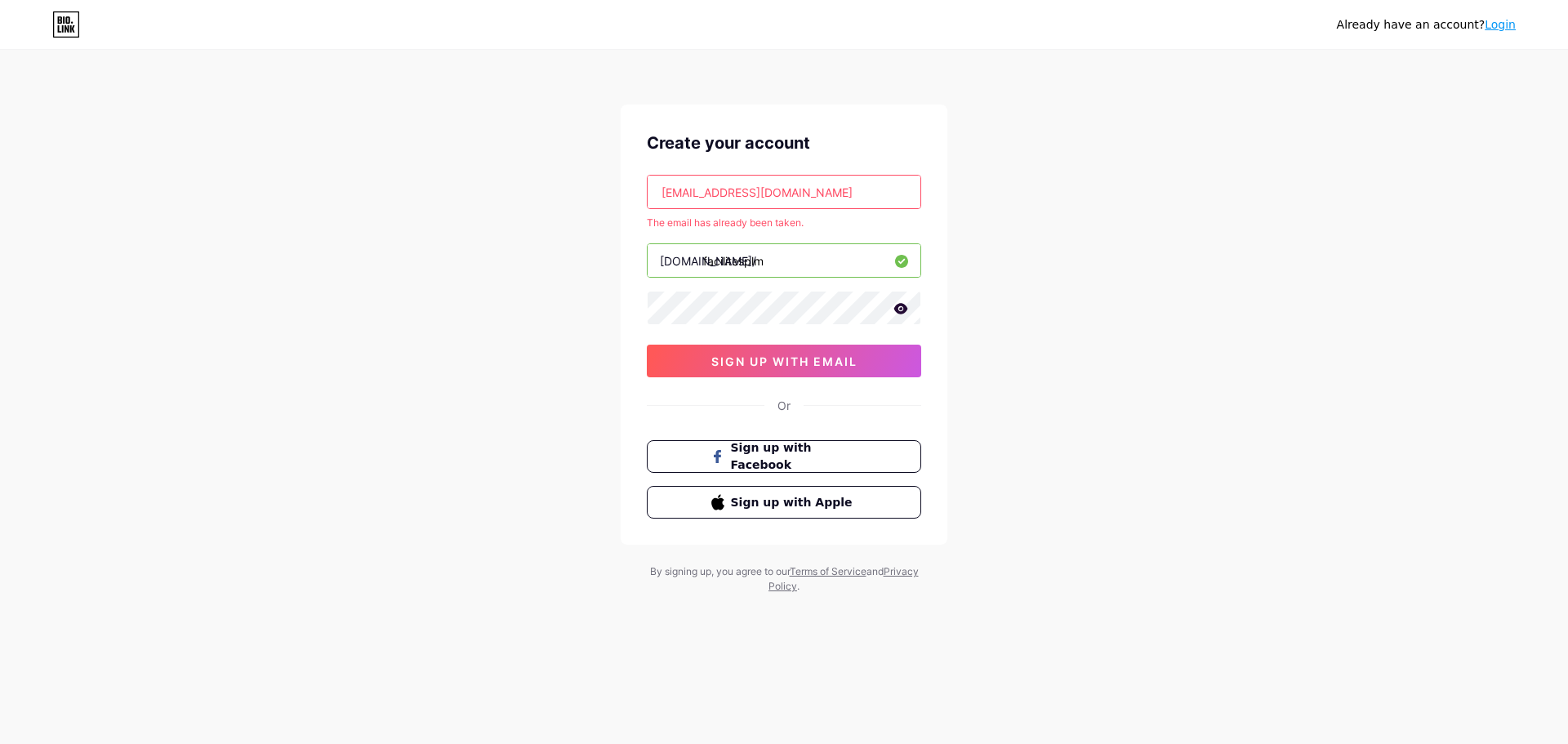
click at [1507, 25] on link "Login" at bounding box center [1500, 25] width 31 height 13
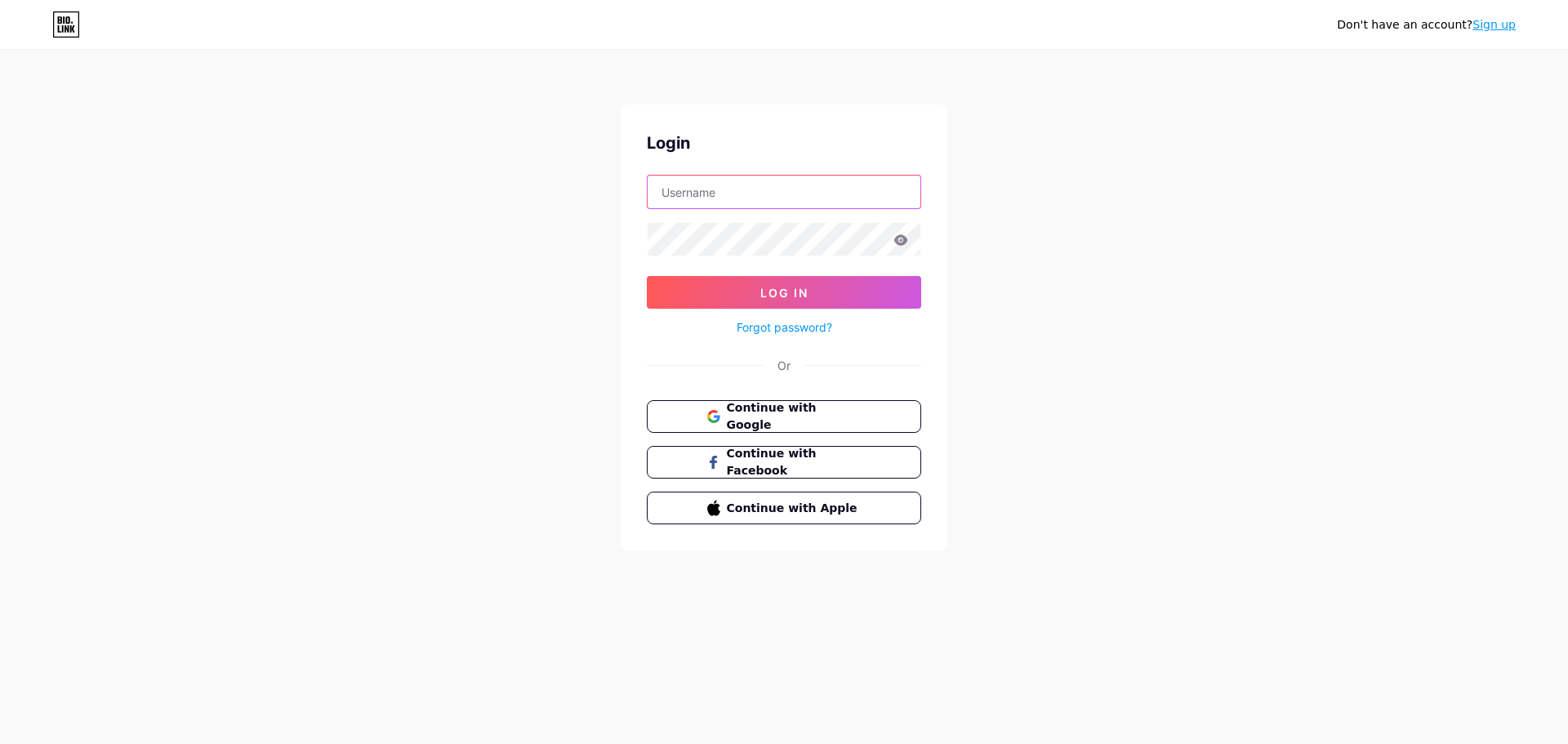
click at [709, 193] on input "text" at bounding box center [784, 192] width 273 height 33
type input "hatake_obhy18@yahoo.com"
click at [880, 171] on div "Login hatake_obhy18@yahoo.com Log In Forgot password? Or Continue with Google C…" at bounding box center [784, 328] width 327 height 446
click at [872, 190] on input "hatake_obhy18@yahoo.com" at bounding box center [784, 192] width 273 height 33
drag, startPoint x: 878, startPoint y: 193, endPoint x: 629, endPoint y: 200, distance: 249.1
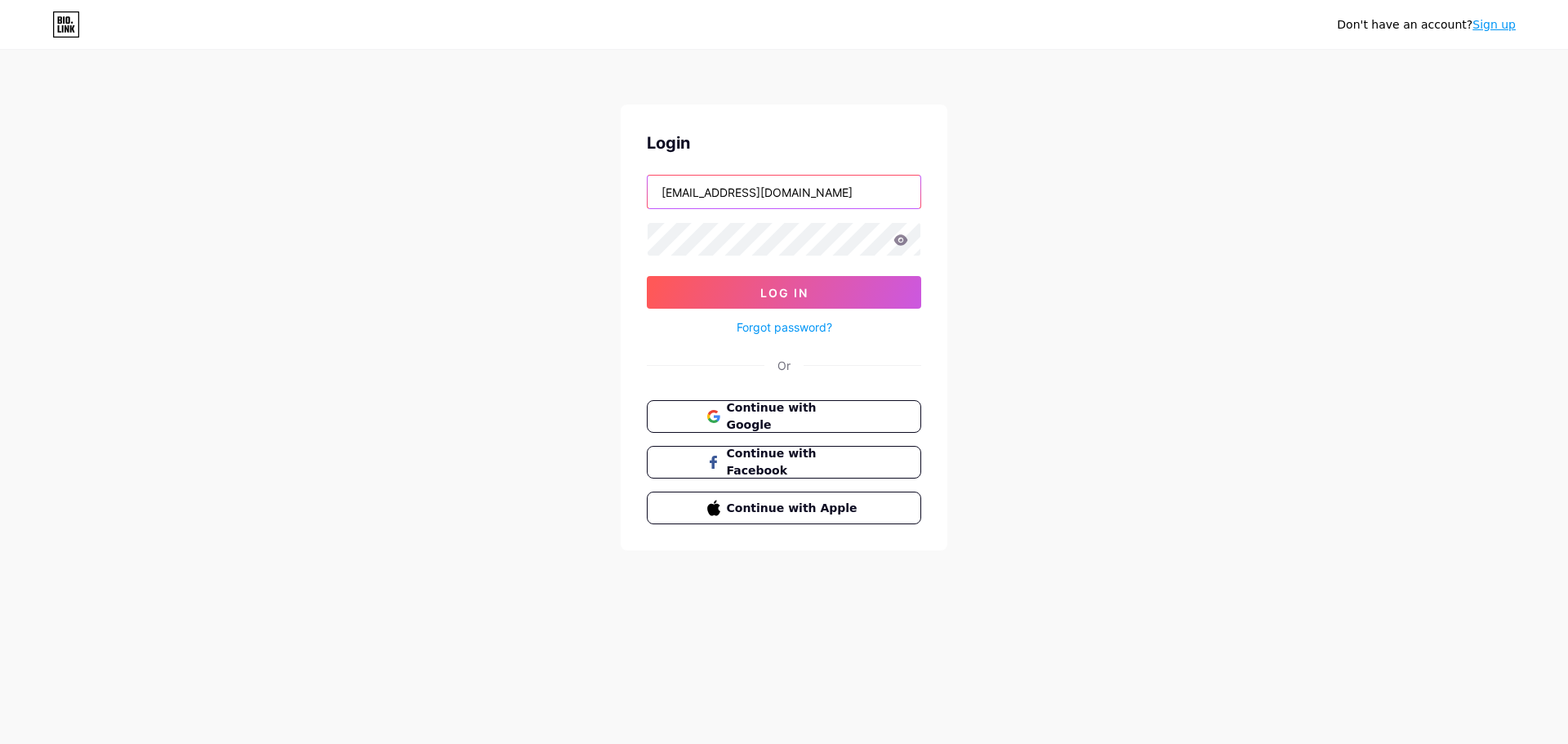
click at [629, 200] on div "Login hatake_obhy18@yahoo.com Log In Forgot password? Or Continue with Google C…" at bounding box center [784, 328] width 327 height 446
click at [727, 197] on input "text" at bounding box center [784, 192] width 273 height 33
click at [1136, 303] on div "Don't have an account? Sign up Login Log In Forgot password? Or Continue with G…" at bounding box center [784, 301] width 1568 height 603
click at [747, 196] on input "text" at bounding box center [784, 192] width 273 height 33
click at [1199, 357] on div "Don't have an account? Sign up Login Log In Forgot password? Or Continue with G…" at bounding box center [784, 301] width 1568 height 603
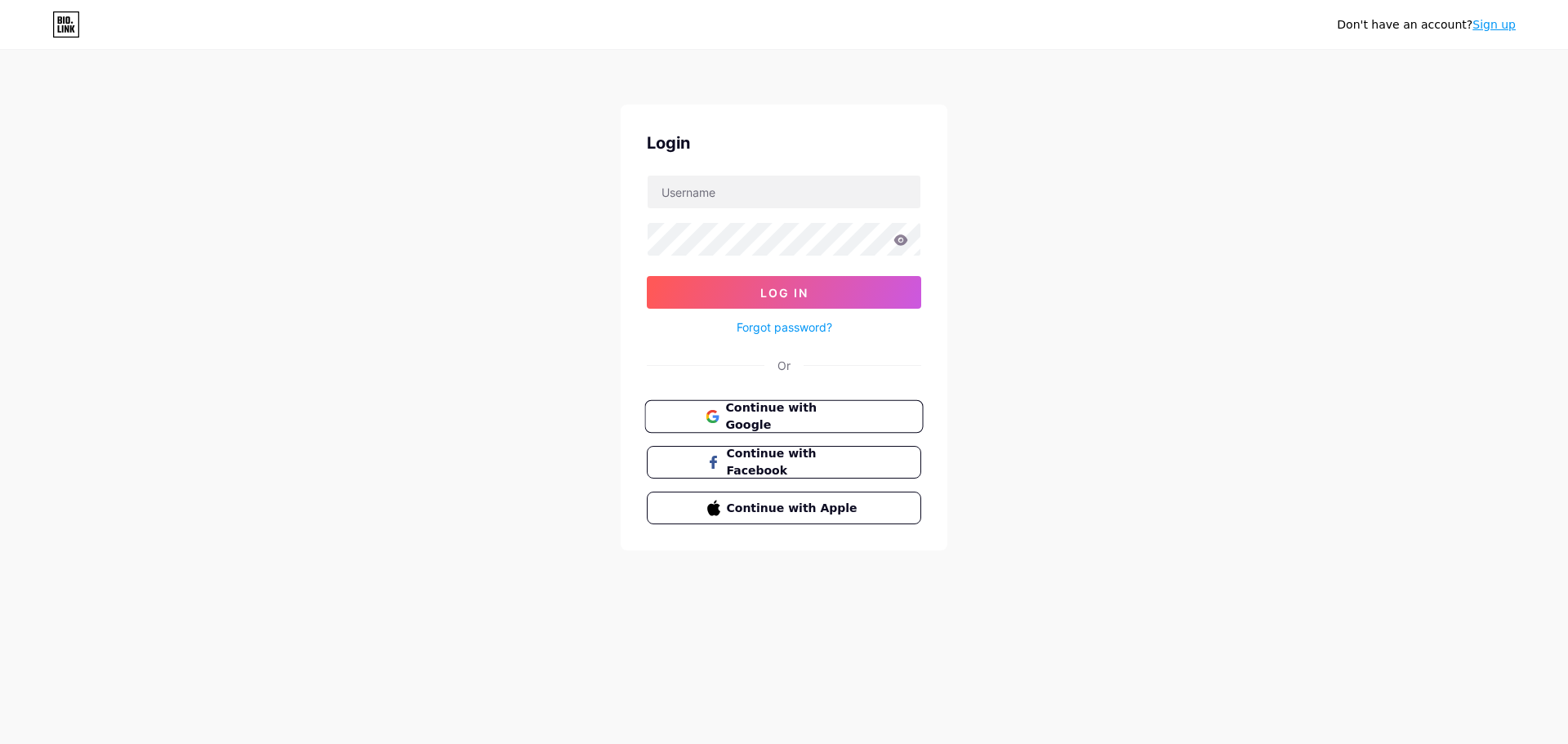
click at [800, 423] on span "Continue with Google" at bounding box center [794, 417] width 136 height 36
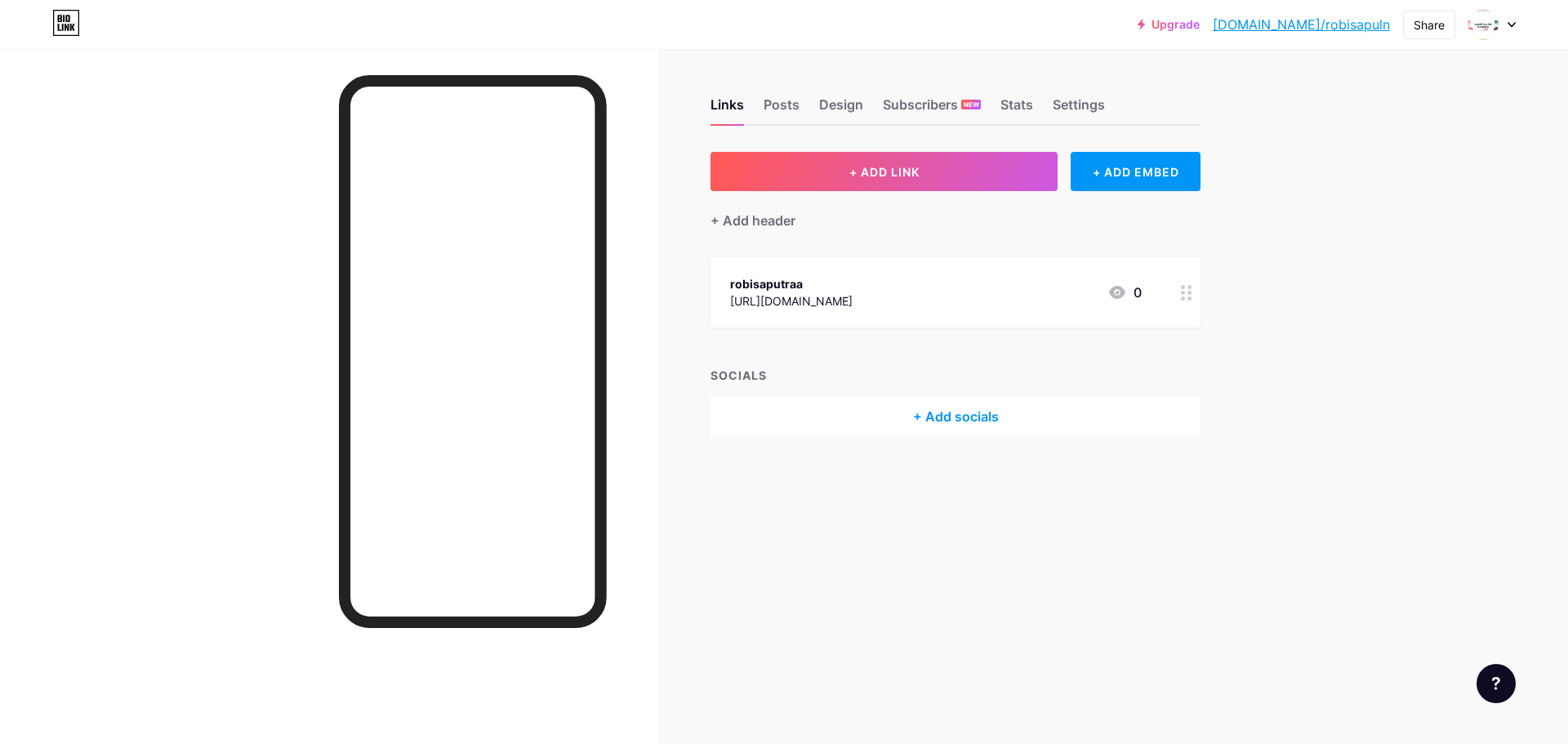
click at [1497, 24] on div at bounding box center [1482, 24] width 30 height 30
click at [1297, 161] on div "Upgrade bio.link/robisa... bio.link/robisapuln Share Switch accounts ROBI bio.l…" at bounding box center [784, 372] width 1568 height 744
click at [1069, 115] on div "Settings" at bounding box center [1078, 110] width 52 height 30
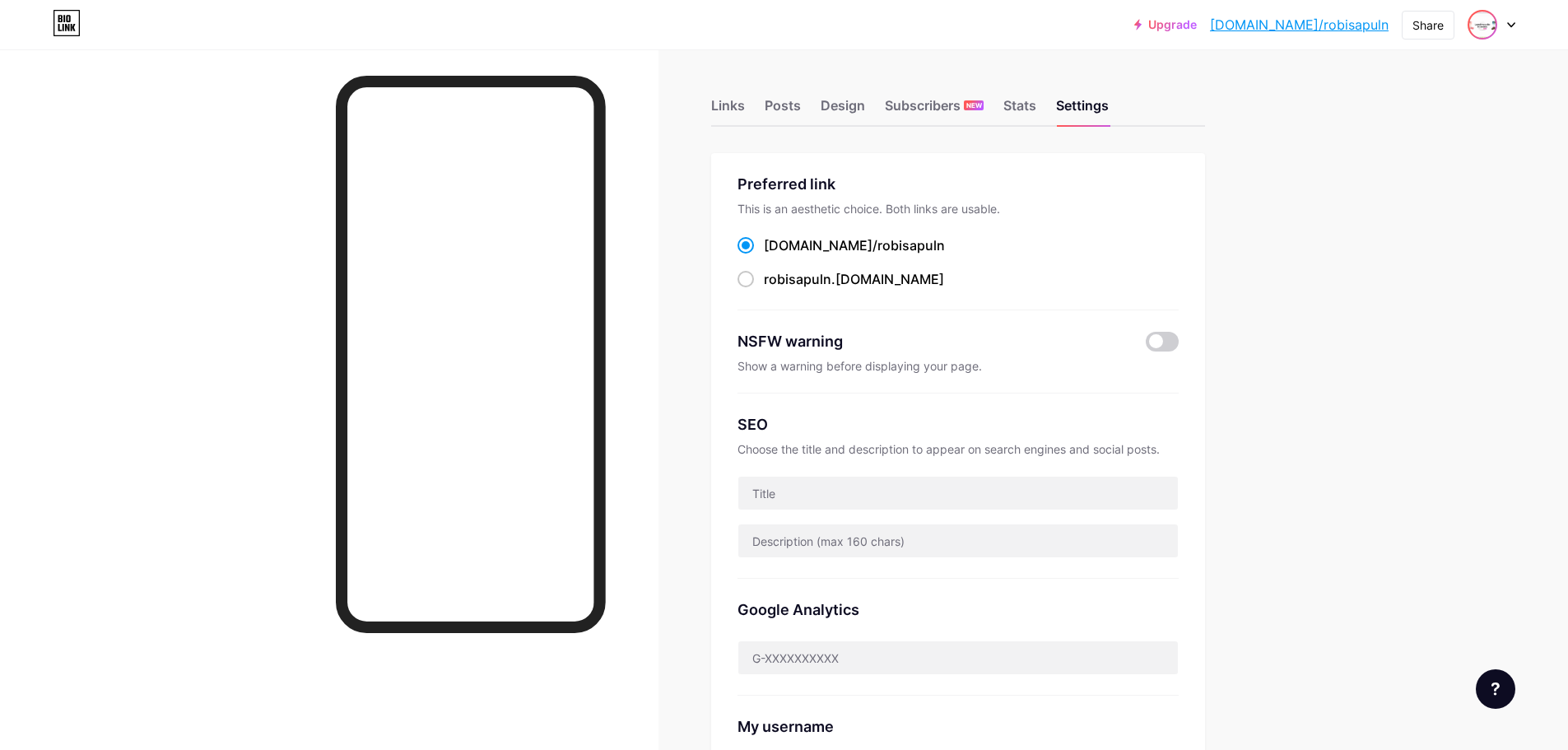
click at [1479, 25] on img at bounding box center [1482, 24] width 26 height 26
click at [1521, 23] on div "Upgrade bio.link/robisa... bio.link/robisapuln Share Switch accounts ROBI bio.l…" at bounding box center [784, 24] width 1568 height 30
click at [1511, 24] on icon at bounding box center [1511, 25] width 8 height 6
click at [1397, 183] on link "Account settings" at bounding box center [1412, 187] width 204 height 45
click at [722, 94] on div "Links Posts Design Subscribers NEW Stats Settings" at bounding box center [958, 97] width 494 height 57
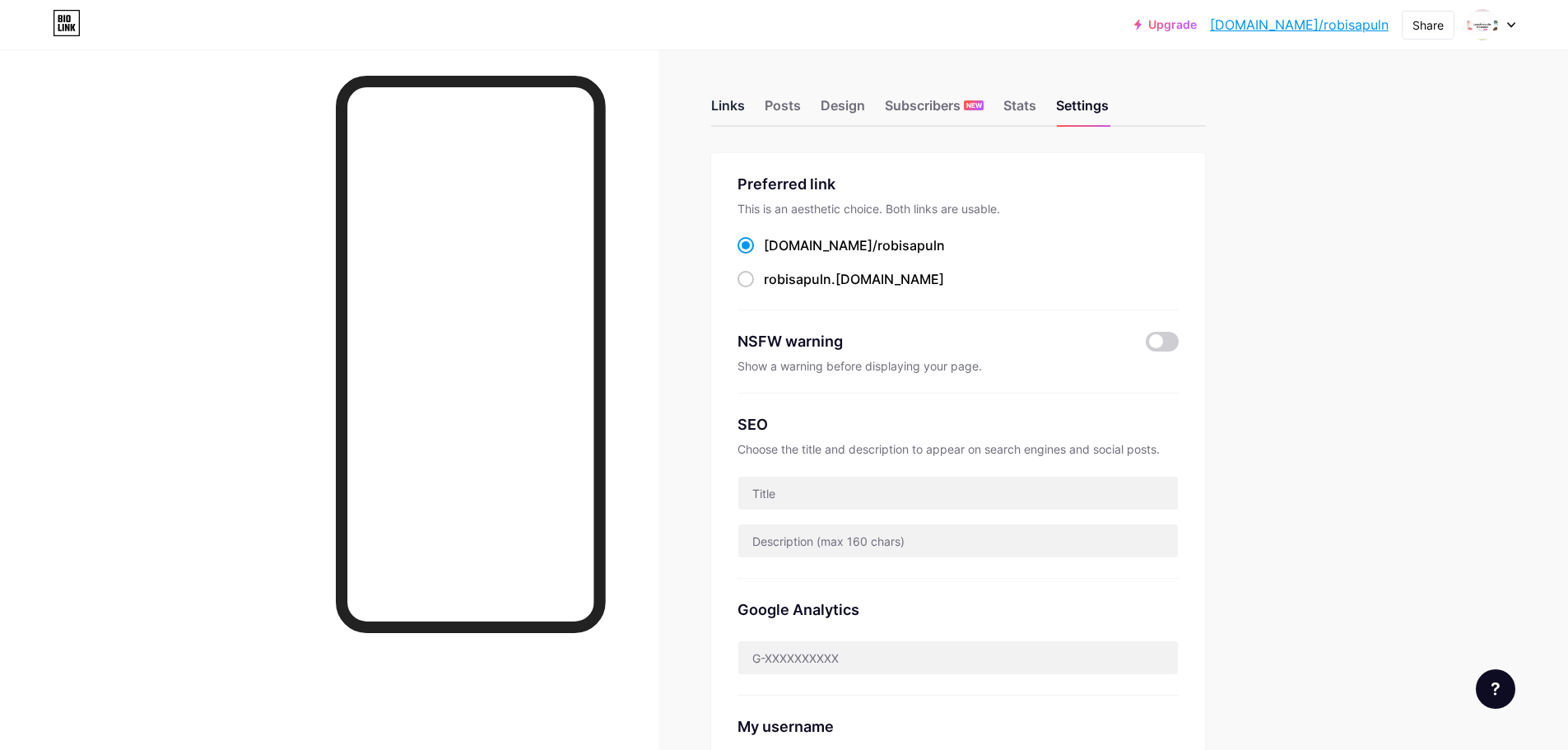
click at [731, 111] on div "Links" at bounding box center [727, 110] width 34 height 30
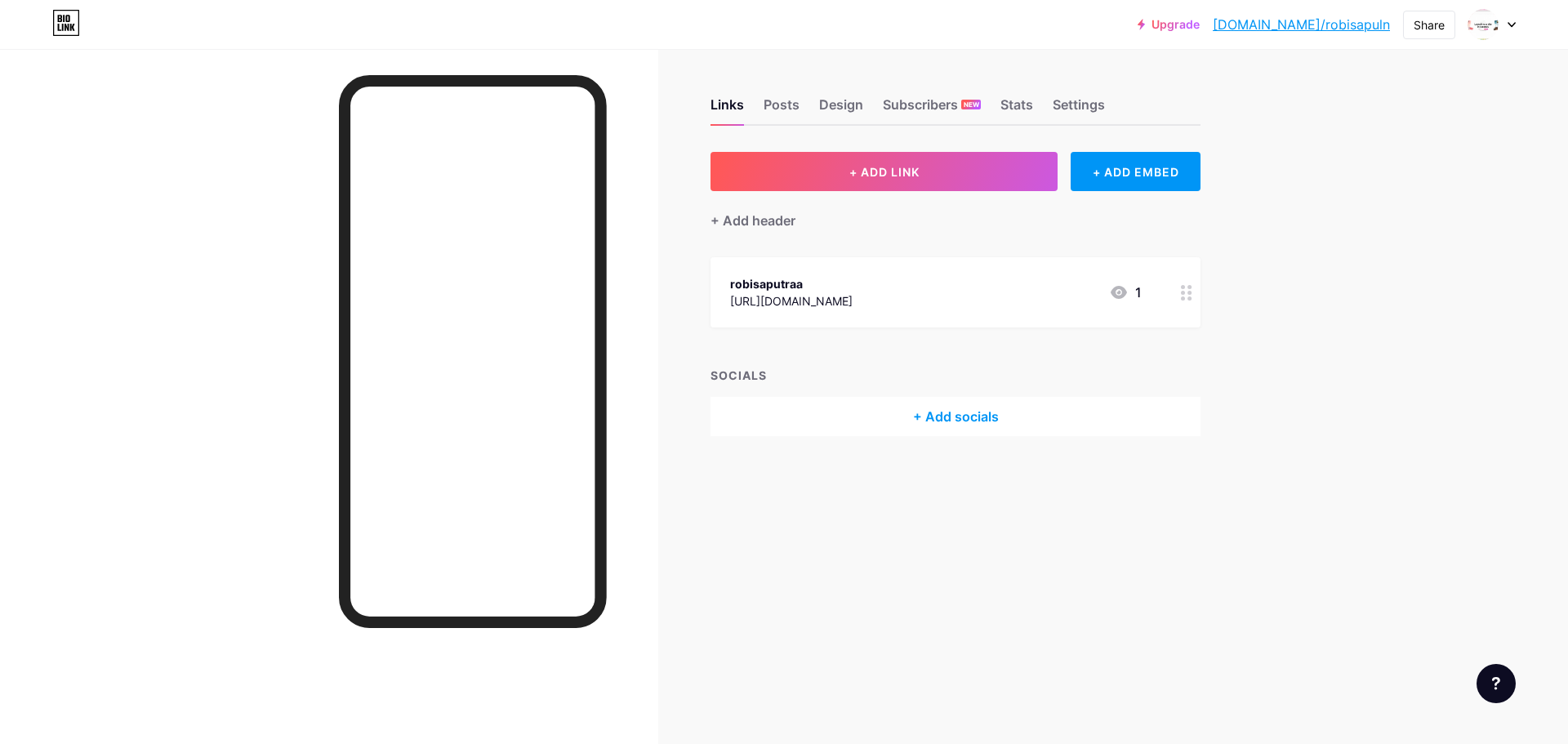
click at [1189, 296] on circle at bounding box center [1189, 298] width 4 height 4
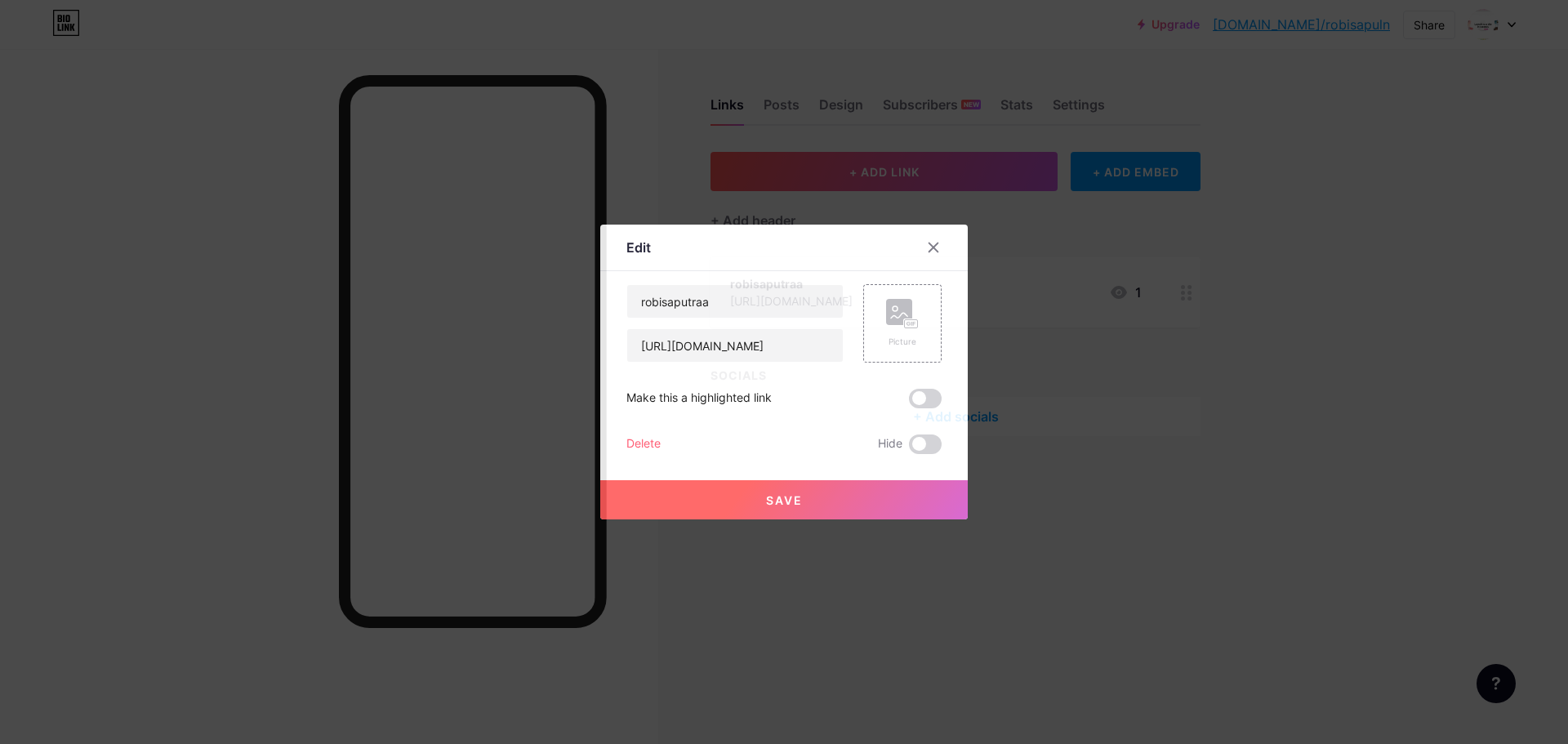
click at [628, 447] on div "Delete" at bounding box center [644, 444] width 35 height 19
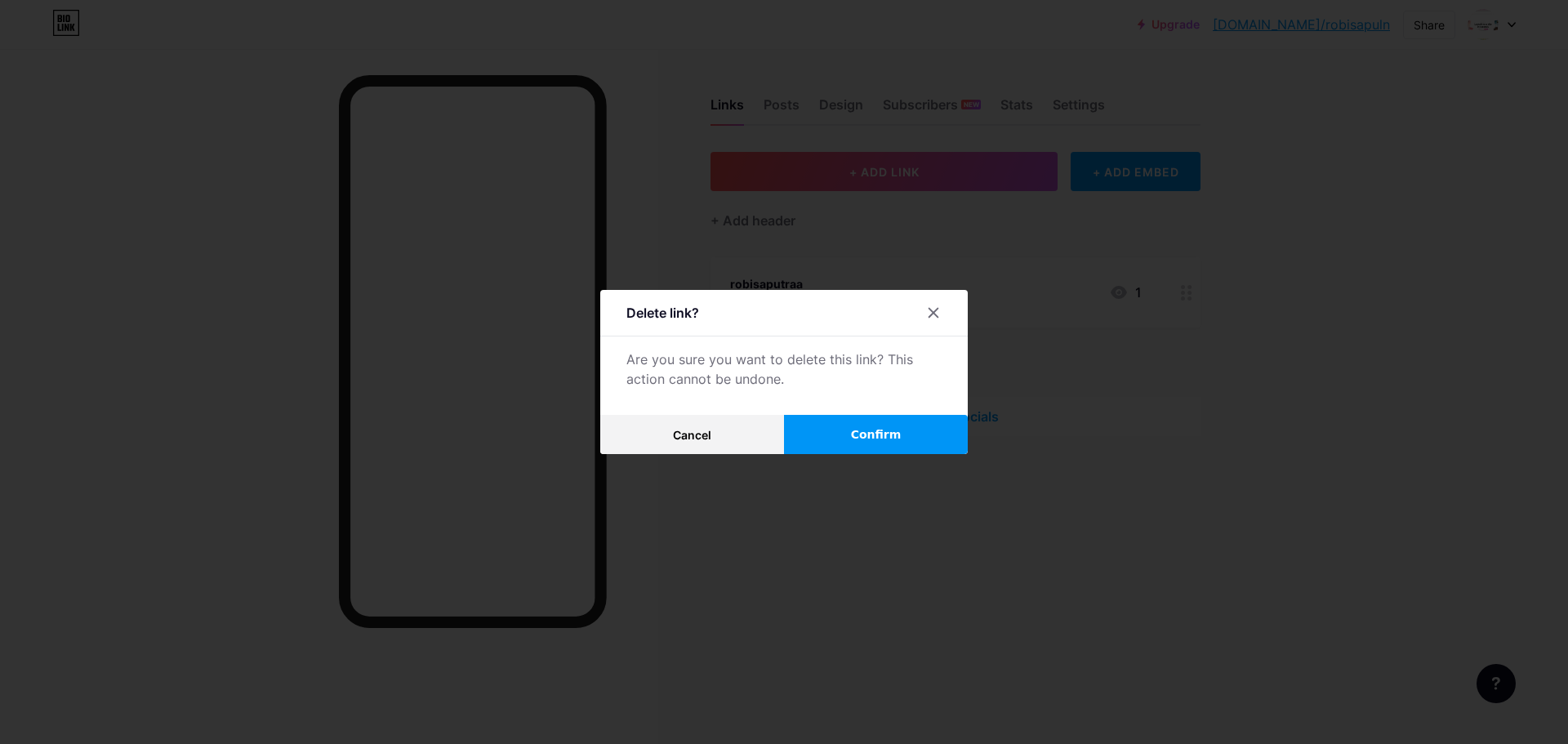
click at [871, 434] on span "Confirm" at bounding box center [875, 435] width 51 height 17
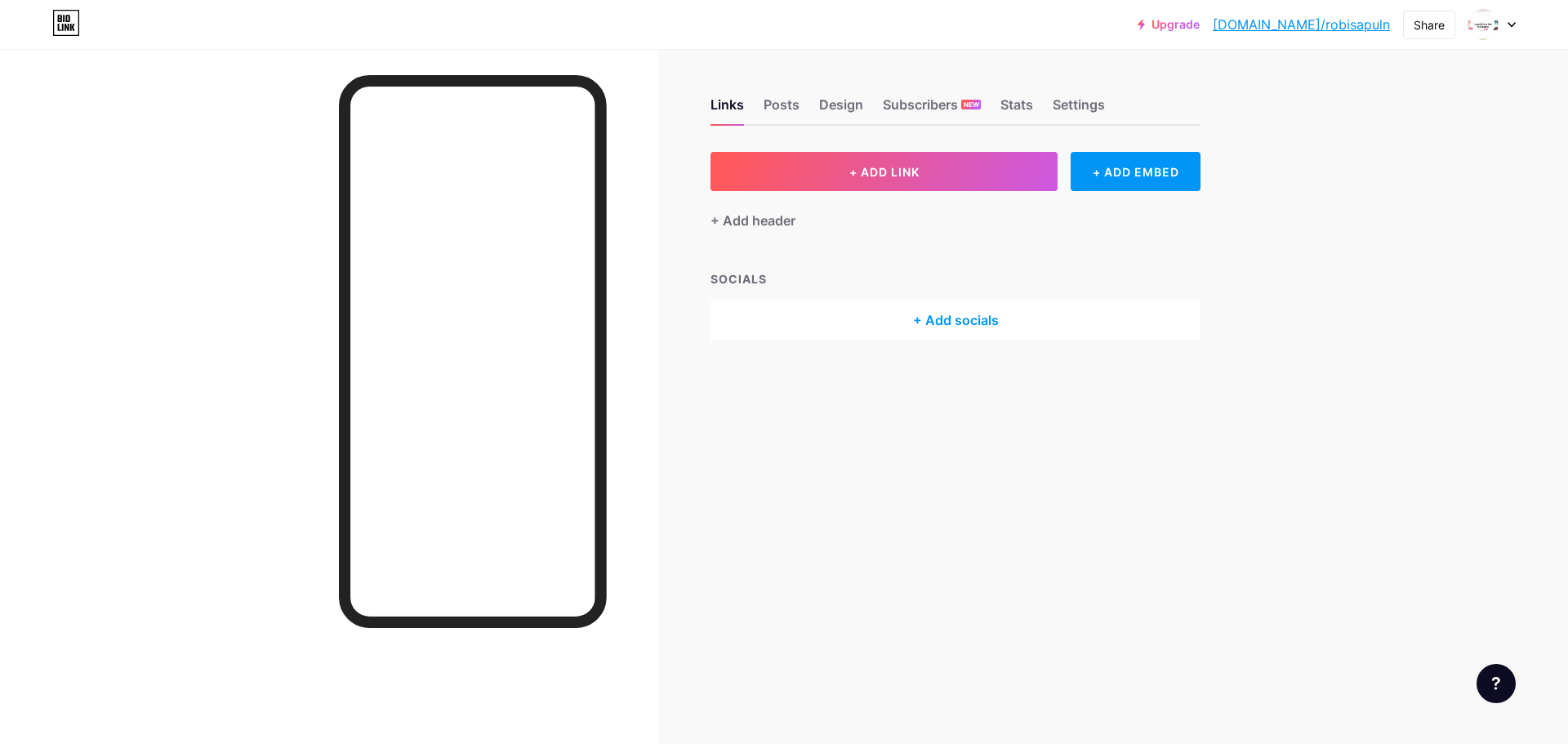
click at [1347, 27] on link "[DOMAIN_NAME]/robisapuln" at bounding box center [1301, 24] width 177 height 19
click at [1086, 112] on div "Settings" at bounding box center [1078, 110] width 52 height 30
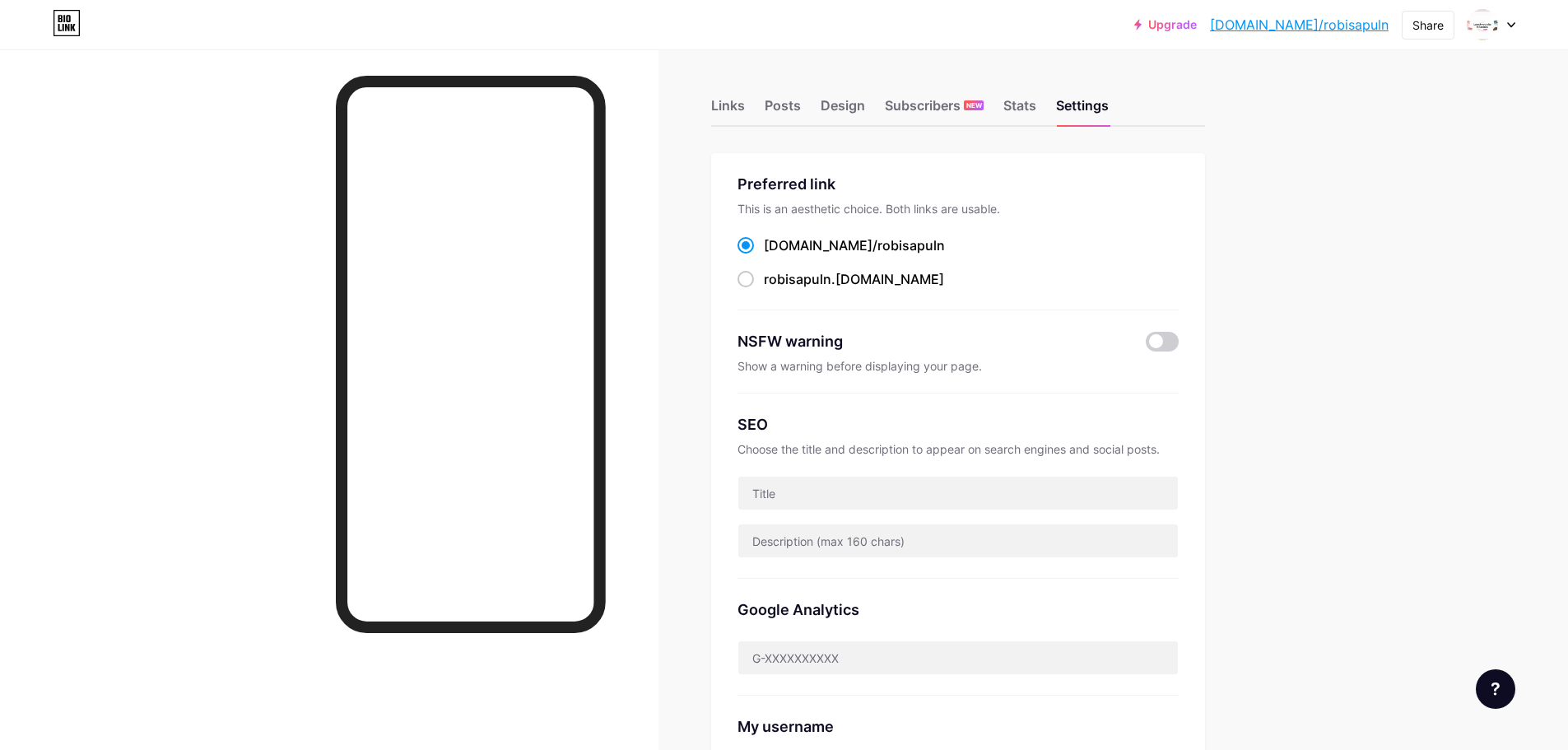
click at [1508, 22] on icon at bounding box center [1511, 25] width 8 height 6
click at [1492, 102] on icon at bounding box center [1493, 105] width 8 height 7
click at [840, 104] on div "Design" at bounding box center [843, 110] width 45 height 30
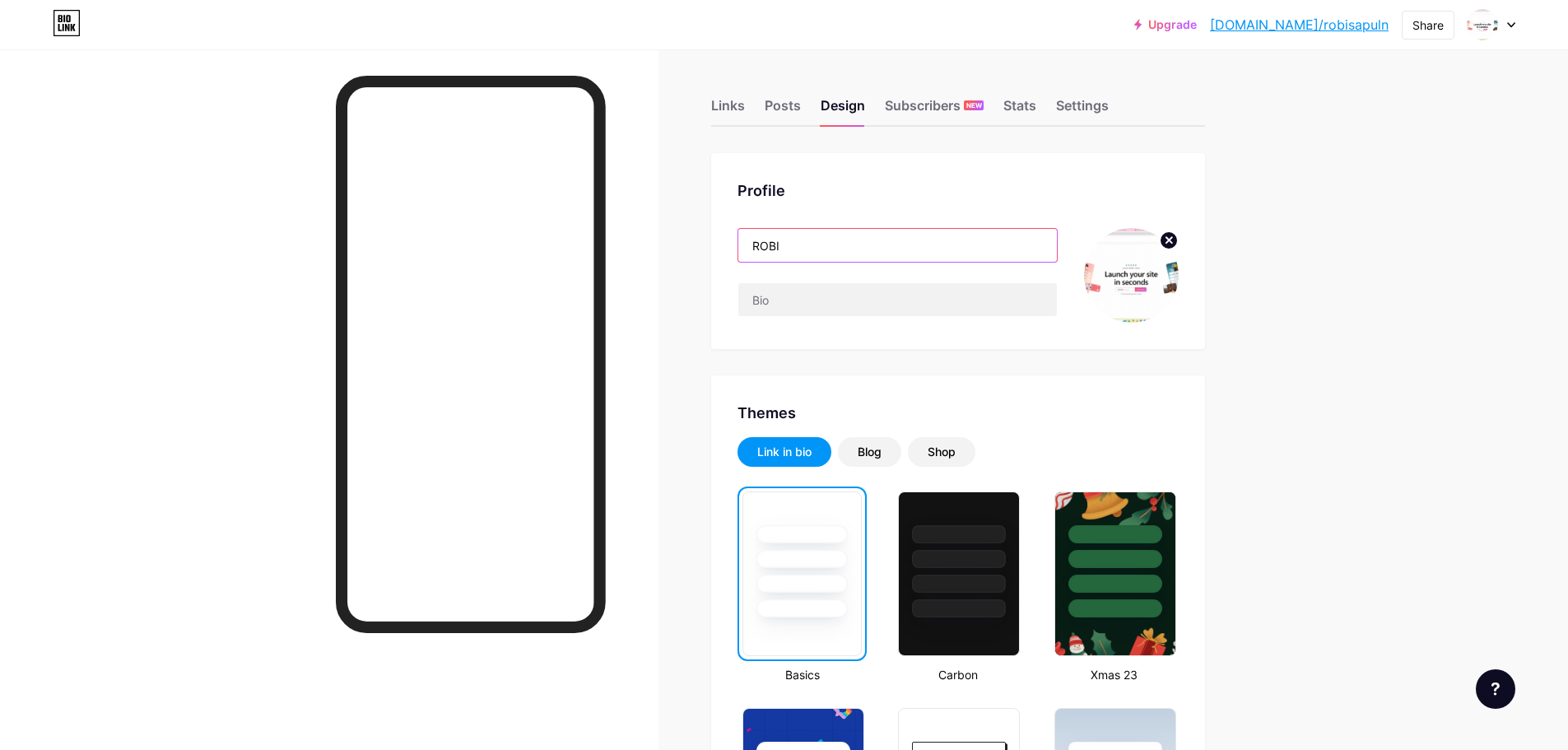
click at [810, 253] on input "ROBI" at bounding box center [897, 245] width 319 height 33
click at [849, 190] on div "Profile" at bounding box center [957, 190] width 441 height 22
click at [797, 101] on div "Posts" at bounding box center [782, 110] width 36 height 30
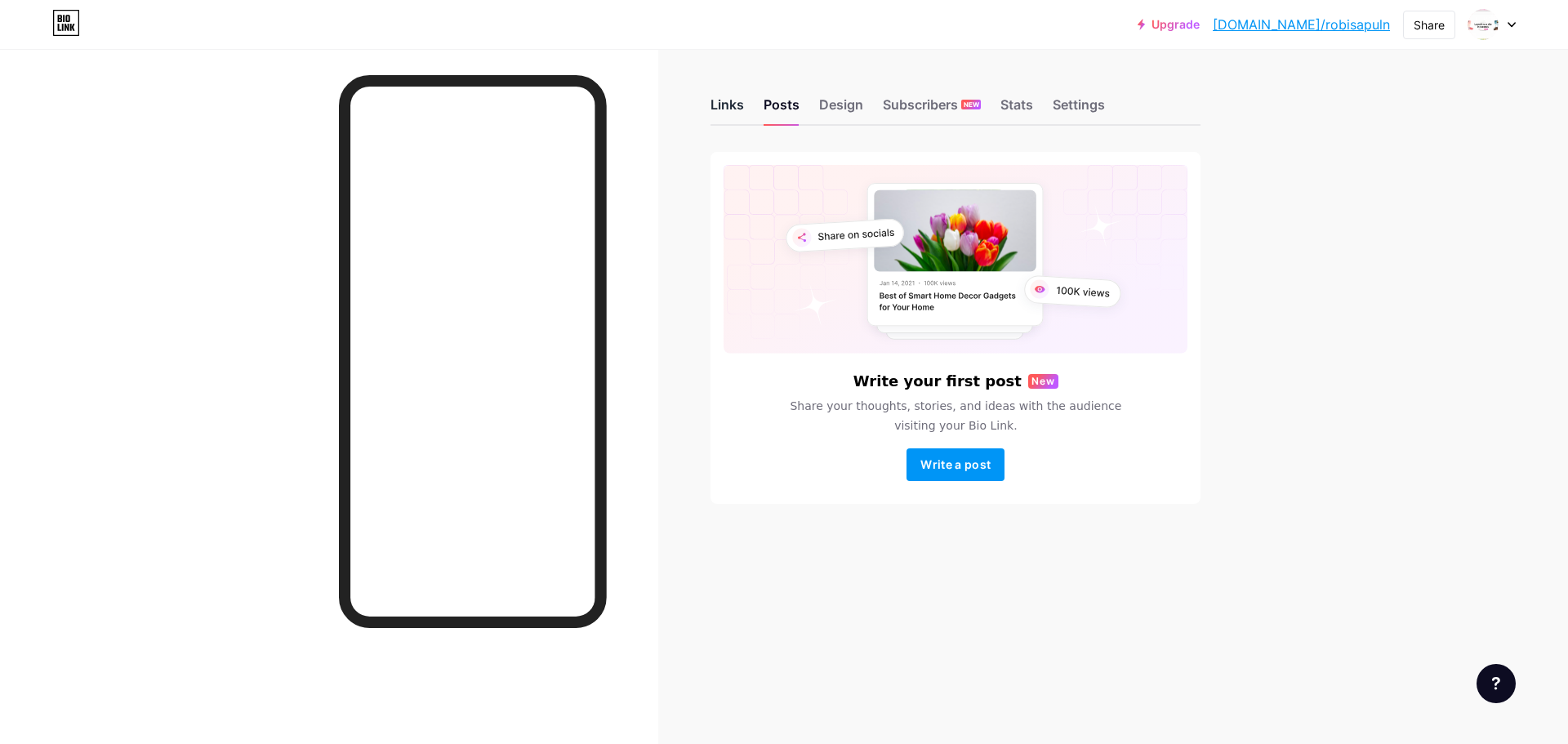
click at [737, 106] on div "Links" at bounding box center [726, 110] width 34 height 30
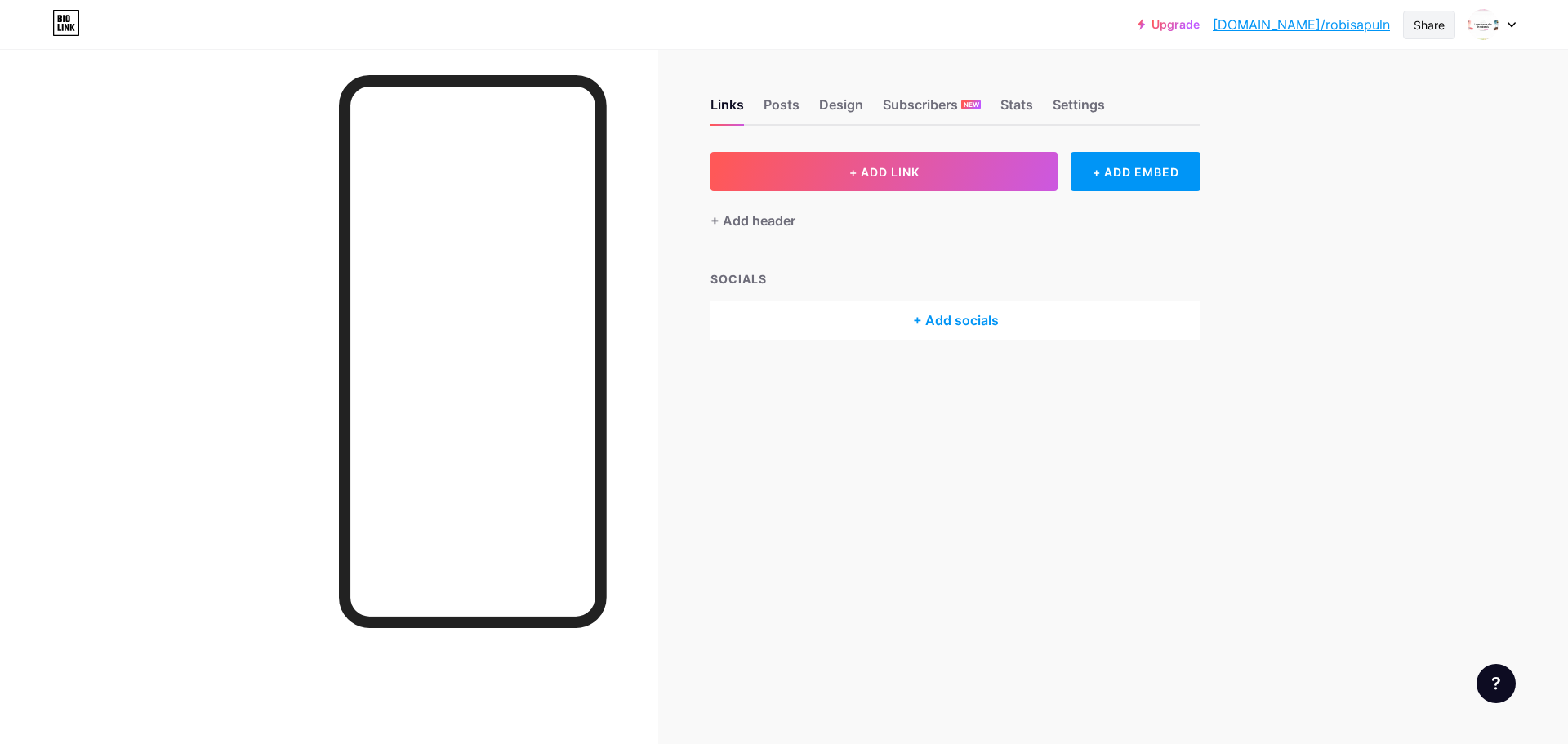
click at [1436, 22] on div "Share" at bounding box center [1429, 25] width 31 height 17
click at [1495, 30] on img at bounding box center [1482, 24] width 26 height 26
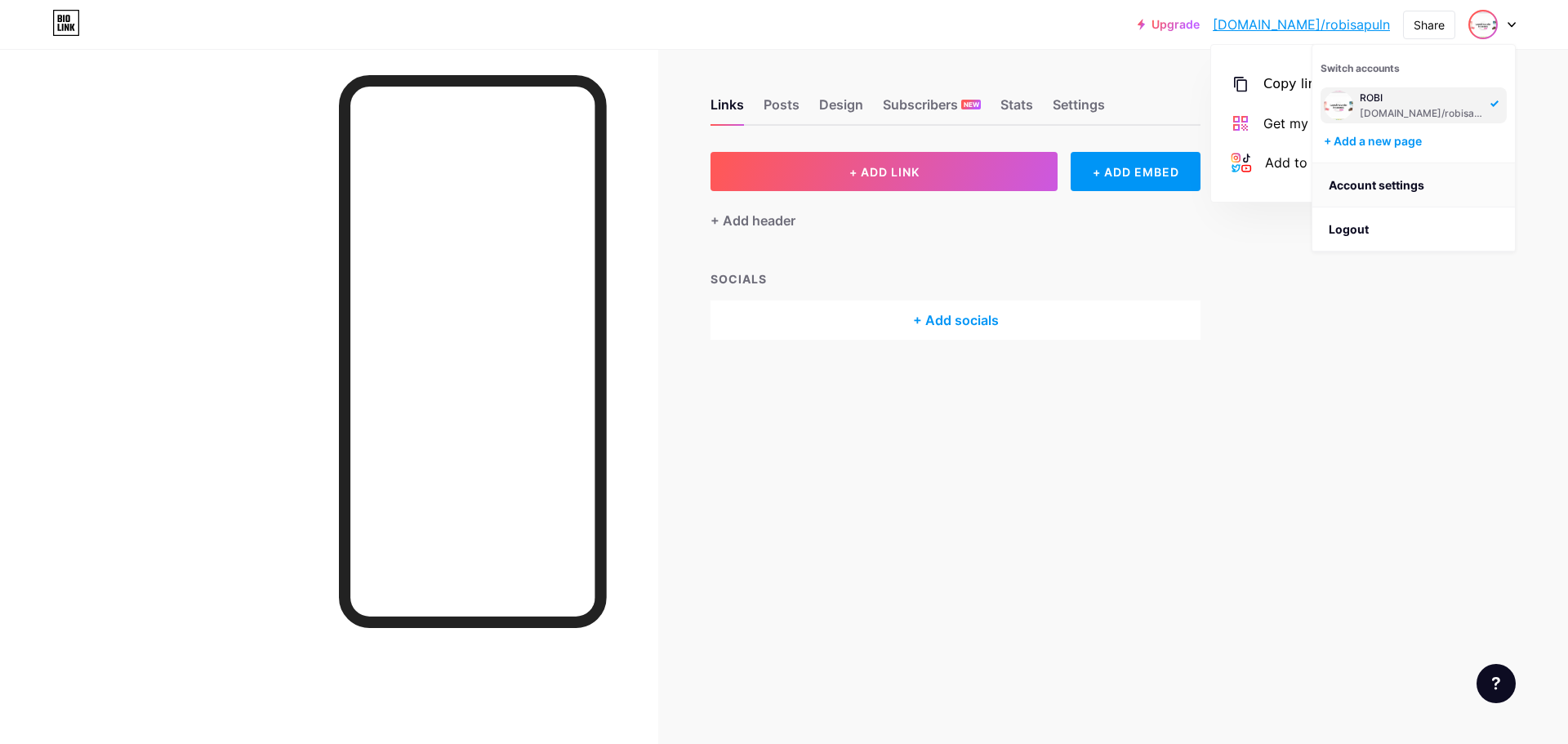
click at [1385, 183] on link "Account settings" at bounding box center [1413, 186] width 203 height 44
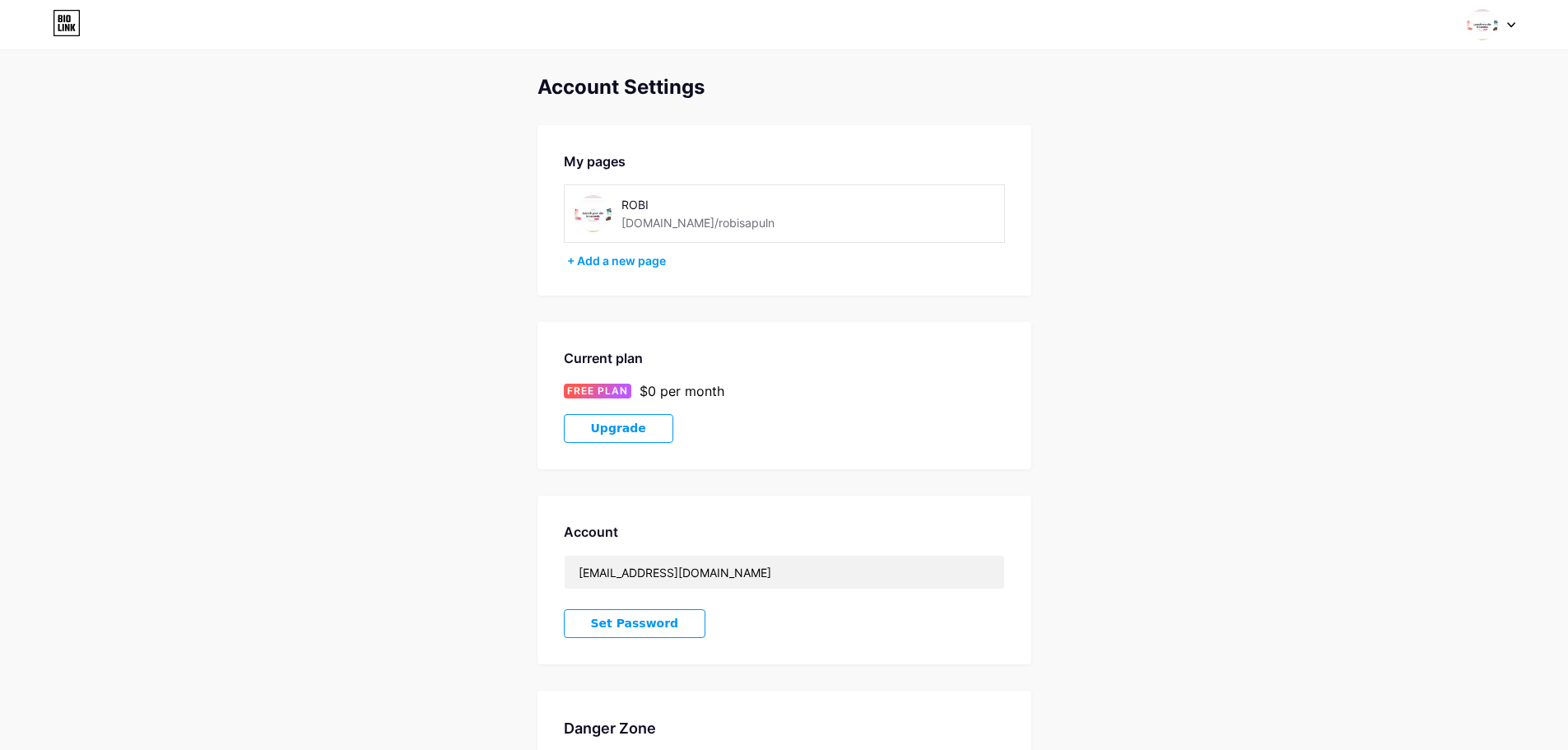
click at [655, 217] on div "[DOMAIN_NAME]/robisapuln" at bounding box center [698, 223] width 153 height 17
click at [698, 231] on div "[DOMAIN_NAME]/robisapuln" at bounding box center [698, 223] width 153 height 17
click at [742, 224] on div "ROBI [DOMAIN_NAME]/robisapuln" at bounding box center [712, 213] width 180 height 37
click at [1515, 25] on div "Switch accounts ROBI [DOMAIN_NAME]/robisapuln + Add a new page Dashboard Logout" at bounding box center [784, 24] width 1568 height 30
click at [1510, 29] on div at bounding box center [1491, 24] width 47 height 30
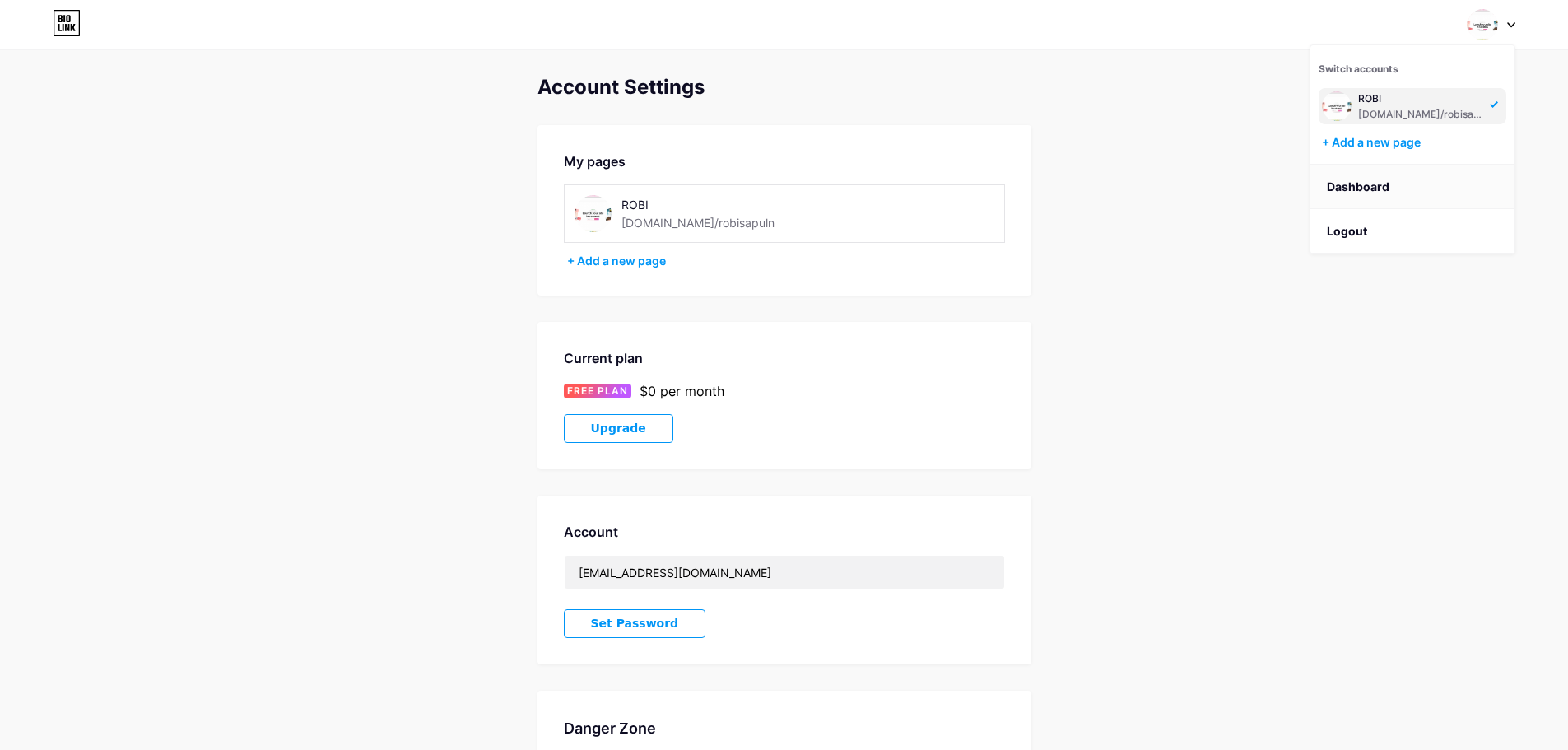
click at [1368, 172] on link "Dashboard" at bounding box center [1412, 187] width 204 height 45
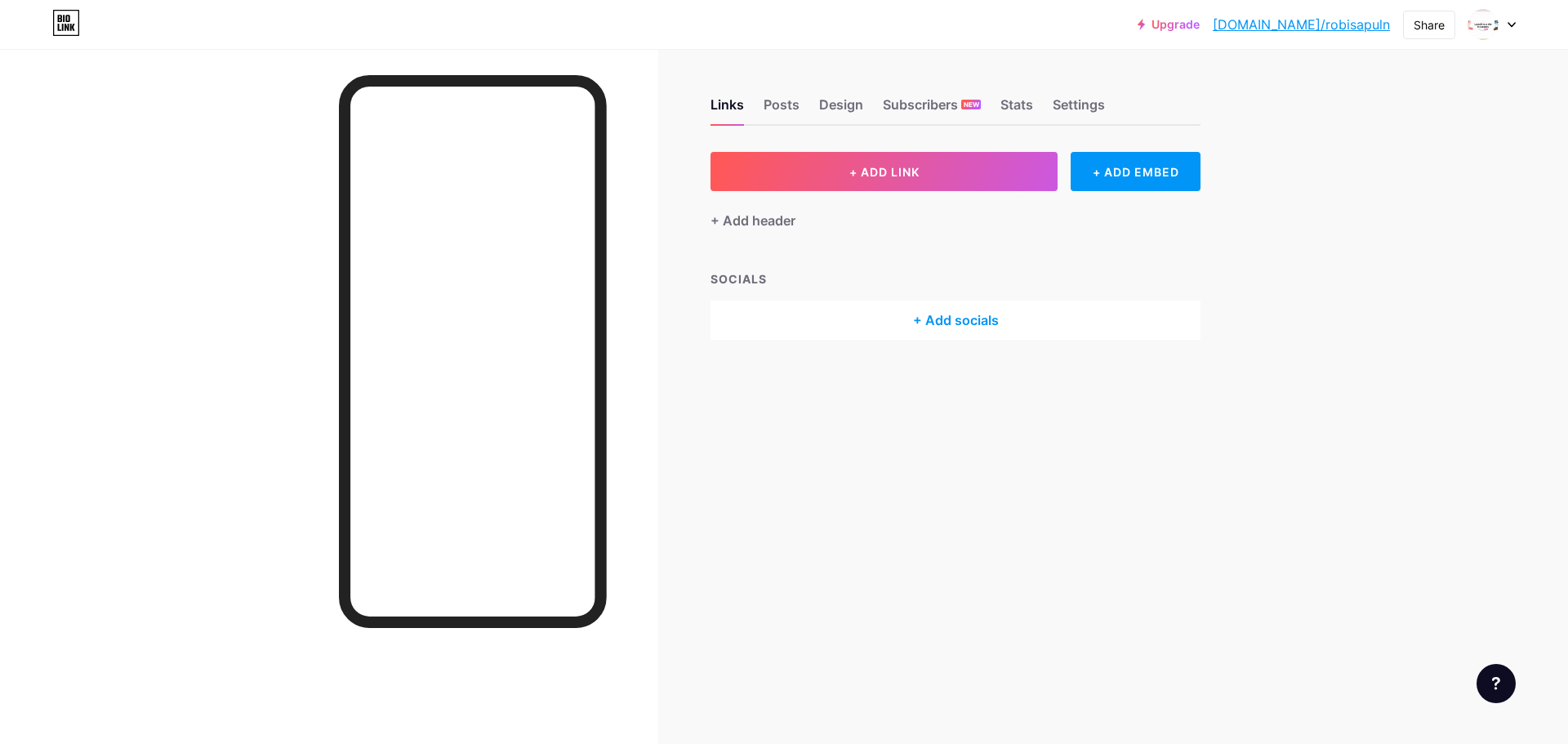
drag, startPoint x: 1342, startPoint y: 25, endPoint x: 1291, endPoint y: 197, distance: 179.4
click at [1291, 197] on div "Upgrade bio.link/robisa... bio.link/robisapuln Share Switch accounts ROBI bio.l…" at bounding box center [784, 372] width 1568 height 744
click at [1488, 19] on img at bounding box center [1482, 24] width 26 height 26
click at [1389, 182] on link "Account settings" at bounding box center [1413, 186] width 203 height 44
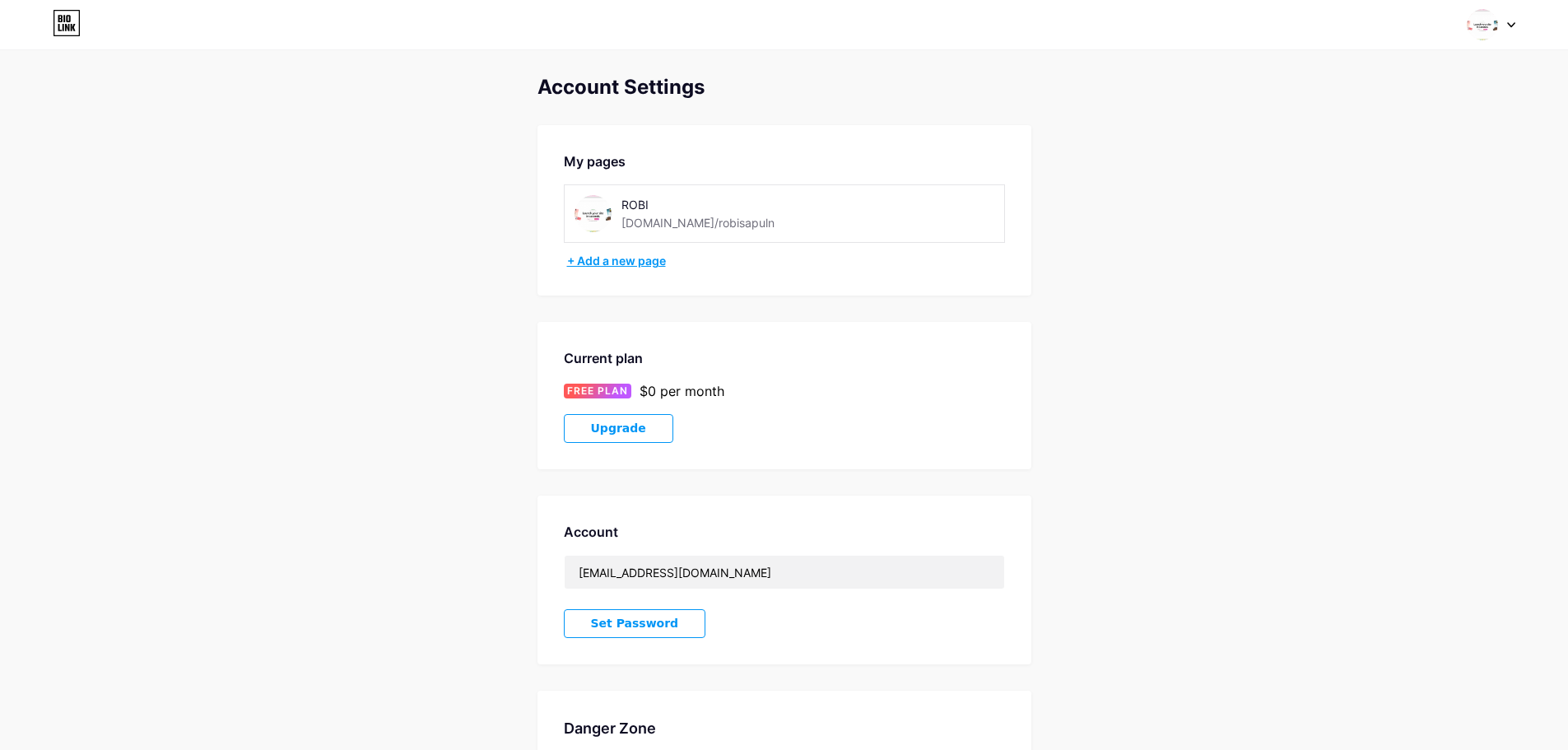
click at [613, 266] on div "+ Add a new page" at bounding box center [786, 261] width 438 height 16
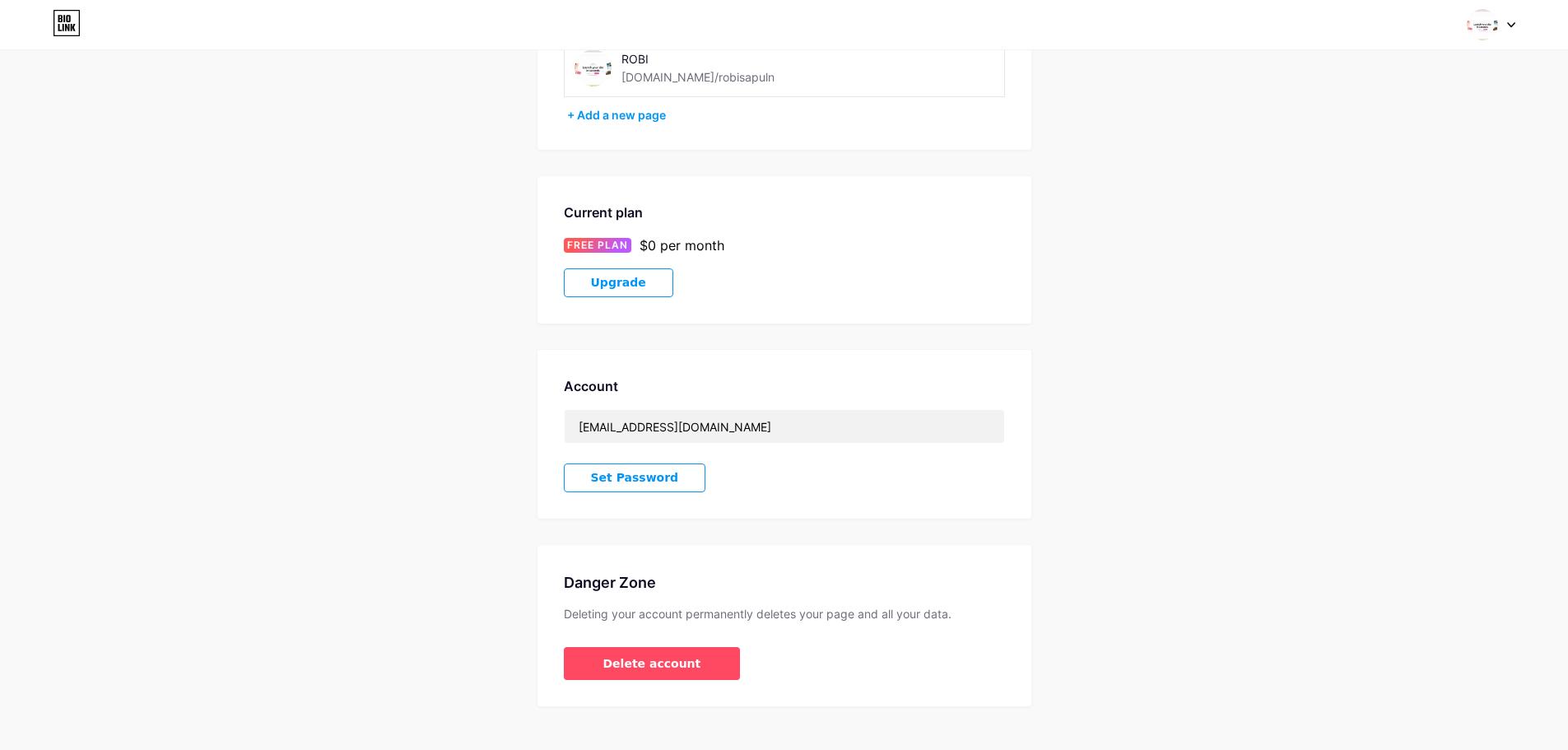
scroll to position [168, 0]
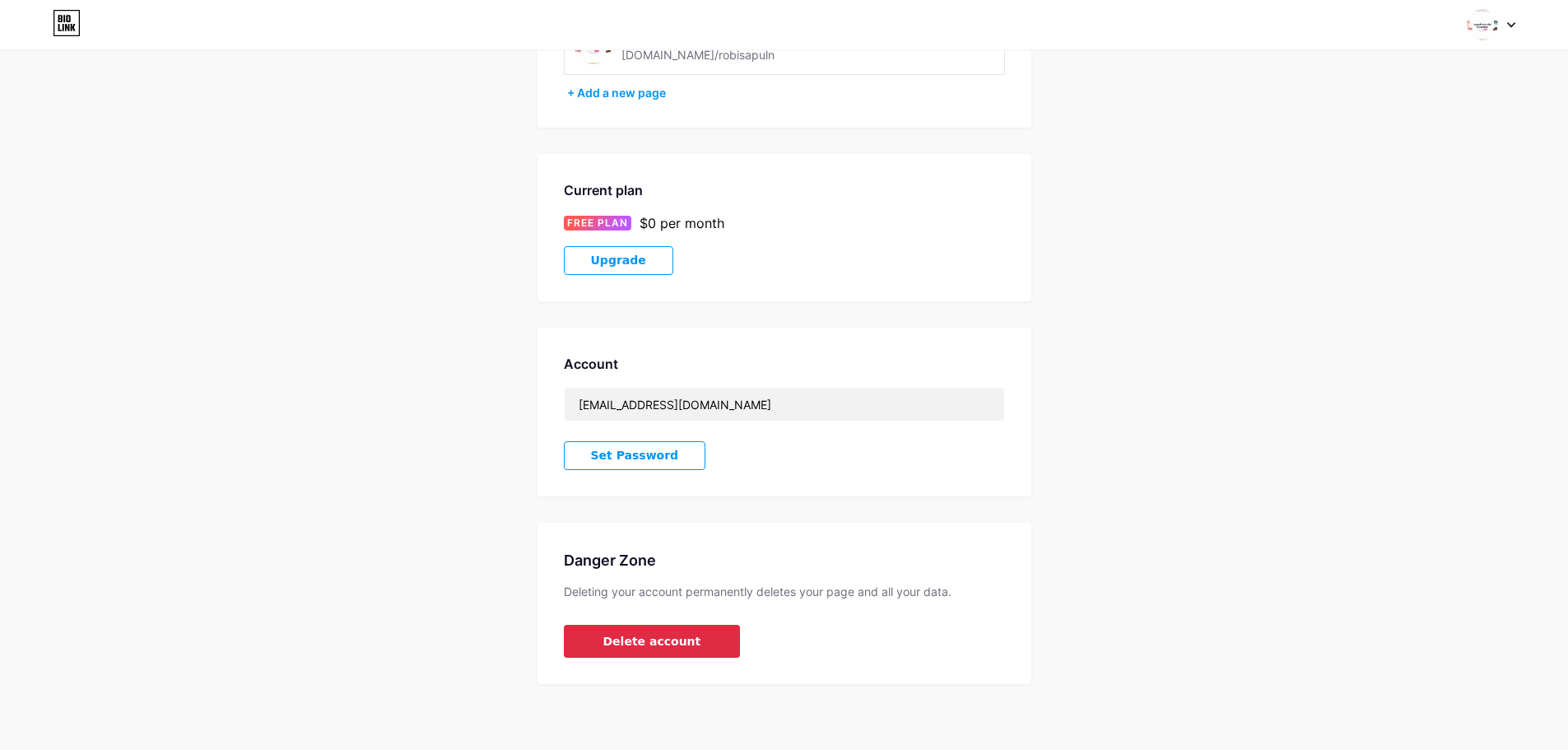
click at [649, 655] on button "Delete account" at bounding box center [652, 641] width 177 height 33
click at [860, 457] on button "Confirm" at bounding box center [882, 443] width 185 height 40
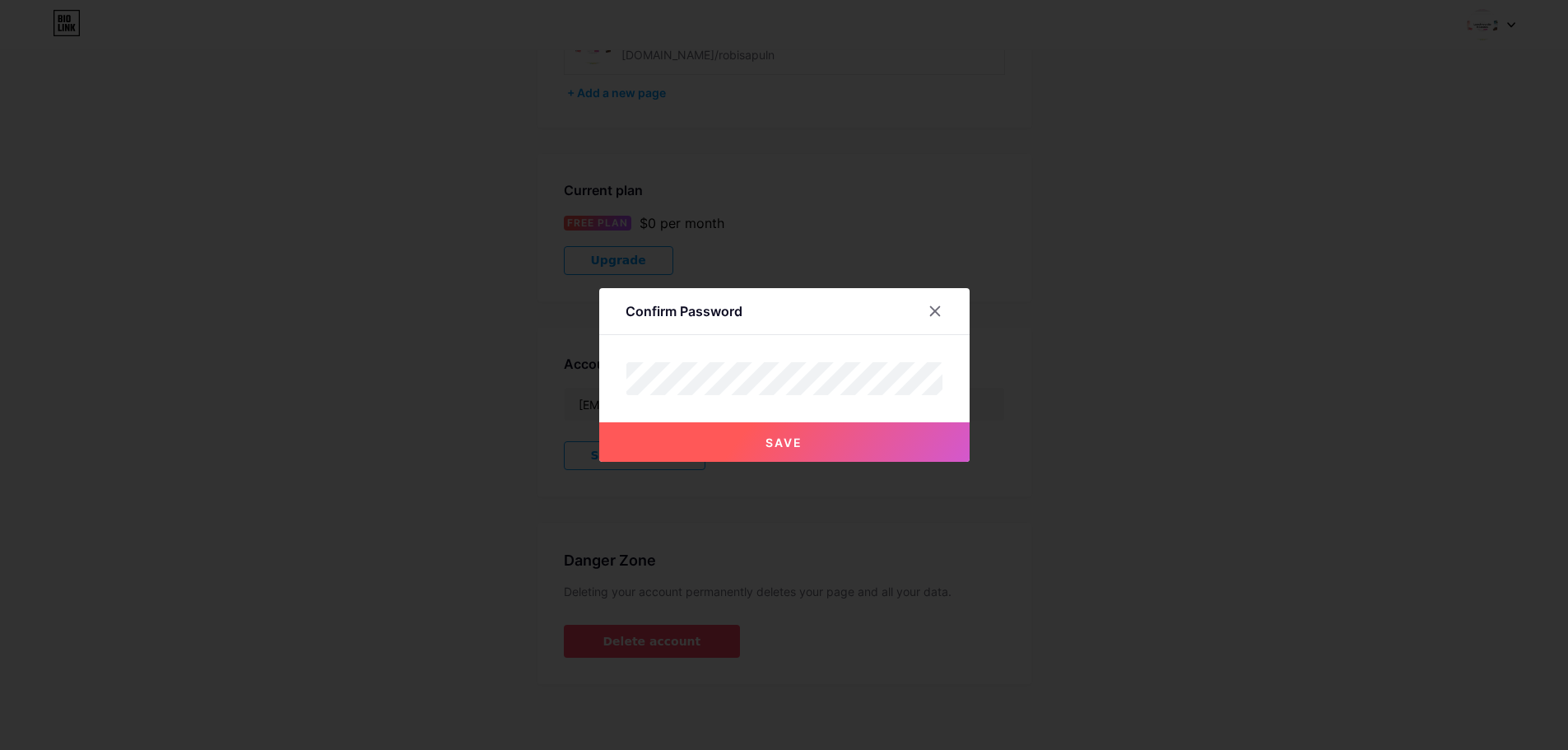
click at [816, 447] on button "Save" at bounding box center [784, 442] width 370 height 40
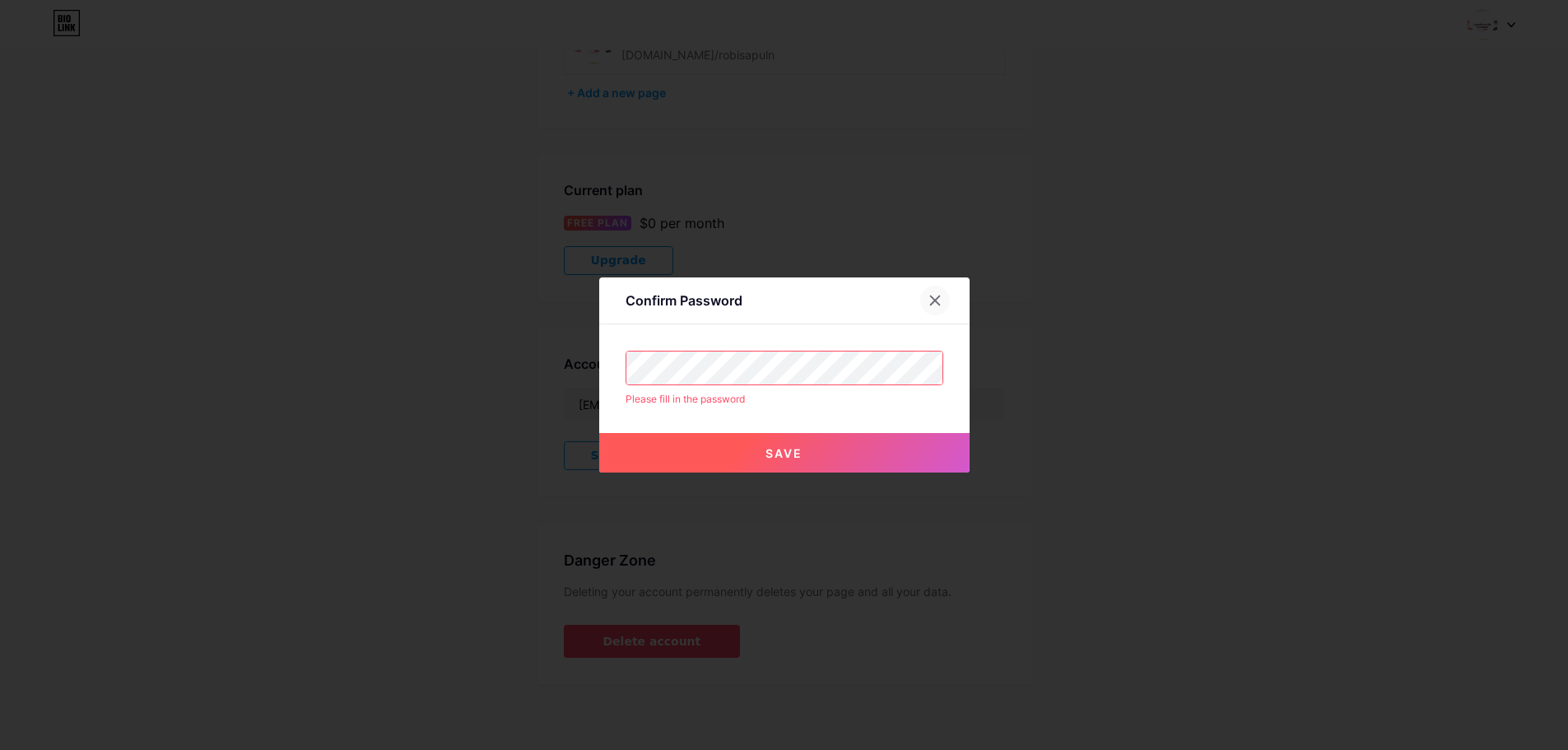
click at [938, 298] on icon at bounding box center [936, 300] width 14 height 14
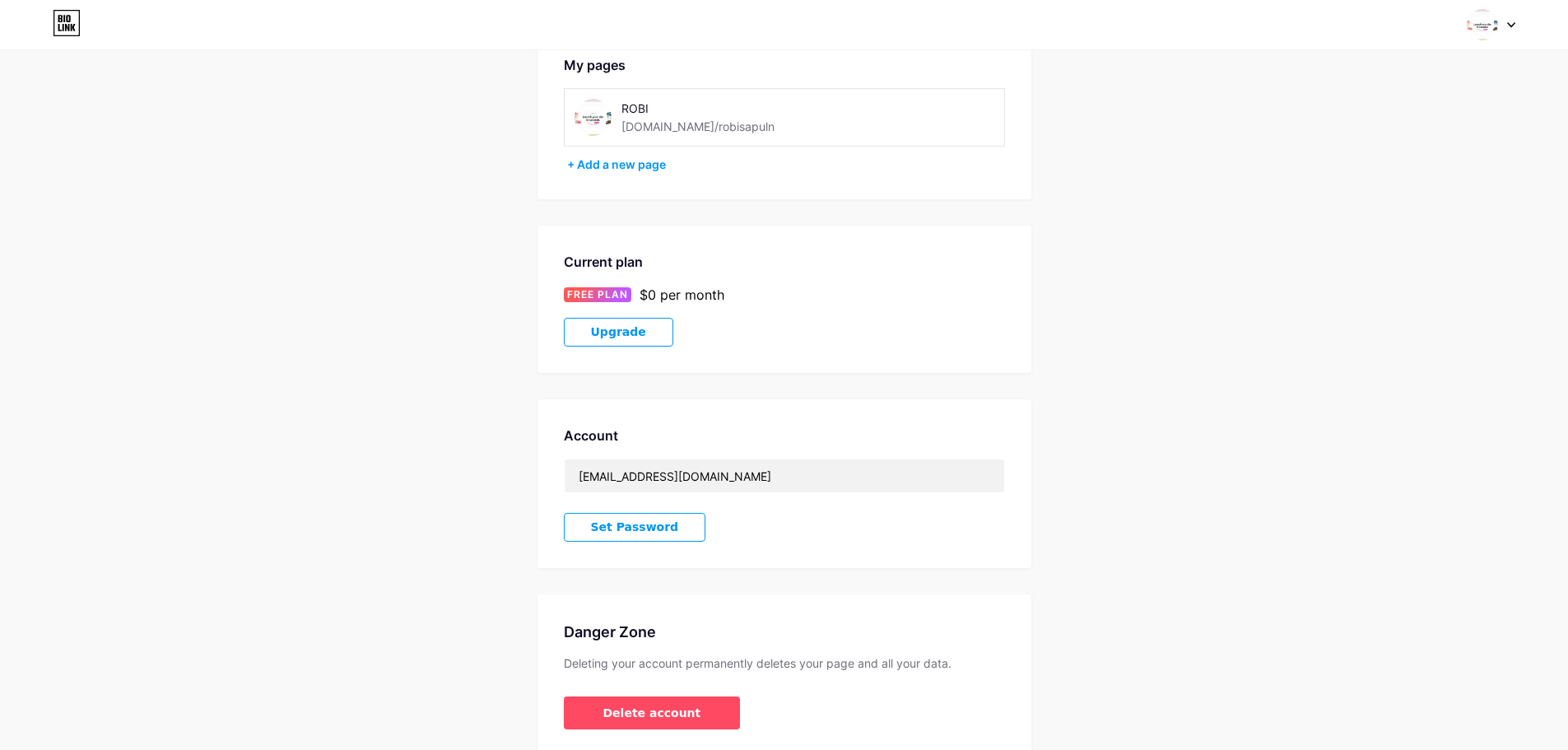
scroll to position [3, 0]
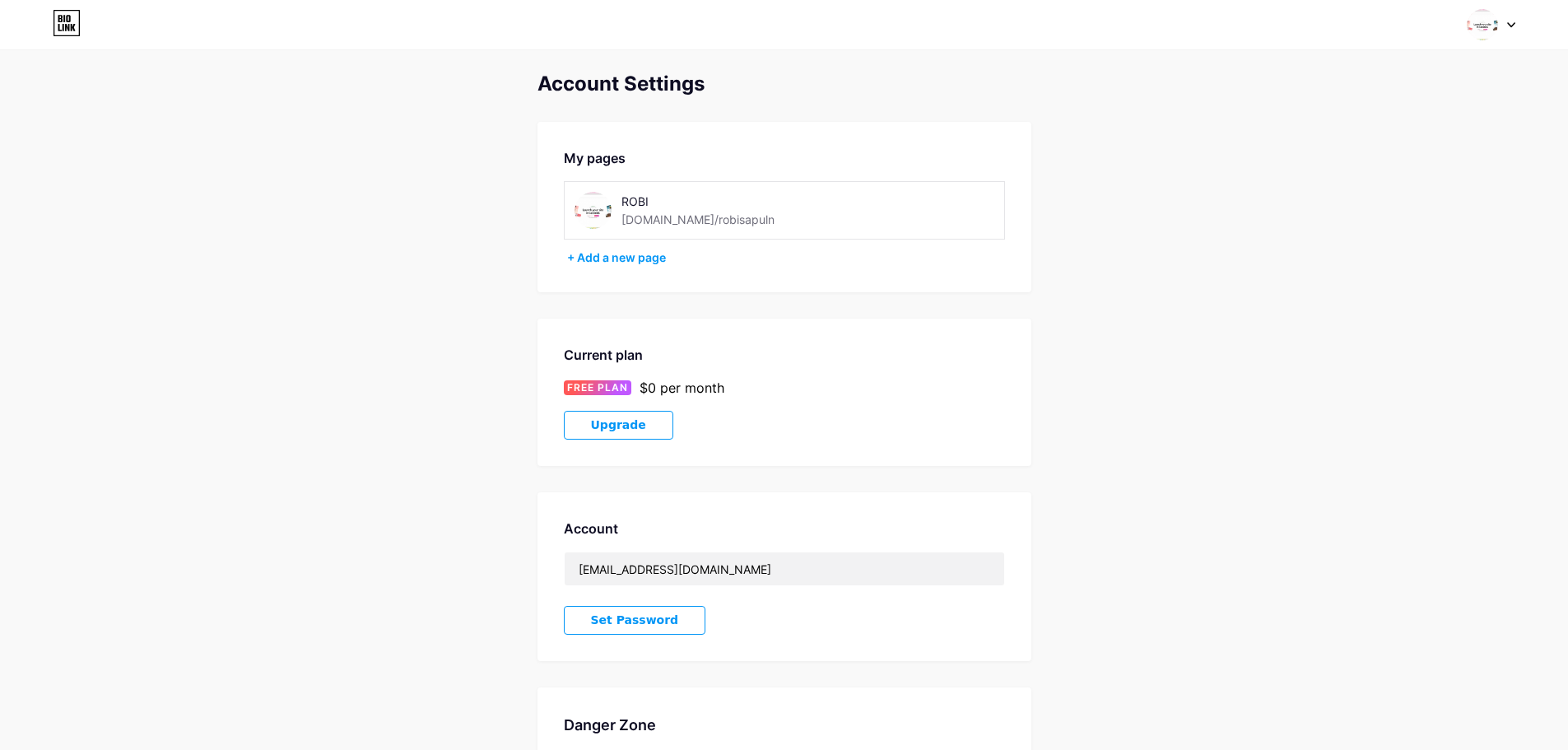
click at [1490, 33] on img at bounding box center [1482, 24] width 31 height 31
click at [1323, 242] on li "Logout" at bounding box center [1412, 232] width 204 height 45
click at [1378, 233] on li "Logout" at bounding box center [1412, 232] width 204 height 45
click at [1338, 235] on li "Logout" at bounding box center [1412, 232] width 204 height 45
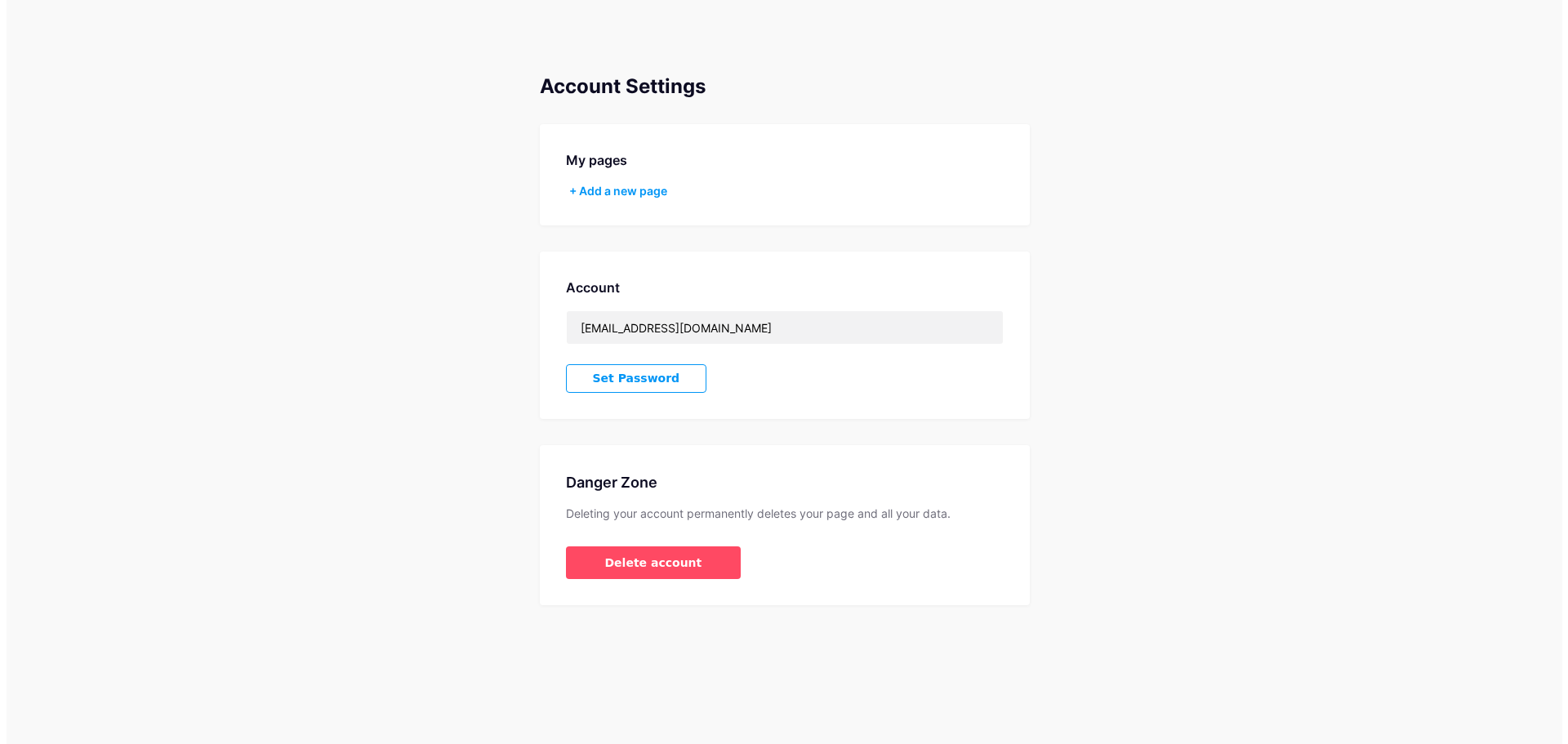
scroll to position [0, 0]
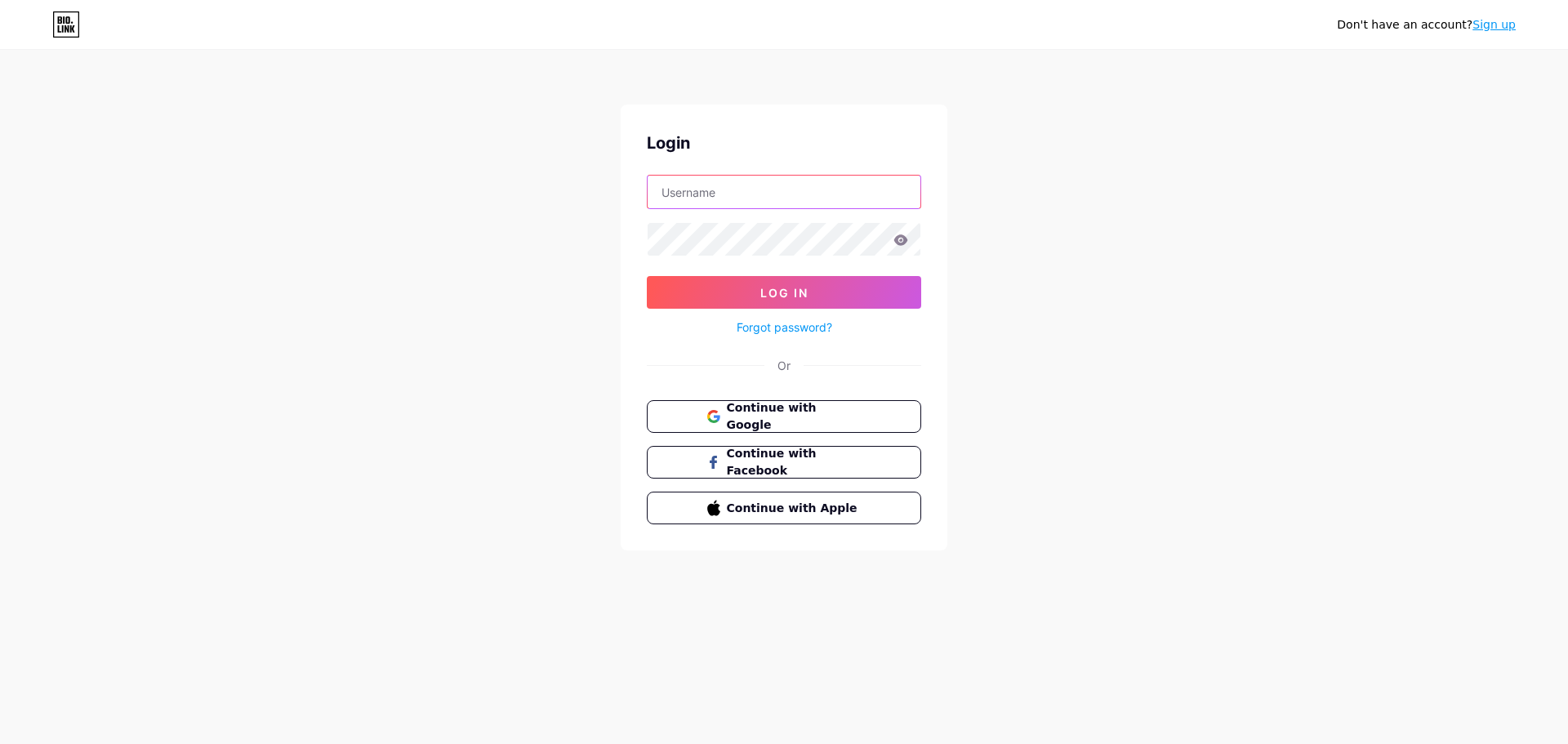
click at [746, 201] on input "text" at bounding box center [784, 192] width 273 height 33
click at [1174, 391] on div "Don't have an account? Sign up Login Log In Forgot password? Or Continue with G…" at bounding box center [784, 301] width 1568 height 603
click at [785, 459] on span "Continue with Facebook" at bounding box center [794, 462] width 136 height 36
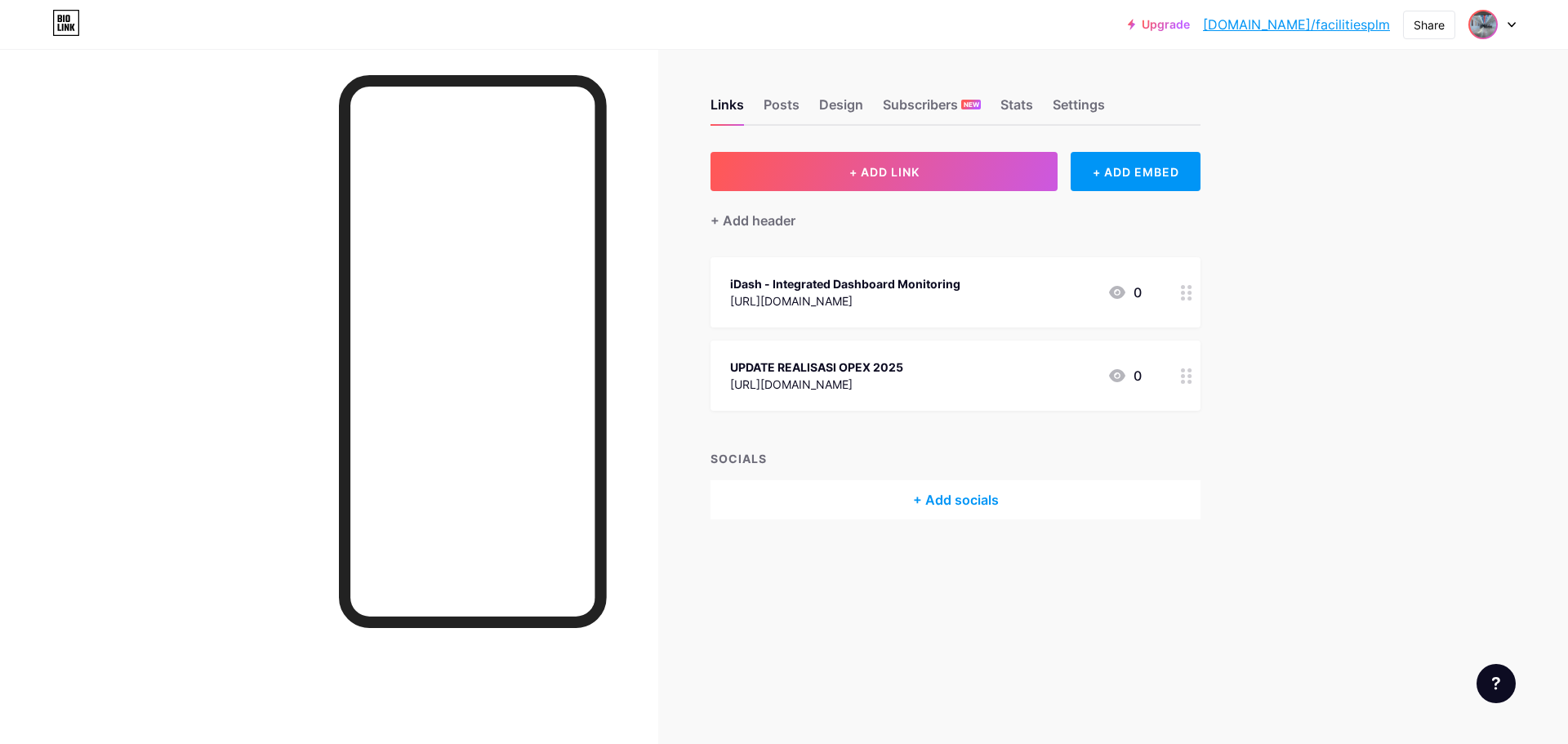
click at [1484, 17] on img at bounding box center [1482, 24] width 26 height 26
click at [1340, 107] on img at bounding box center [1337, 105] width 26 height 26
click at [1477, 33] on img at bounding box center [1482, 24] width 26 height 26
click at [1344, 106] on img at bounding box center [1337, 105] width 26 height 26
click at [1510, 24] on icon at bounding box center [1511, 25] width 7 height 4
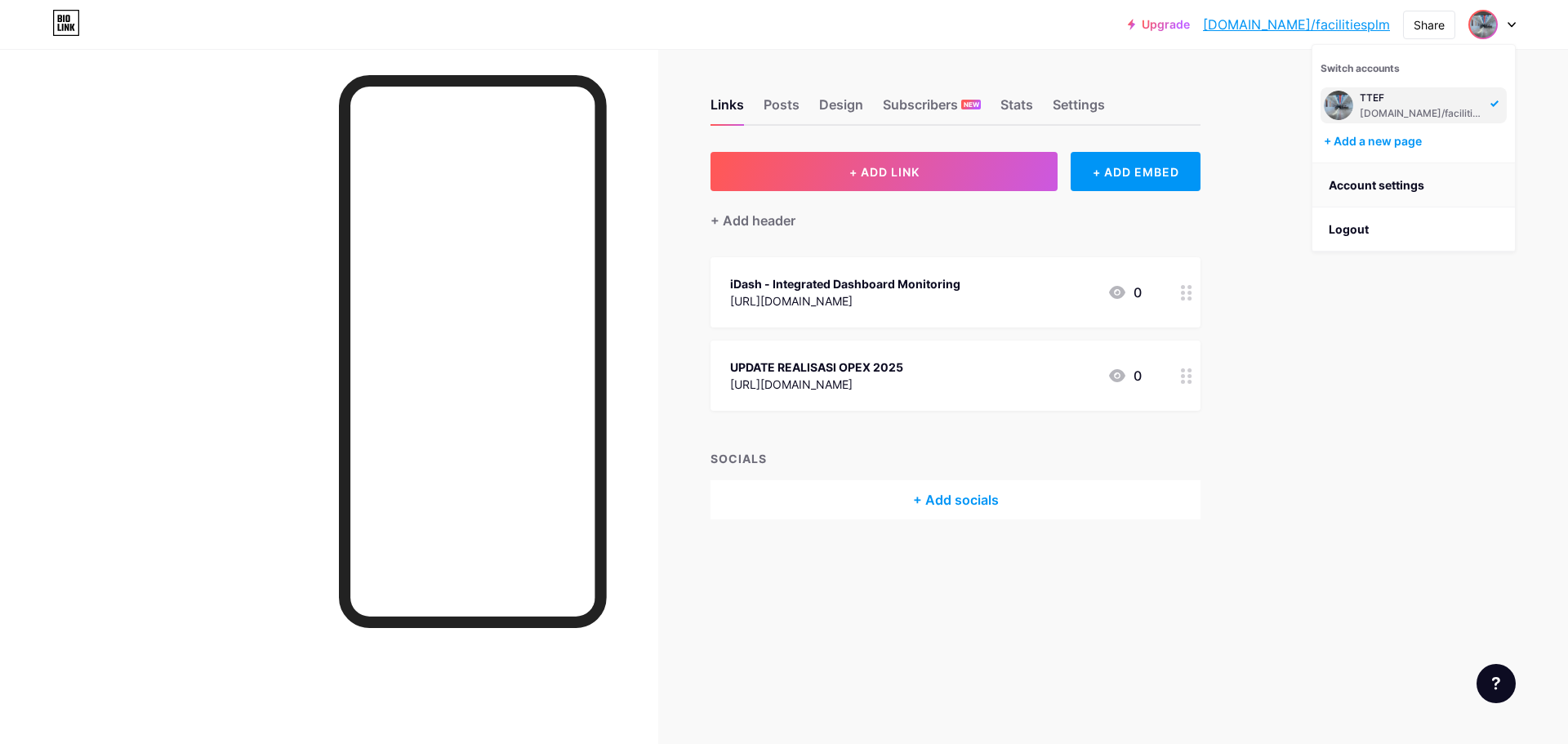
click at [1372, 186] on link "Account settings" at bounding box center [1413, 186] width 203 height 44
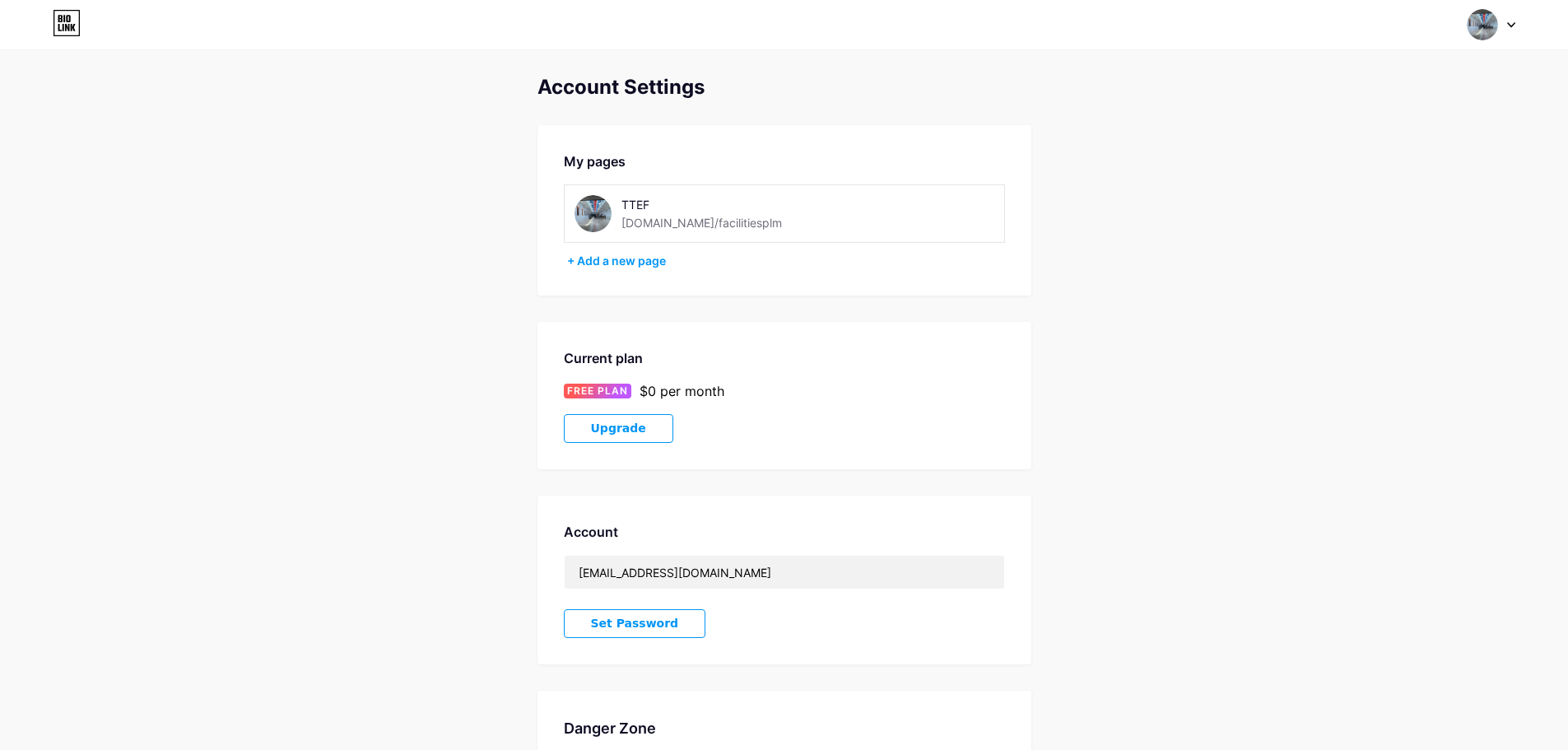
click at [585, 211] on img at bounding box center [593, 213] width 37 height 37
click at [595, 206] on img at bounding box center [593, 213] width 37 height 37
click at [1467, 31] on img at bounding box center [1482, 24] width 31 height 31
click at [587, 203] on img at bounding box center [593, 213] width 37 height 37
click at [594, 217] on img at bounding box center [593, 213] width 37 height 37
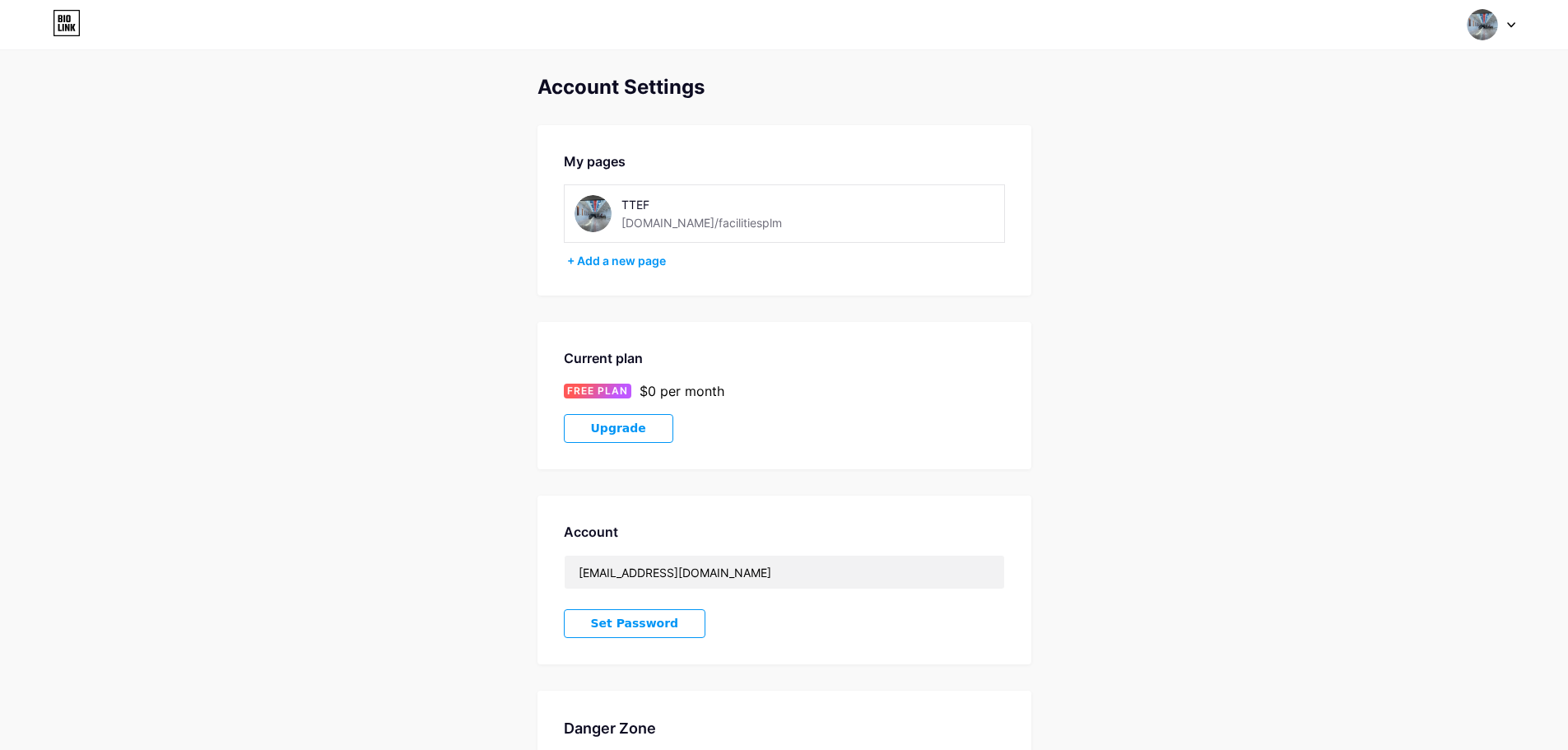
click at [598, 216] on img at bounding box center [593, 213] width 37 height 37
click at [1509, 19] on div at bounding box center [1491, 24] width 47 height 30
click at [1484, 20] on img at bounding box center [1482, 24] width 31 height 31
click at [600, 222] on img at bounding box center [593, 213] width 37 height 37
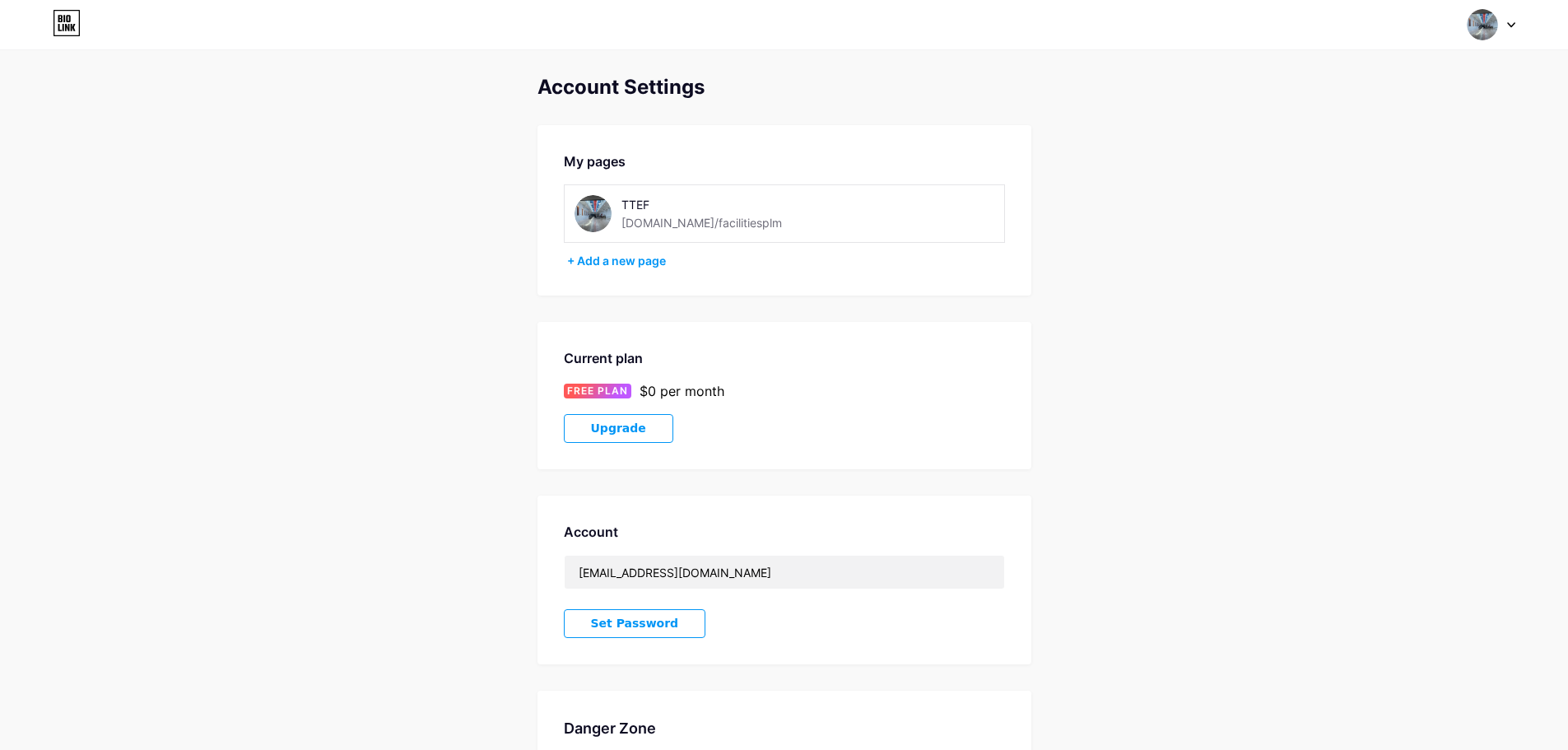
click at [1514, 16] on div at bounding box center [1491, 24] width 47 height 30
click at [1362, 183] on link "Dashboard" at bounding box center [1412, 187] width 204 height 45
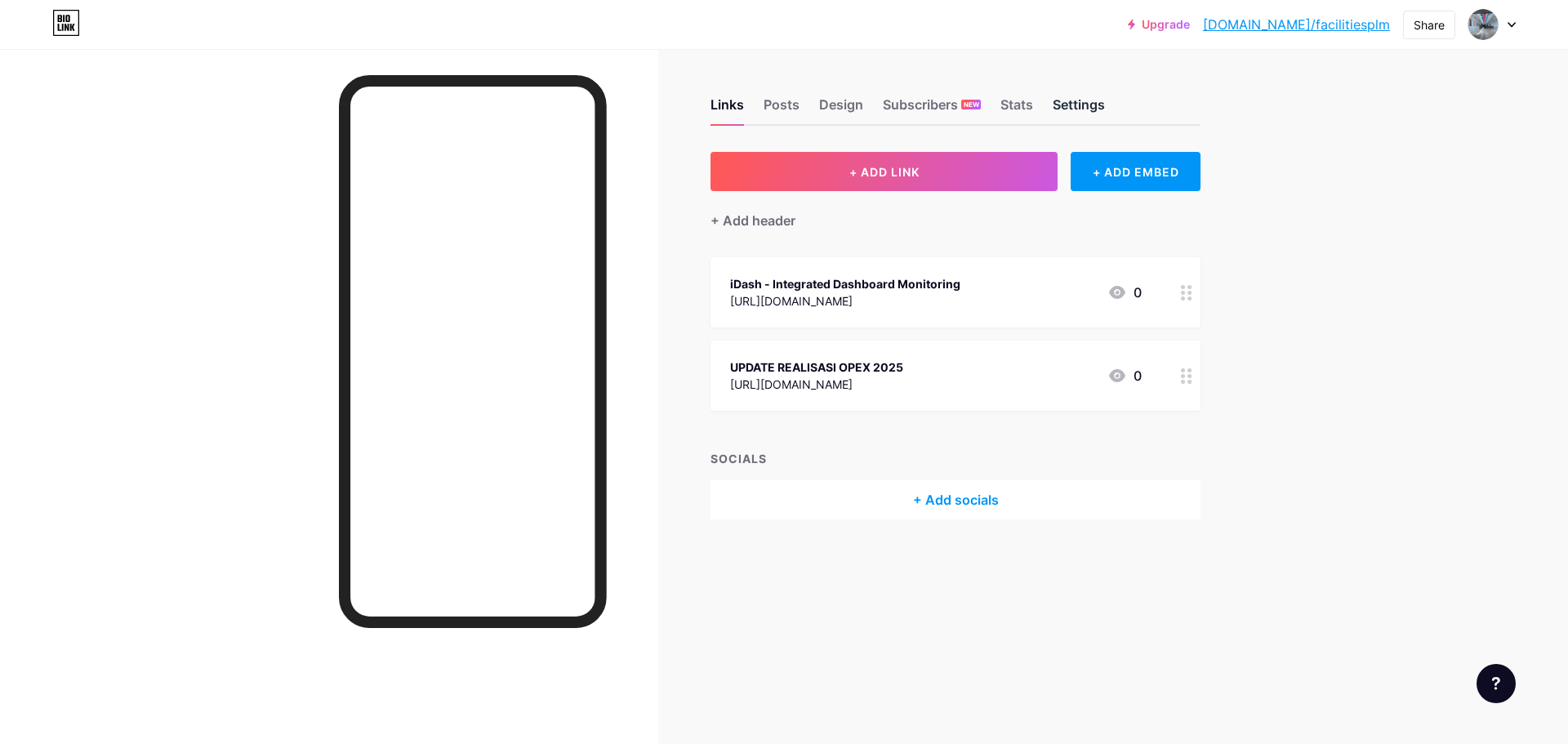
click at [1083, 115] on div "Settings" at bounding box center [1078, 110] width 52 height 30
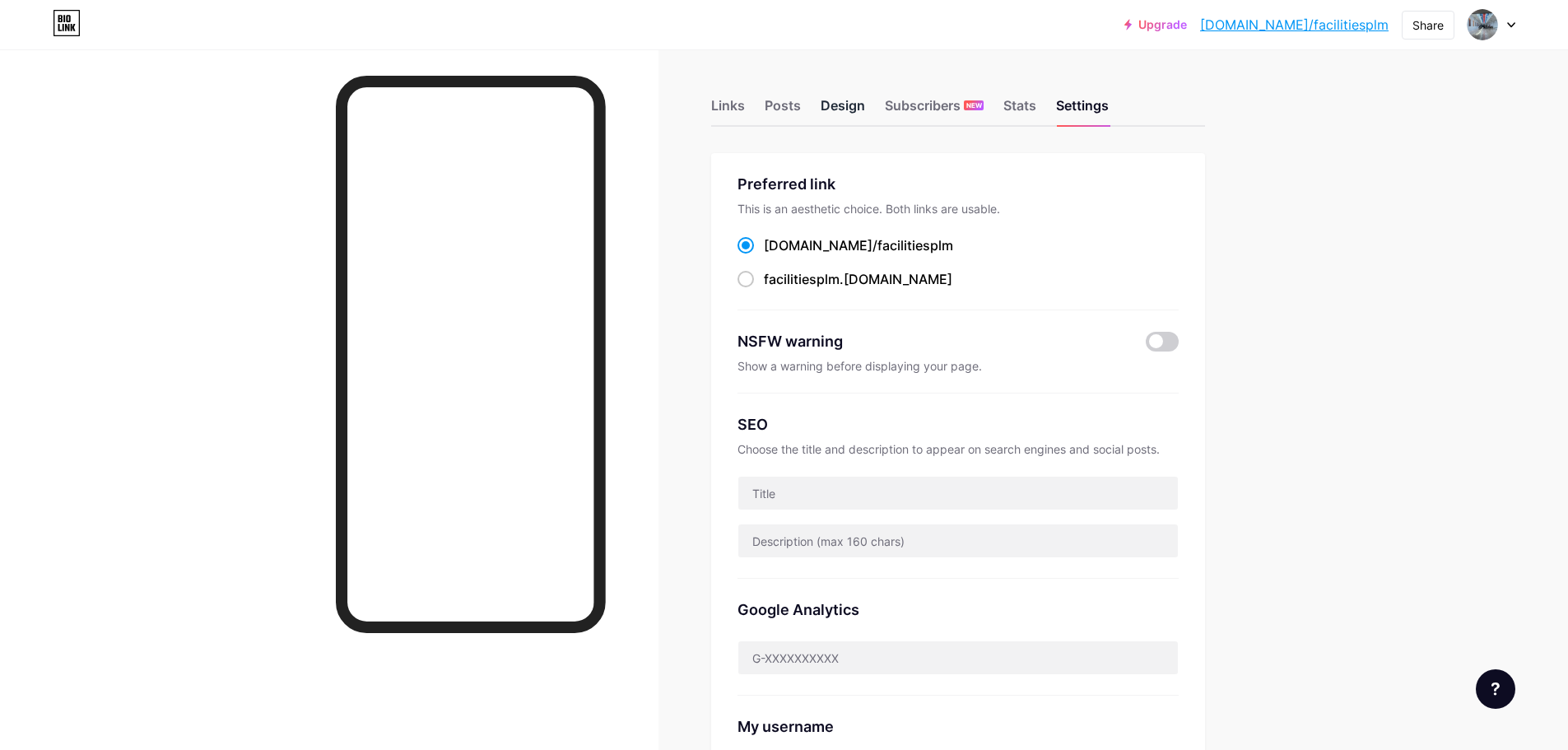
click at [838, 109] on div "Design" at bounding box center [843, 110] width 45 height 30
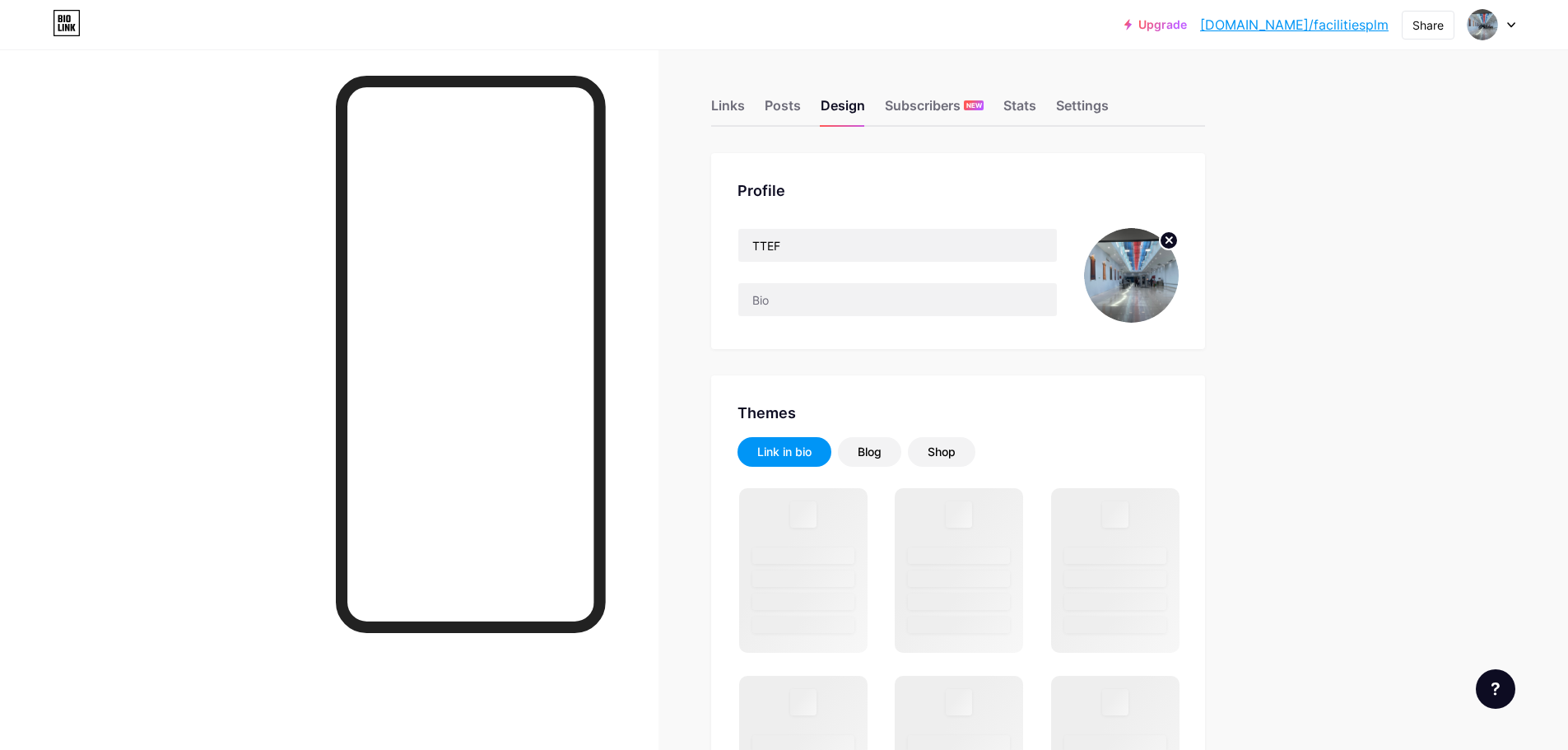
click at [1149, 268] on img at bounding box center [1131, 275] width 95 height 95
click at [1170, 240] on circle at bounding box center [1168, 240] width 18 height 18
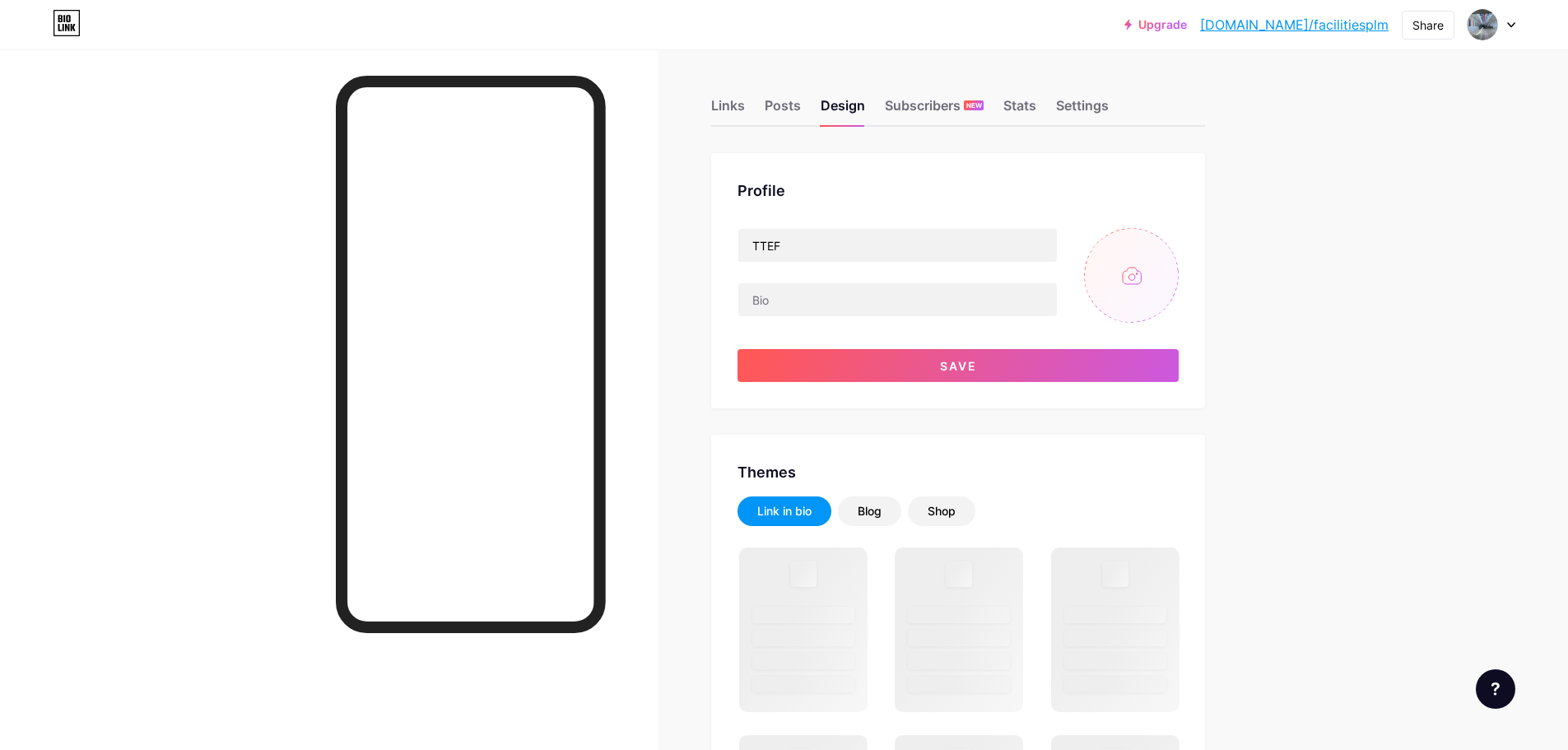
click at [1132, 276] on input "file" at bounding box center [1131, 275] width 95 height 95
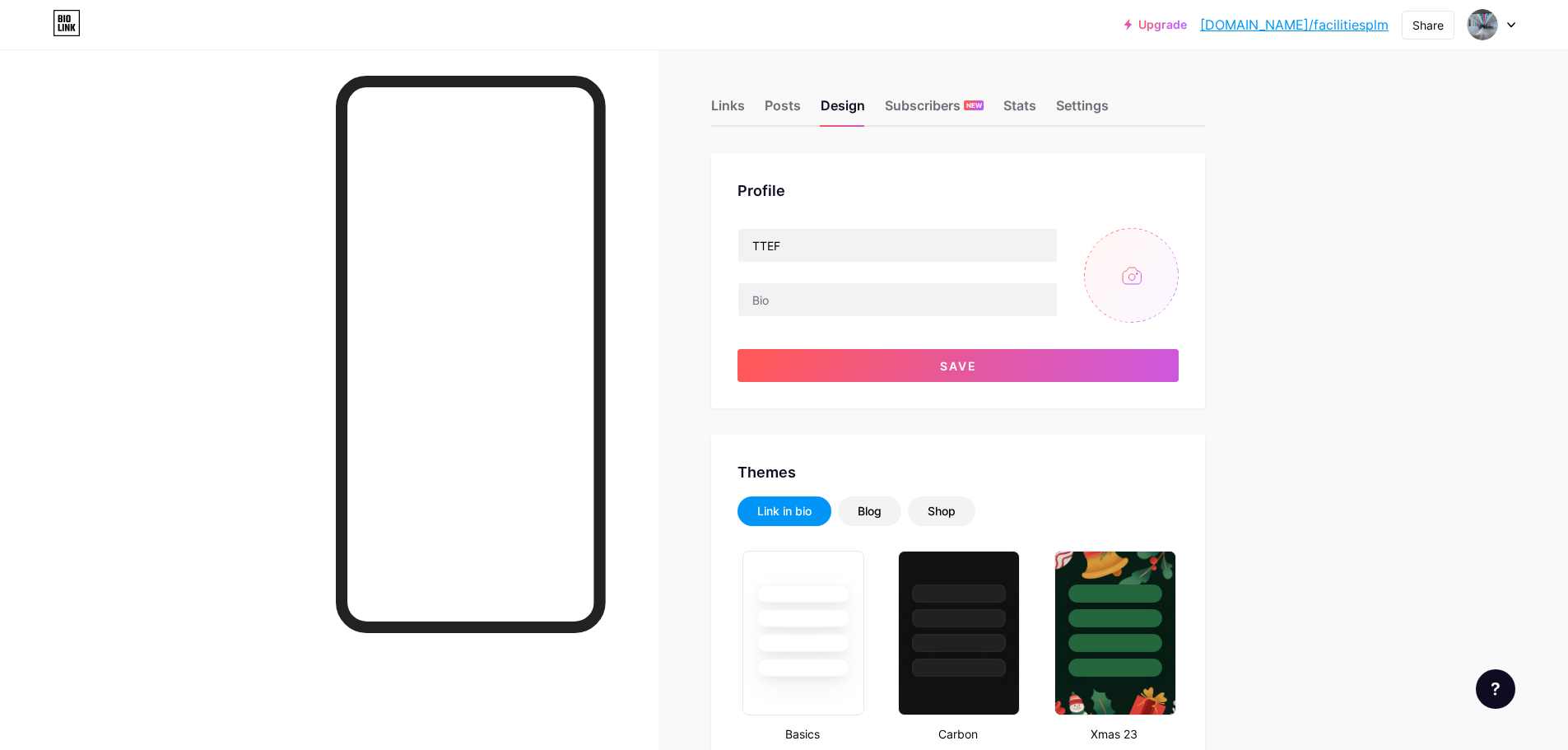
type input "#413e3e"
type input "#000000"
type input "C:\fakepath\alt 1.png"
click at [1176, 244] on circle at bounding box center [1168, 240] width 18 height 18
click at [1148, 268] on input "file" at bounding box center [1131, 275] width 95 height 95
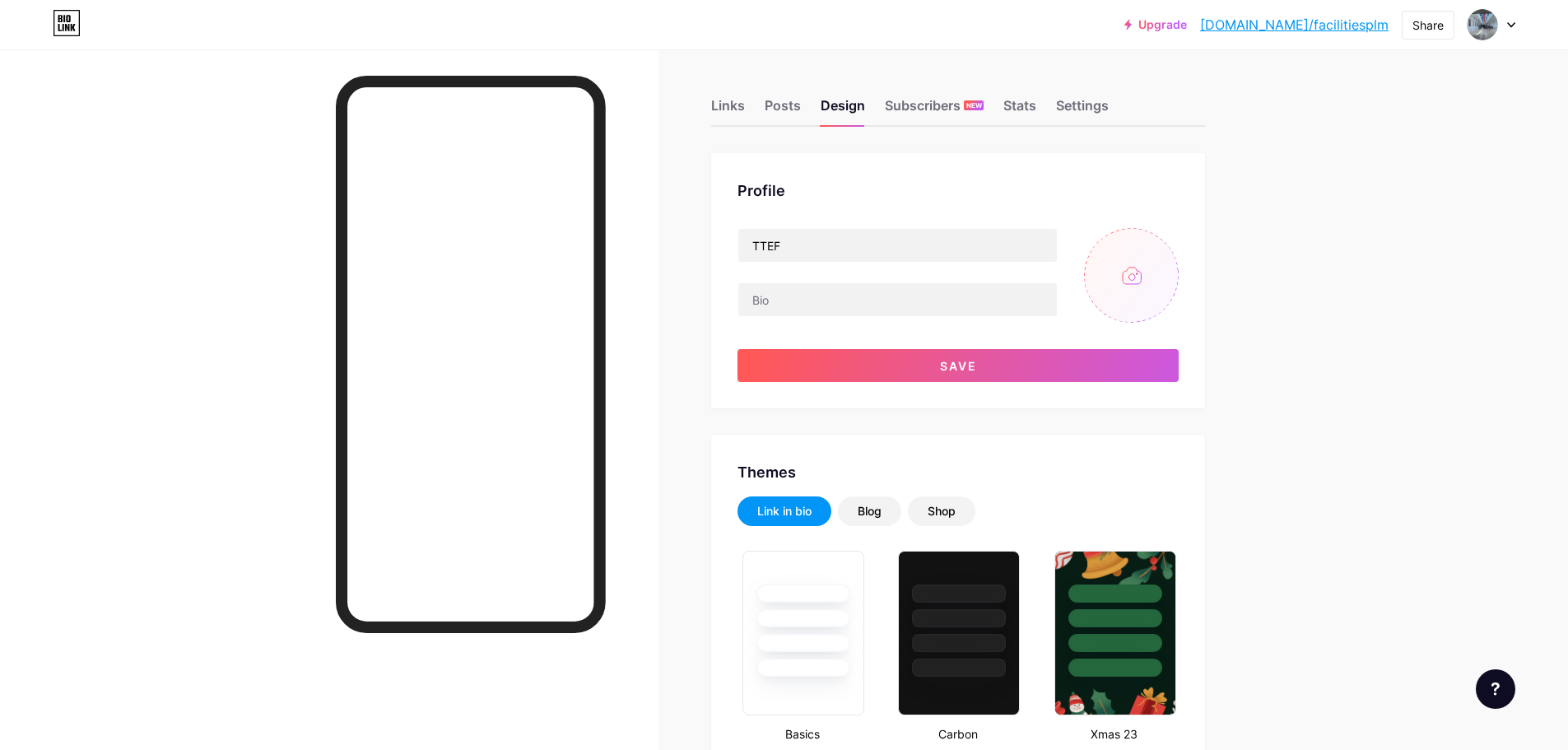
type input "C:\fakepath\WhatsApp Image [DATE] 12.22.59.jpeg"
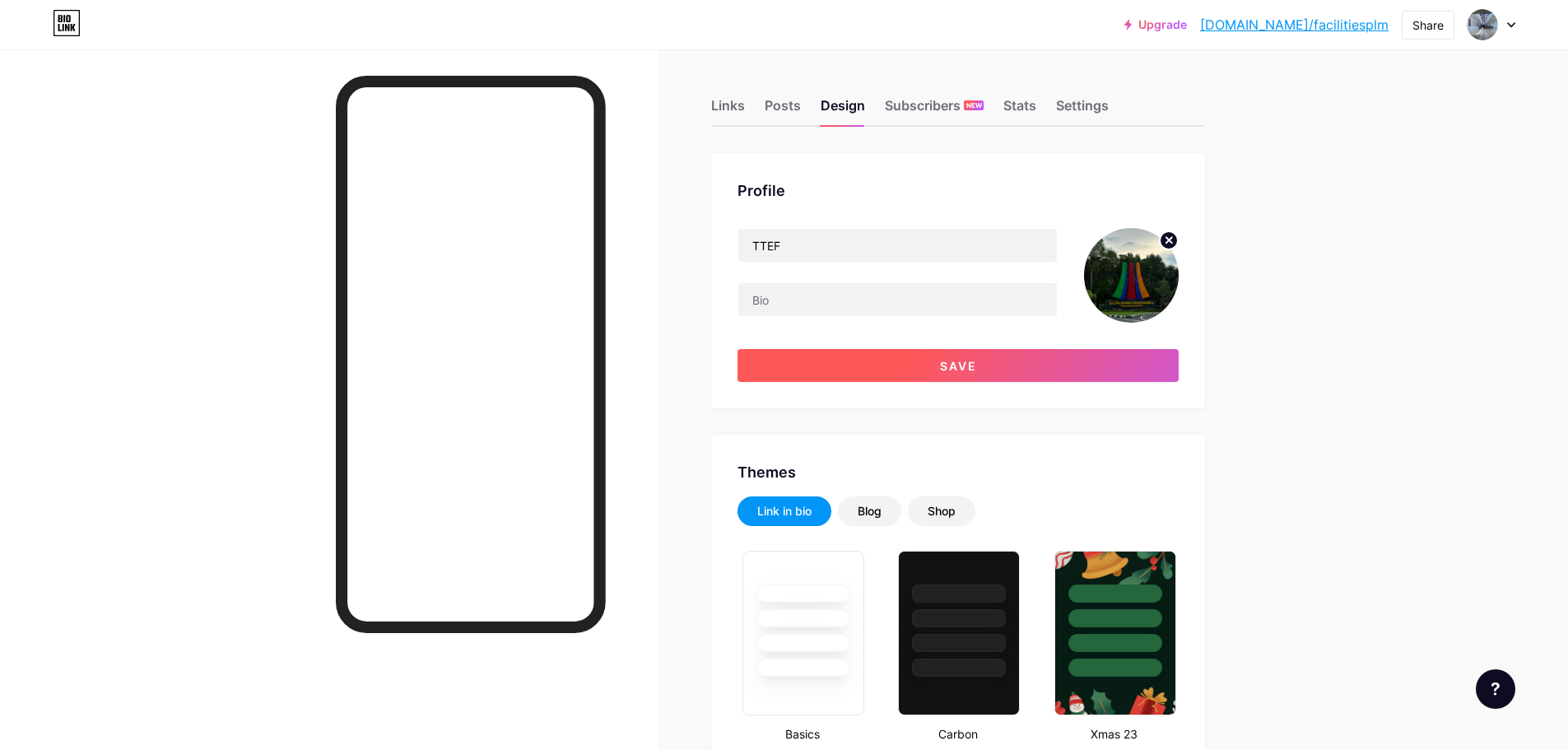
click at [934, 364] on button "Save" at bounding box center [957, 365] width 441 height 33
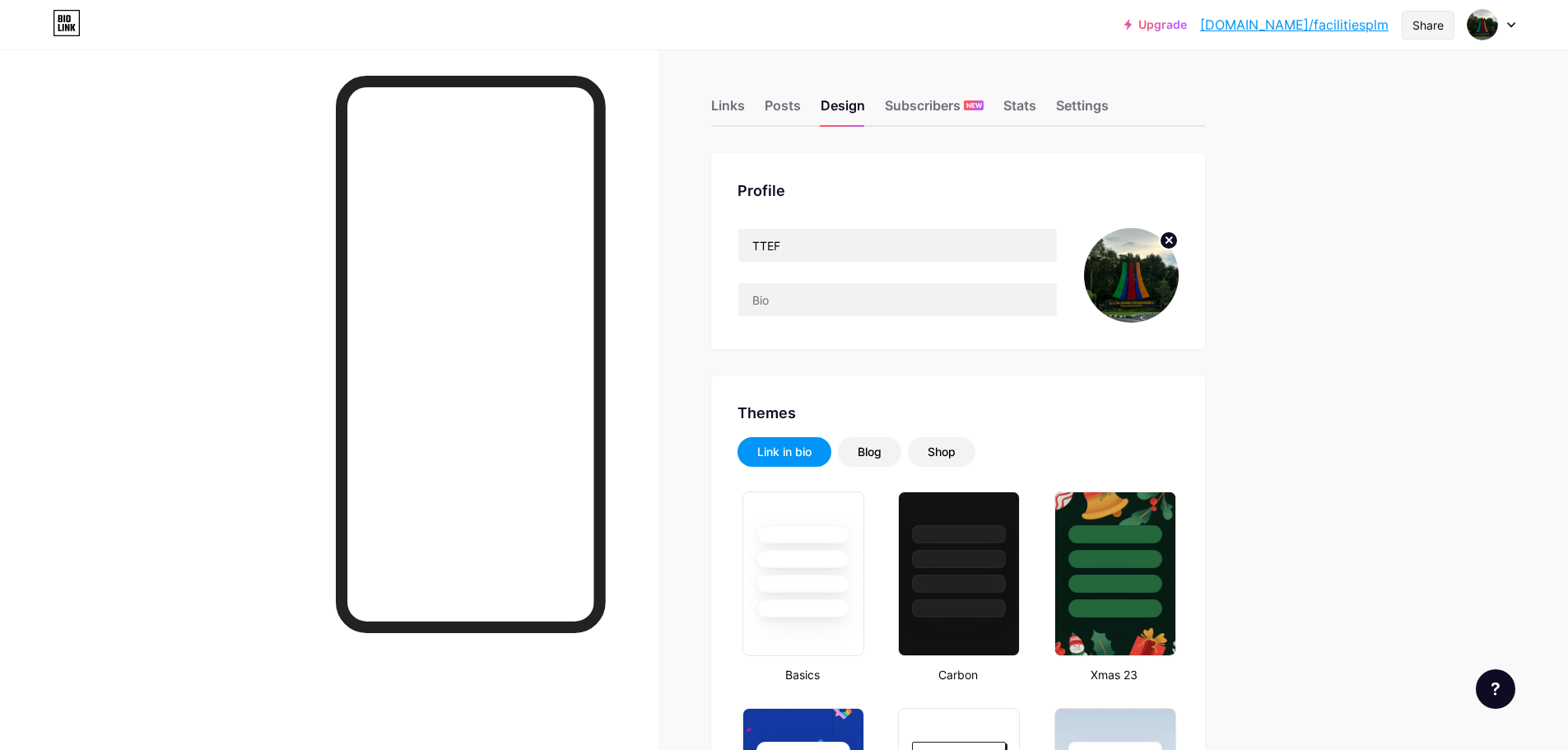
click at [1447, 23] on div "Share" at bounding box center [1428, 25] width 52 height 29
click at [1307, 88] on div "Copy link" at bounding box center [1291, 84] width 61 height 19
